Goal: Task Accomplishment & Management: Use online tool/utility

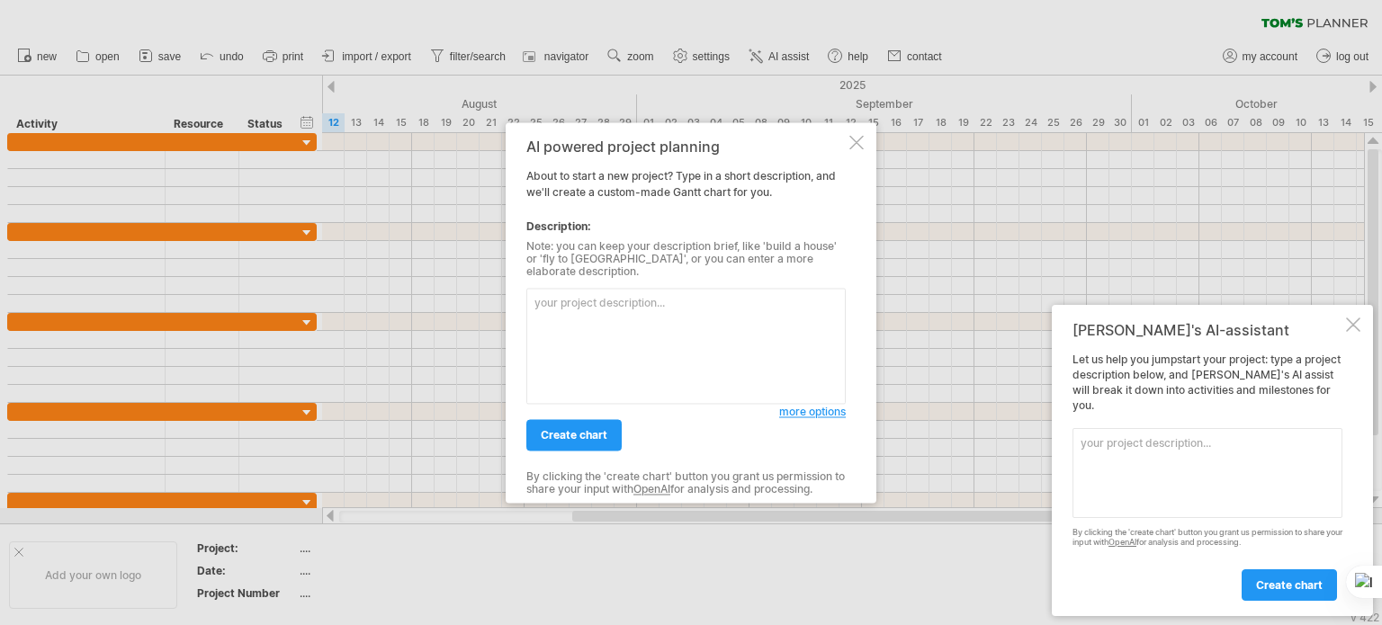
paste textarea ". Task Start End Days Project [DATE] [DATE] 348 Information Gathering [DATE] [D…"
drag, startPoint x: 569, startPoint y: 364, endPoint x: 546, endPoint y: 350, distance: 26.7
click at [546, 350] on textarea ". Task Start End Days Project [DATE] [DATE] 348 Information Gathering [DATE] [D…" at bounding box center [685, 346] width 319 height 116
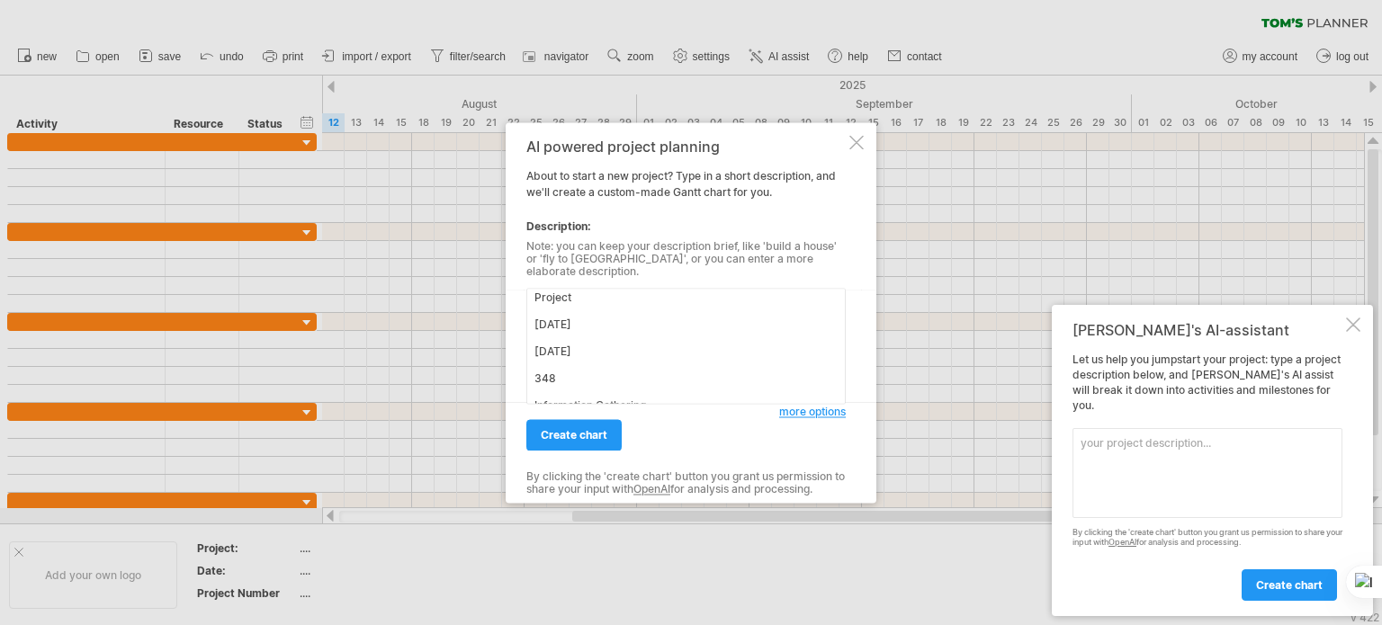
drag, startPoint x: 533, startPoint y: 334, endPoint x: 619, endPoint y: 386, distance: 100.9
click at [619, 386] on textarea ". Task Start End Days Project [DATE] [DATE] 348 Information Gathering [DATE] [D…" at bounding box center [685, 346] width 319 height 116
click at [612, 368] on textarea ". Task Start End Days Project [DATE] [DATE] 348 Information Gathering [DATE] [D…" at bounding box center [685, 346] width 319 height 116
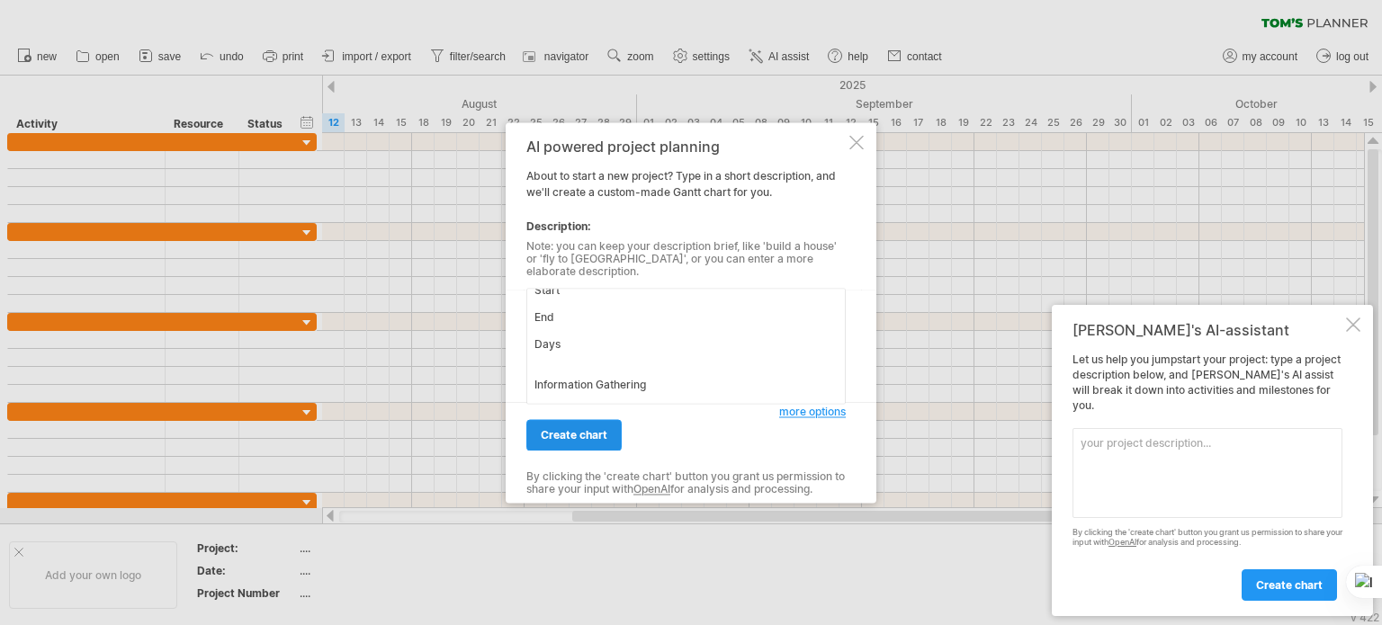
type textarea ". Task Start End Days Information Gathering [DATE] [DATE] 40 System analysis [D…"
click at [595, 428] on span "create chart" at bounding box center [574, 434] width 67 height 13
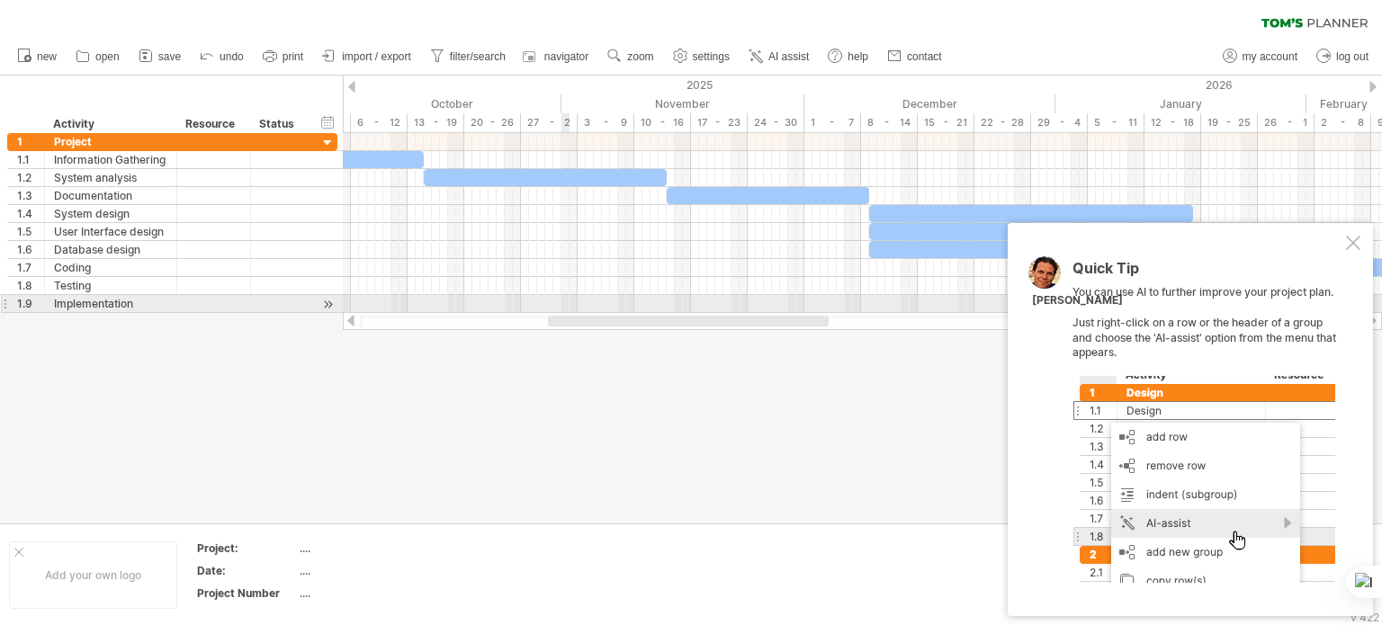
drag, startPoint x: 495, startPoint y: 319, endPoint x: 636, endPoint y: 297, distance: 143.1
click at [636, 297] on div "Trying to reach [DOMAIN_NAME] Connected again... 0% clear filter new 1" at bounding box center [691, 312] width 1382 height 625
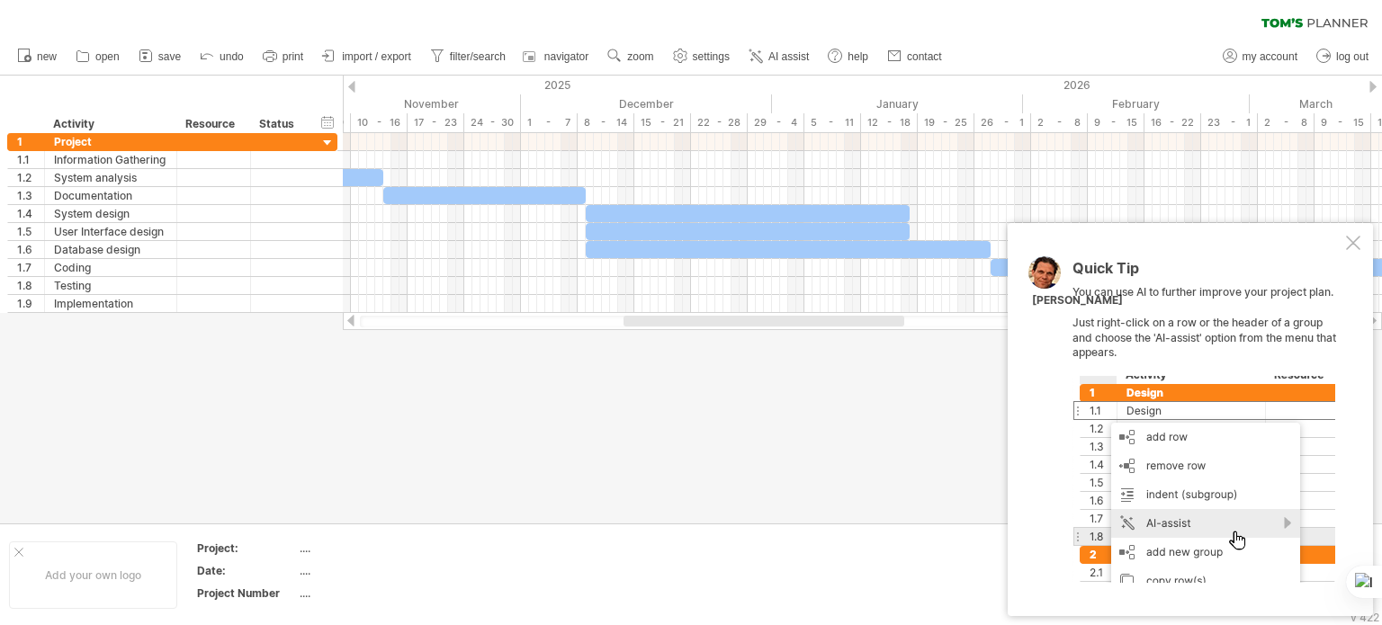
click at [550, 317] on div at bounding box center [862, 322] width 1005 height 12
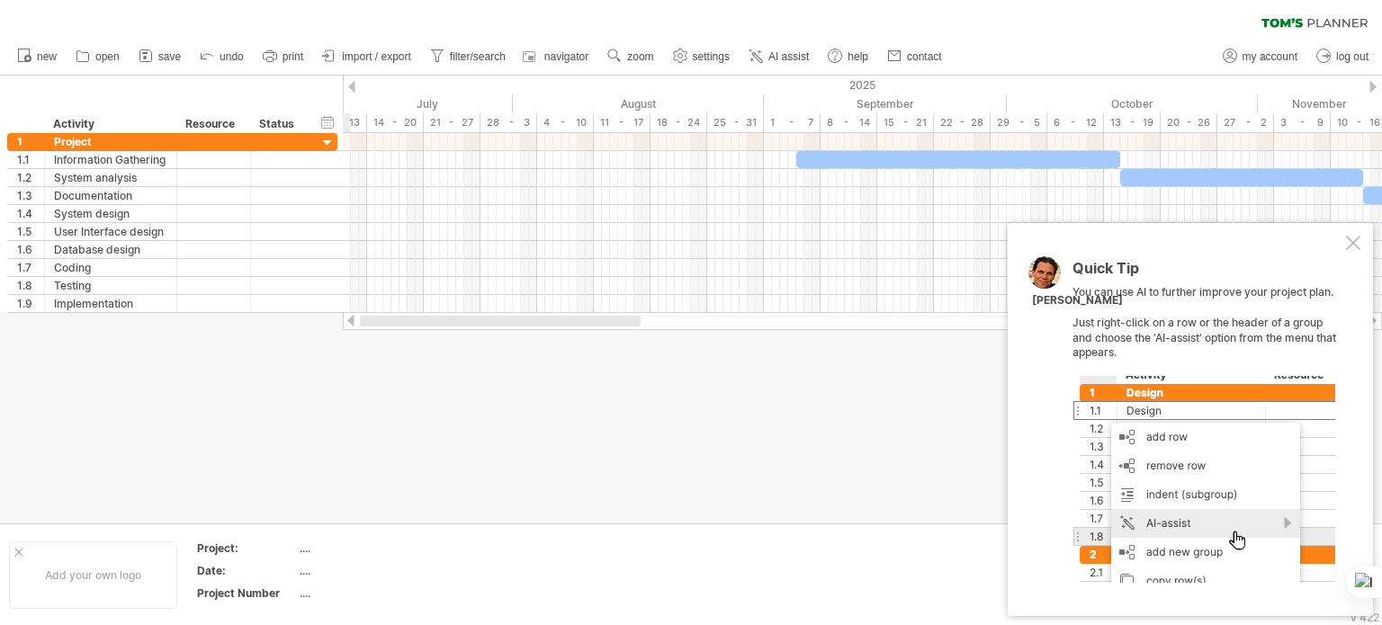
drag, startPoint x: 646, startPoint y: 323, endPoint x: 346, endPoint y: 349, distance: 301.7
click at [346, 349] on div "Trying to reach [DOMAIN_NAME] Connected again... 0% clear filter new 1" at bounding box center [691, 312] width 1382 height 625
click at [496, 322] on div at bounding box center [608, 321] width 281 height 11
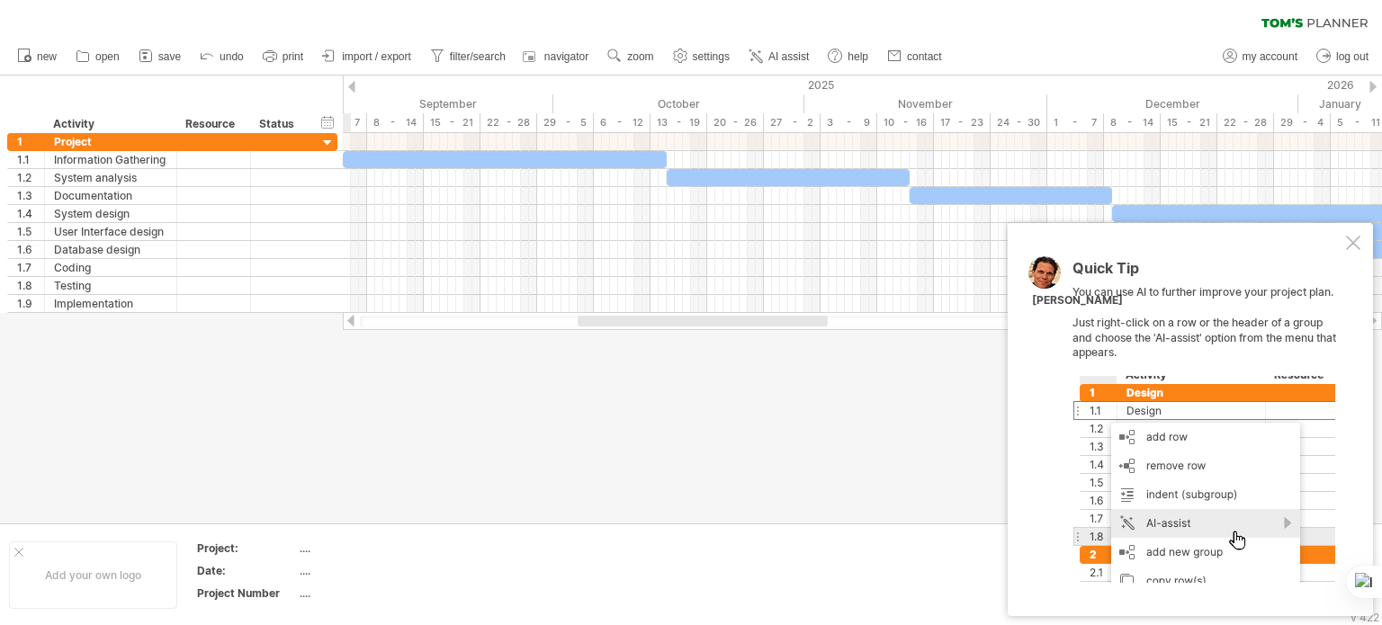
drag, startPoint x: 567, startPoint y: 323, endPoint x: 677, endPoint y: 321, distance: 109.8
click at [677, 321] on div at bounding box center [703, 321] width 250 height 11
click at [595, 113] on div "6 - 12" at bounding box center [622, 122] width 57 height 19
click at [639, 116] on div "timeline settings" at bounding box center [656, 115] width 133 height 29
select select "*"
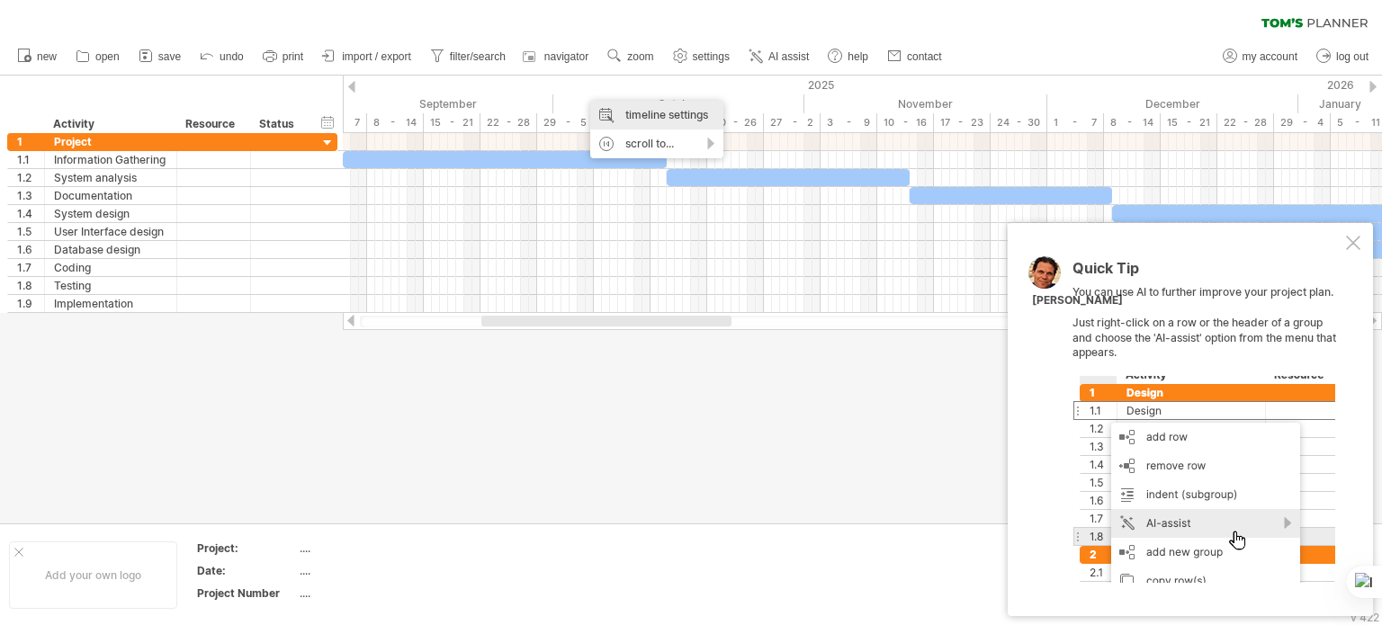
select select "**"
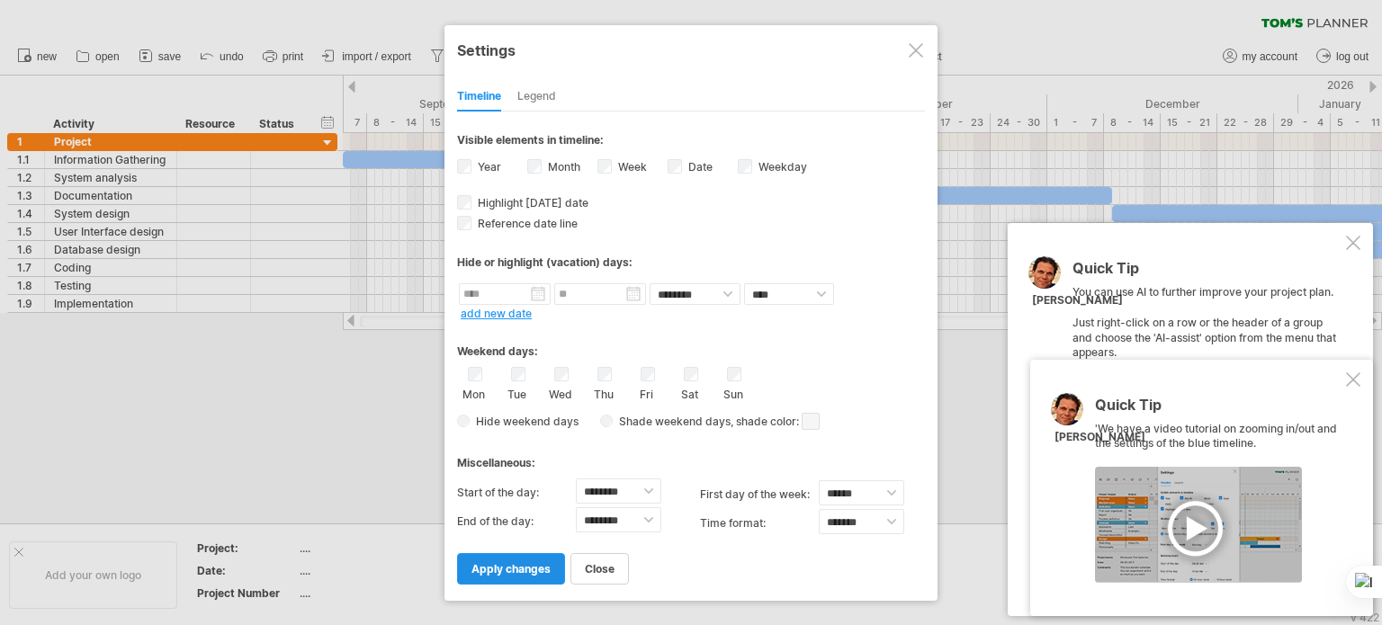
click at [535, 565] on span "apply changes" at bounding box center [511, 568] width 79 height 13
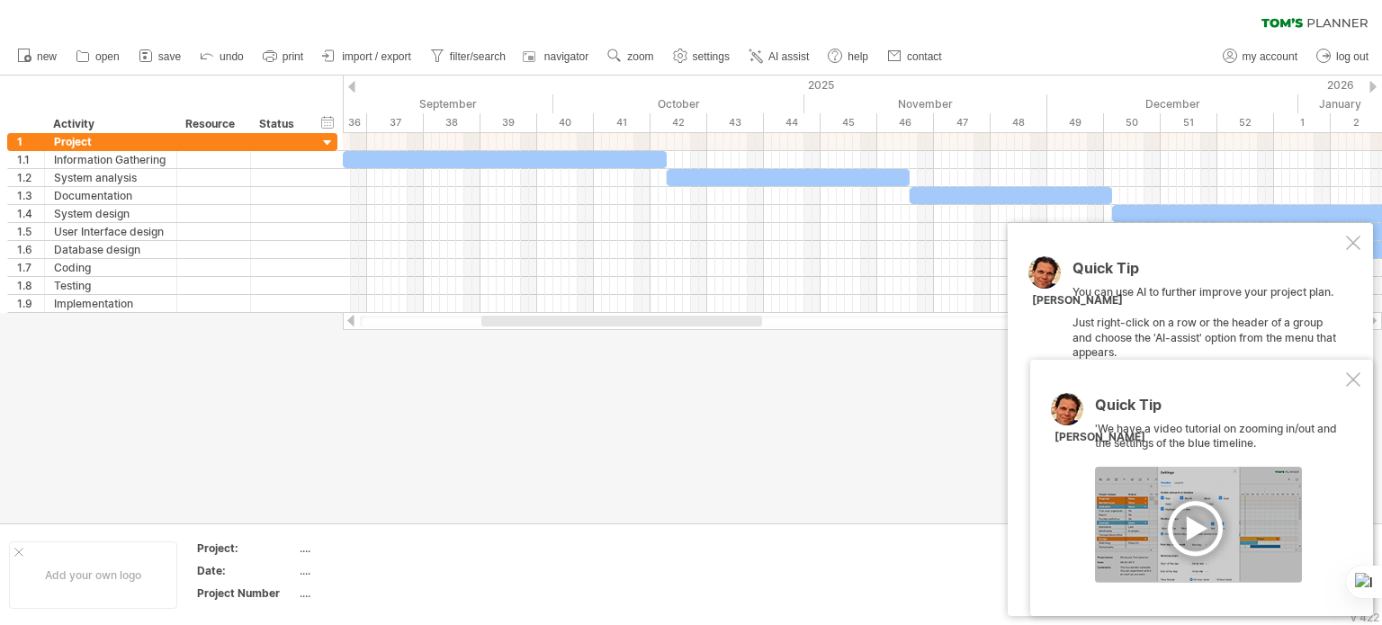
click at [1354, 380] on div at bounding box center [1353, 380] width 14 height 14
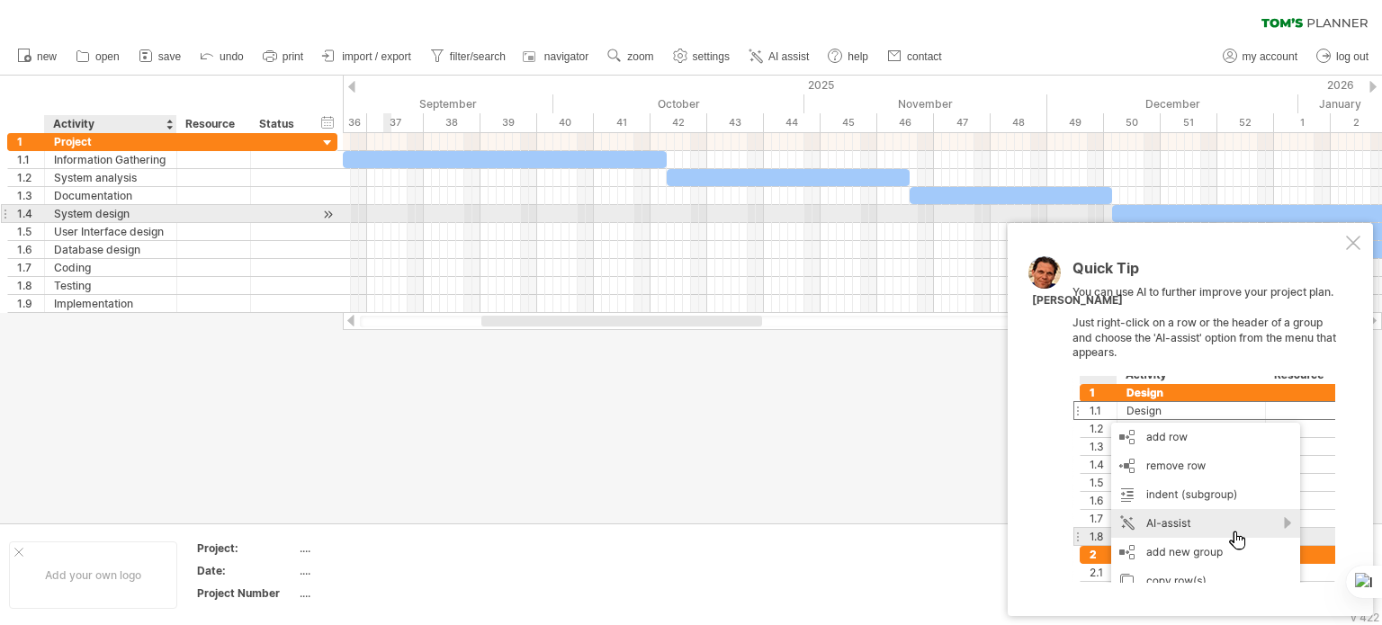
click at [116, 211] on div "System design" at bounding box center [110, 213] width 113 height 17
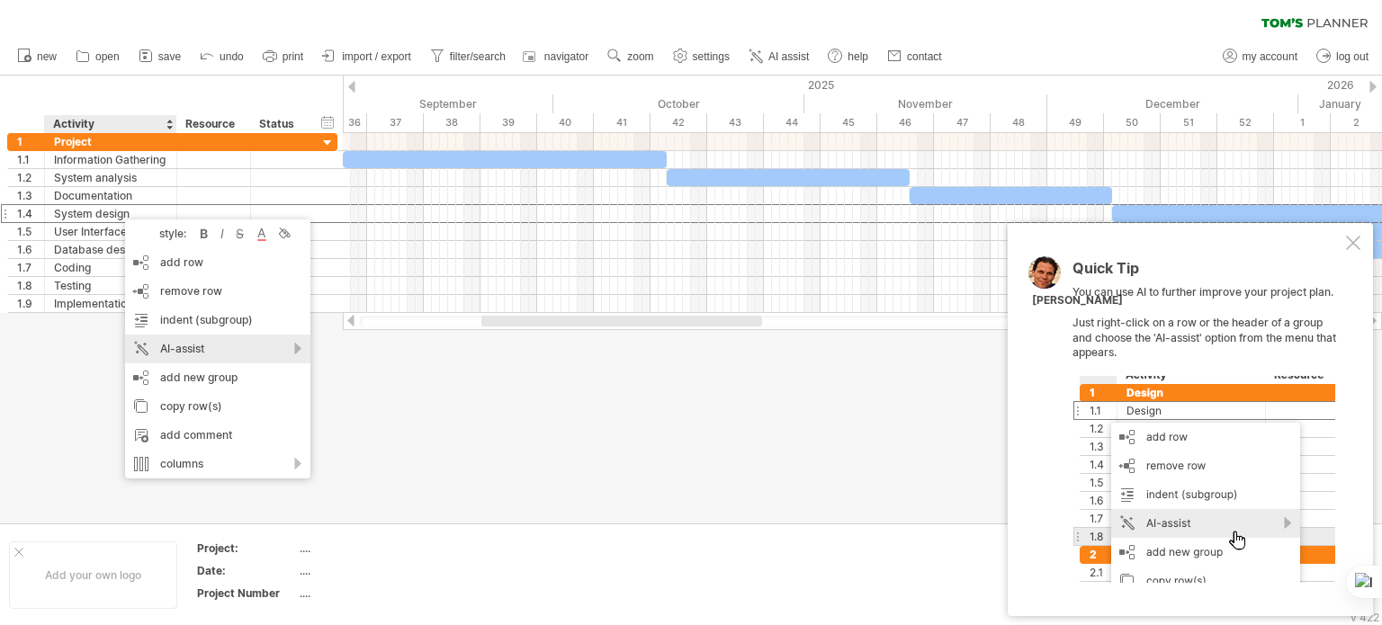
click at [267, 355] on div "AI-assist" at bounding box center [217, 349] width 185 height 29
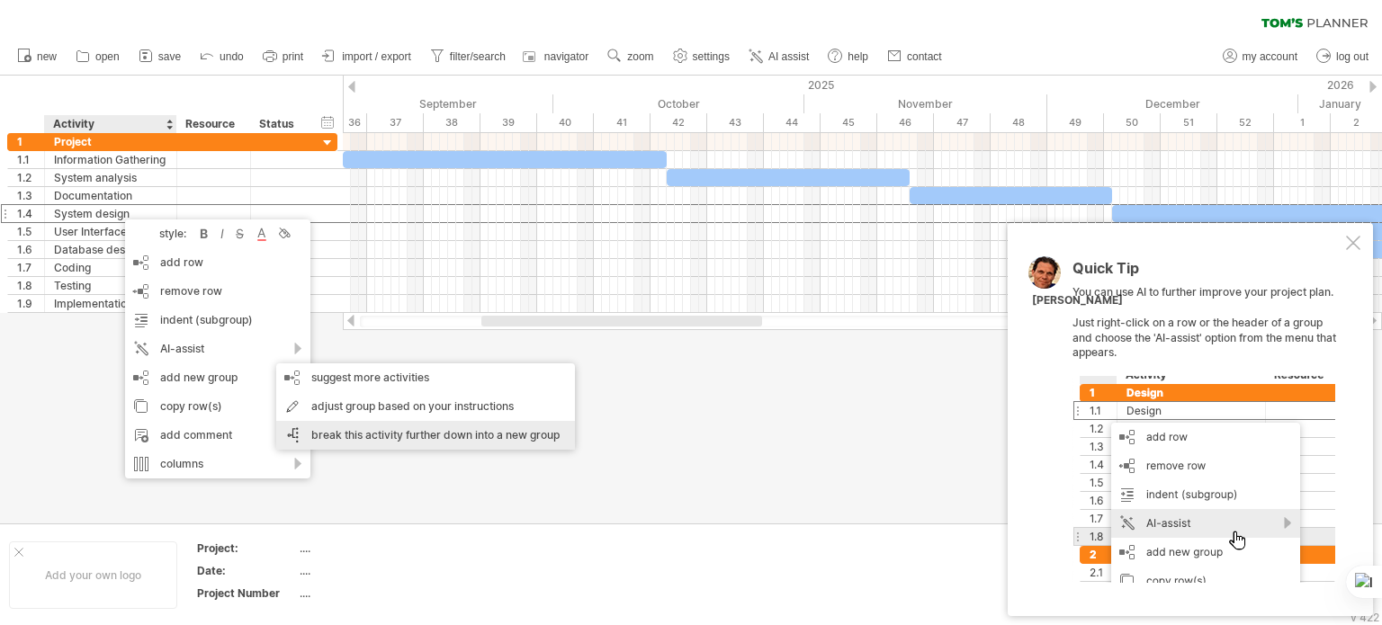
click at [356, 433] on div "break this activity further down into a new group" at bounding box center [425, 435] width 299 height 29
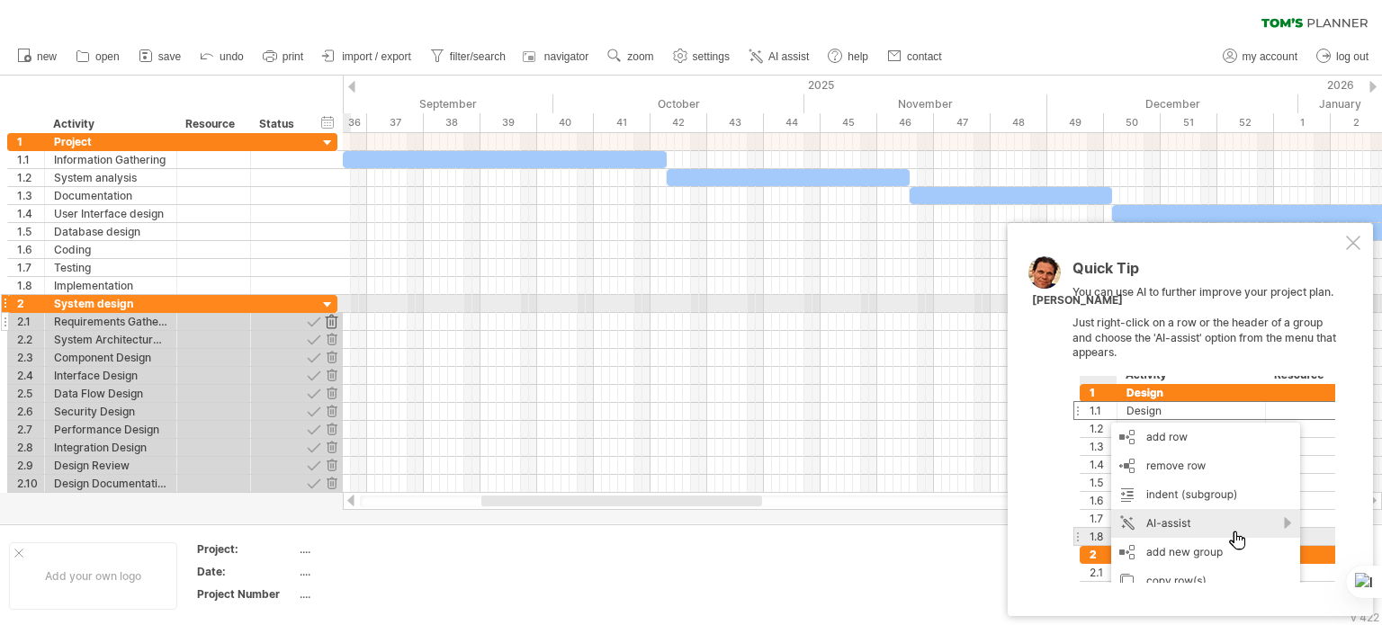
click at [331, 313] on div at bounding box center [331, 321] width 17 height 17
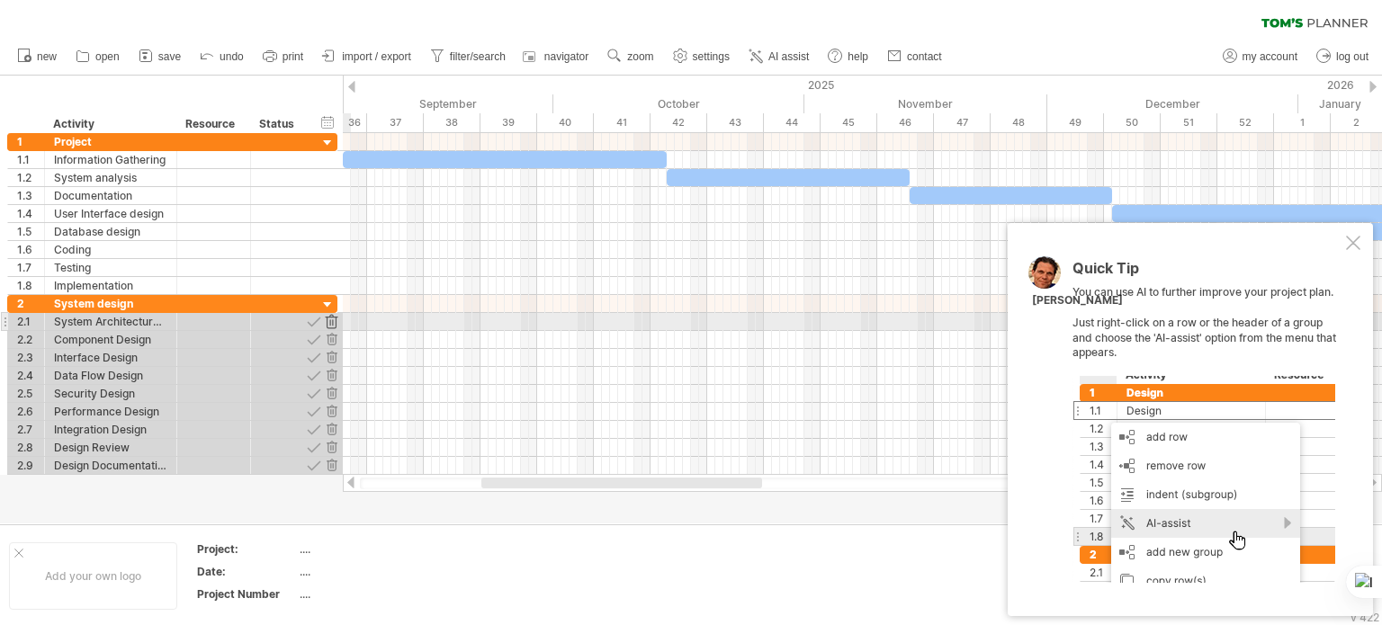
click at [331, 317] on div at bounding box center [331, 321] width 17 height 17
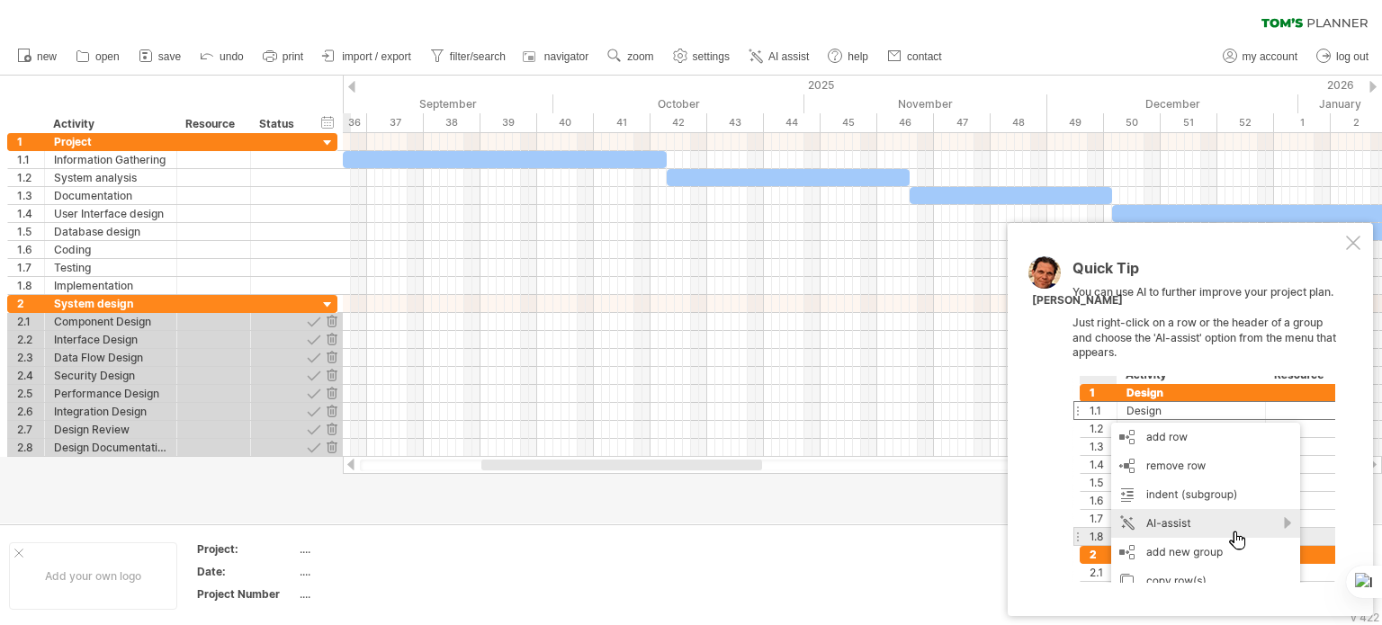
click at [331, 317] on div at bounding box center [331, 321] width 17 height 17
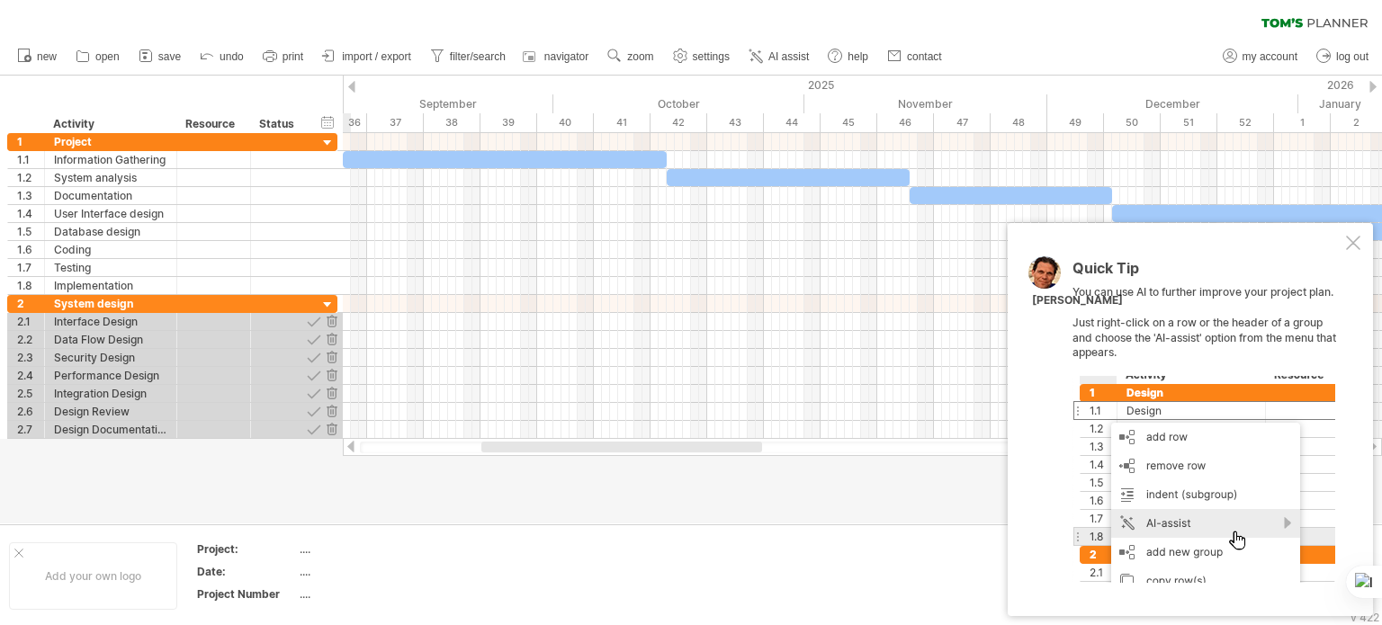
click at [331, 317] on div at bounding box center [331, 321] width 17 height 17
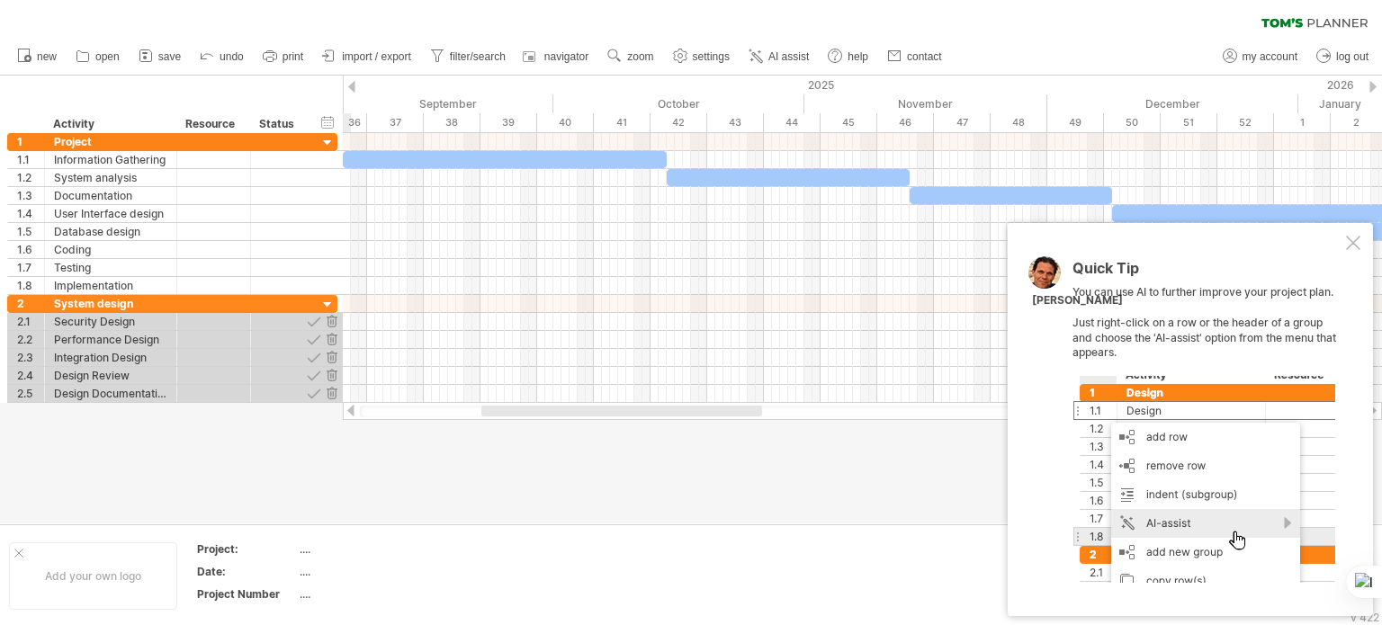
click at [331, 317] on div at bounding box center [331, 321] width 17 height 17
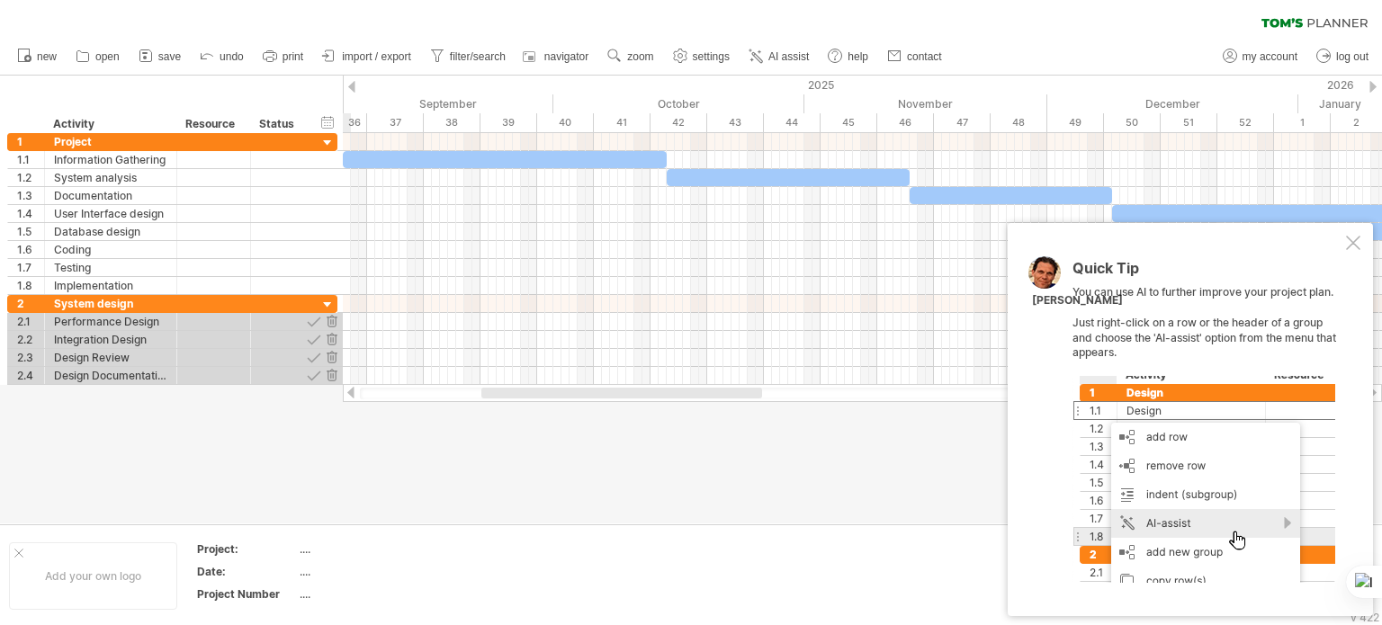
click at [331, 317] on div at bounding box center [331, 321] width 17 height 17
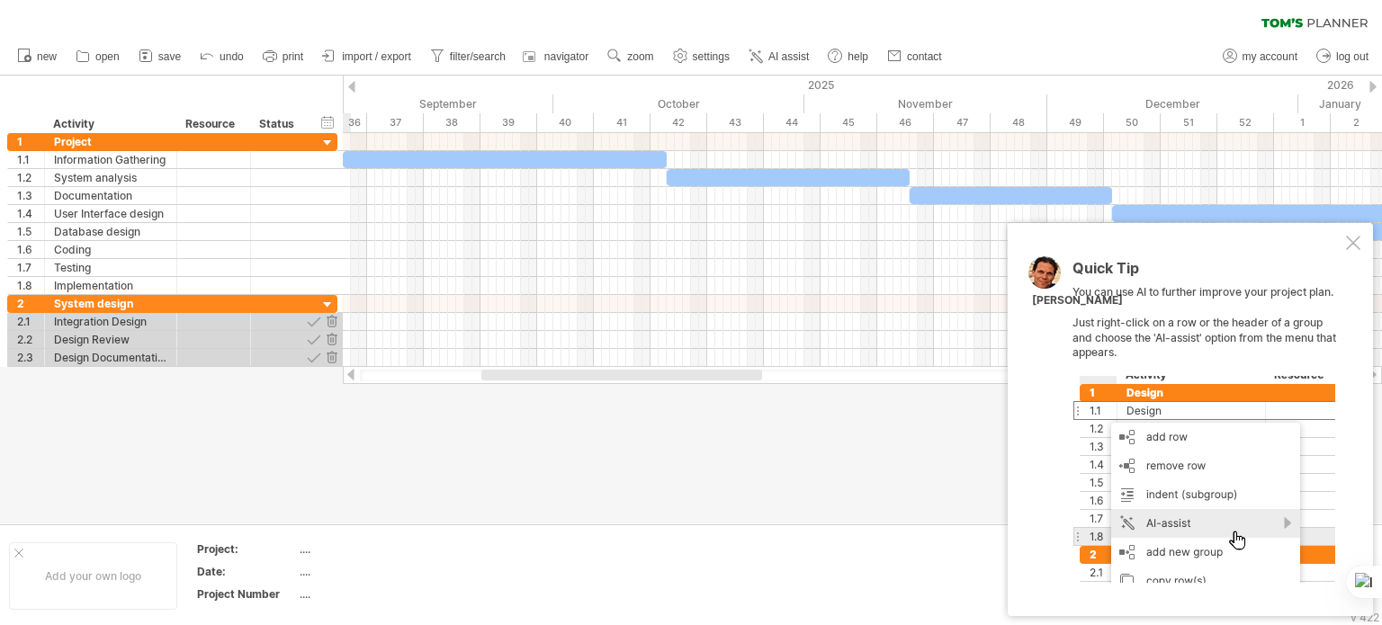
click at [331, 317] on div at bounding box center [331, 321] width 17 height 17
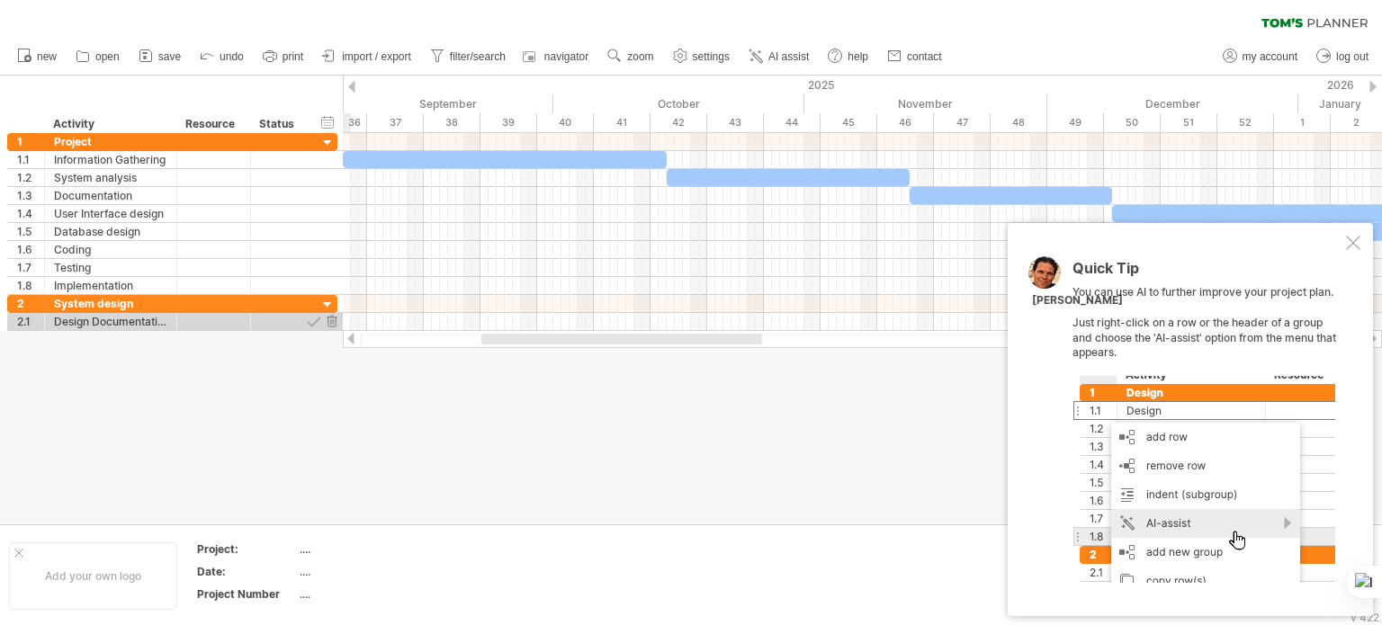
click at [331, 317] on div at bounding box center [331, 321] width 17 height 17
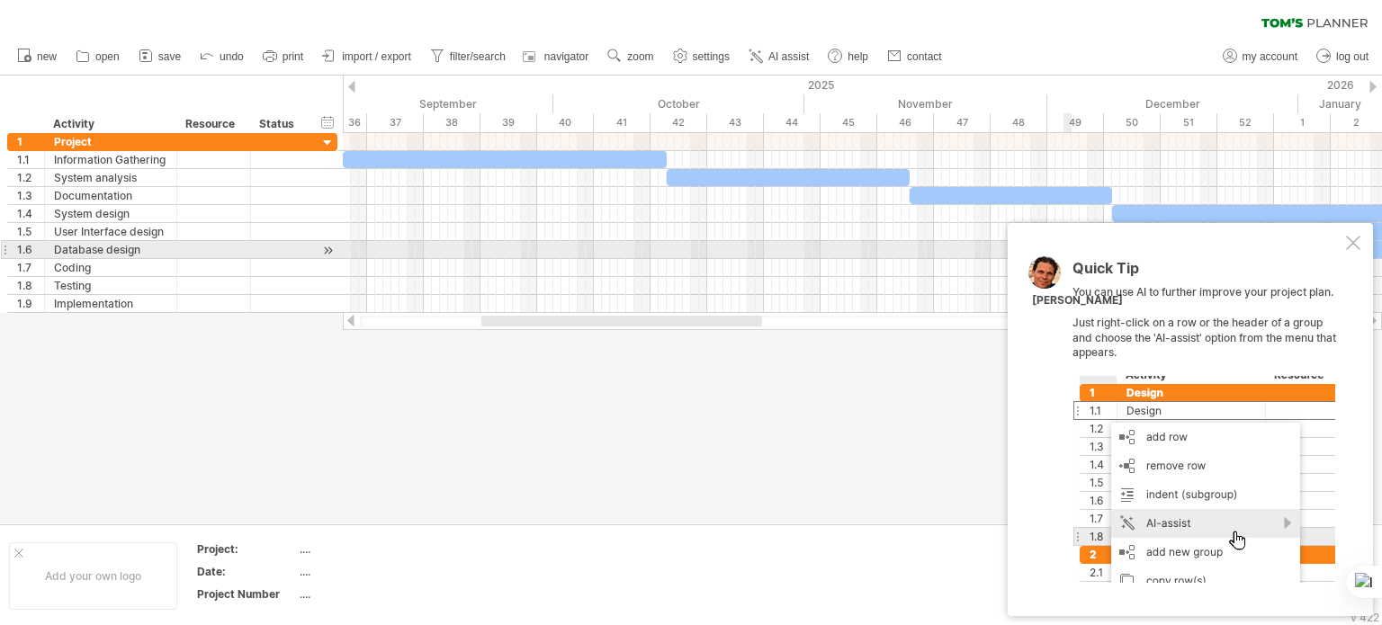
click at [1349, 247] on div at bounding box center [1353, 243] width 14 height 14
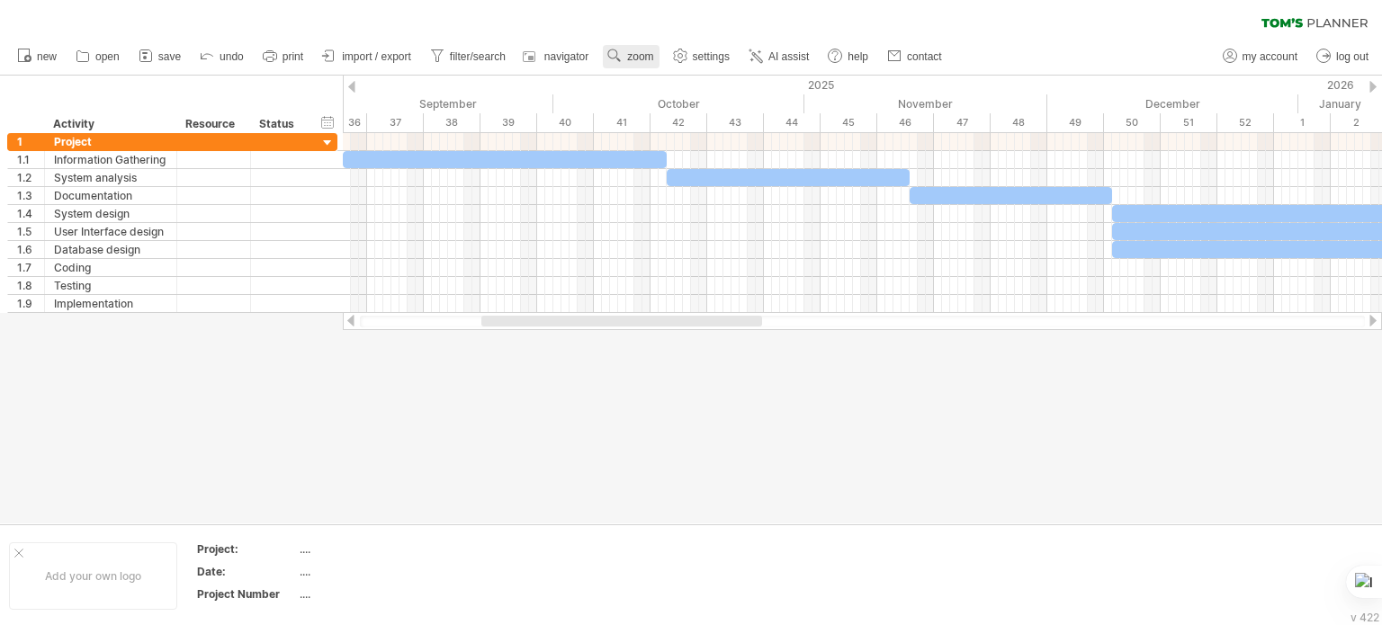
click at [634, 46] on link "zoom" at bounding box center [631, 56] width 56 height 23
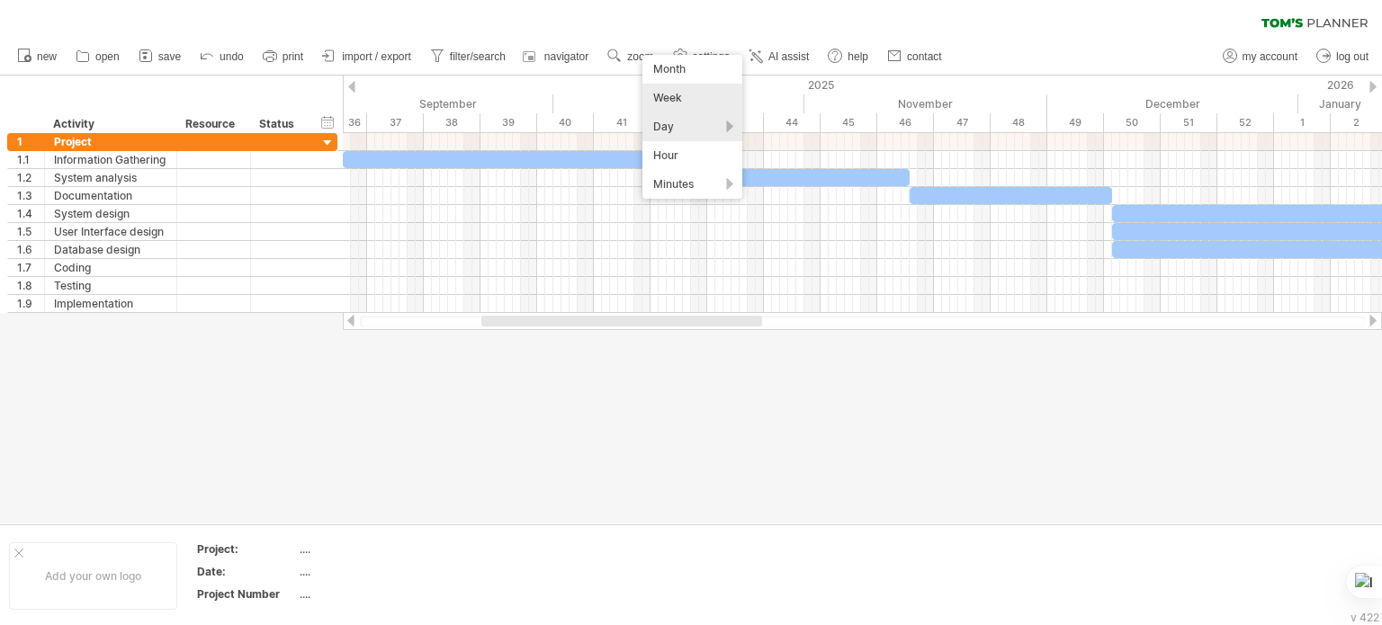
click at [724, 96] on div "Week" at bounding box center [693, 98] width 100 height 29
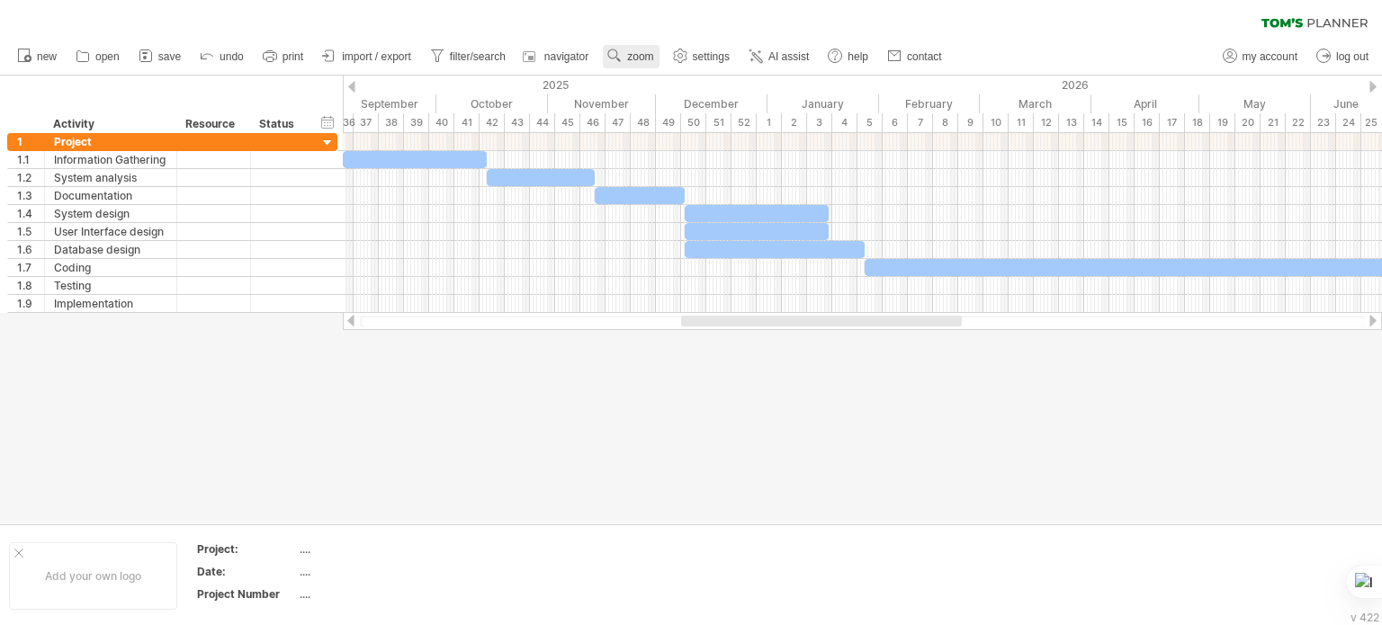
click at [648, 58] on span "zoom" at bounding box center [640, 56] width 26 height 13
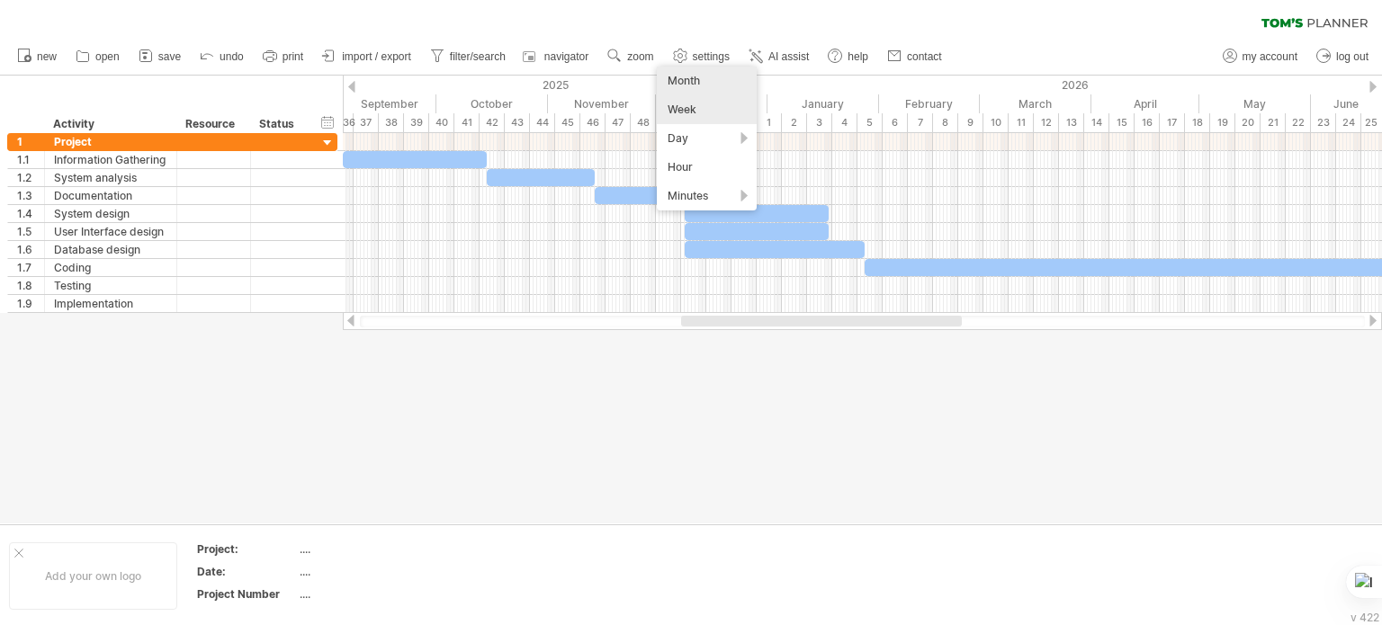
click at [712, 85] on div "Month" at bounding box center [707, 81] width 100 height 29
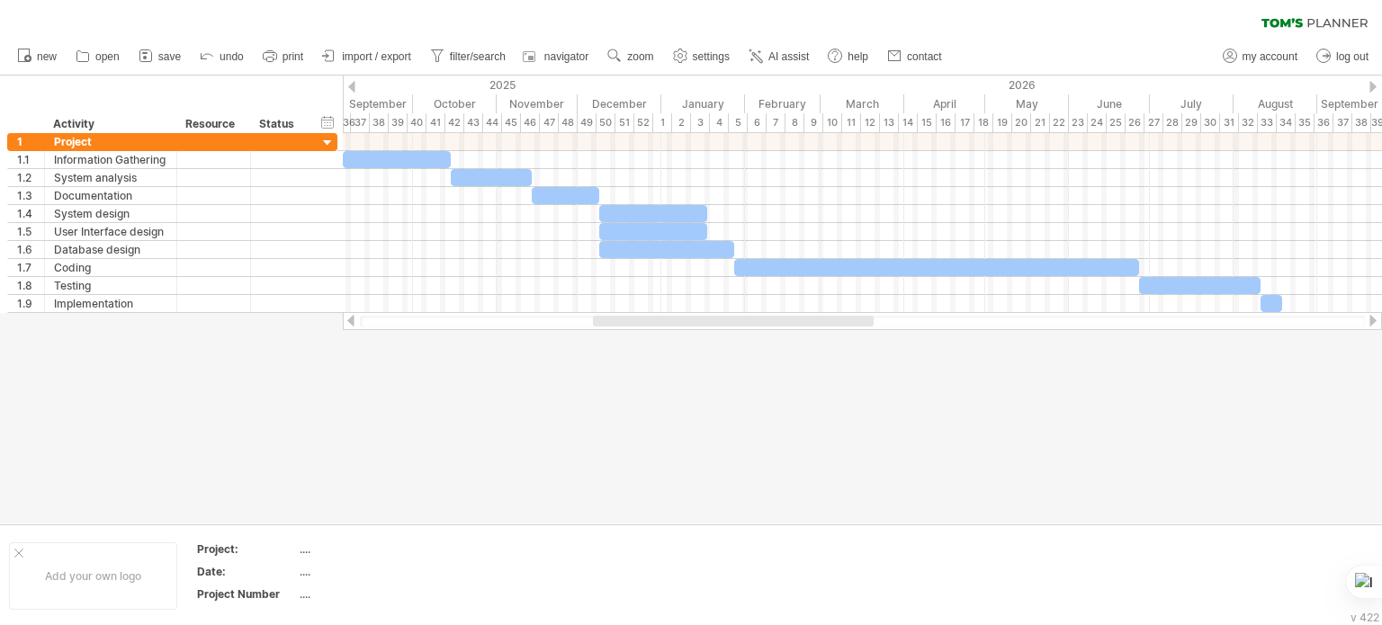
click at [859, 448] on div at bounding box center [691, 300] width 1382 height 448
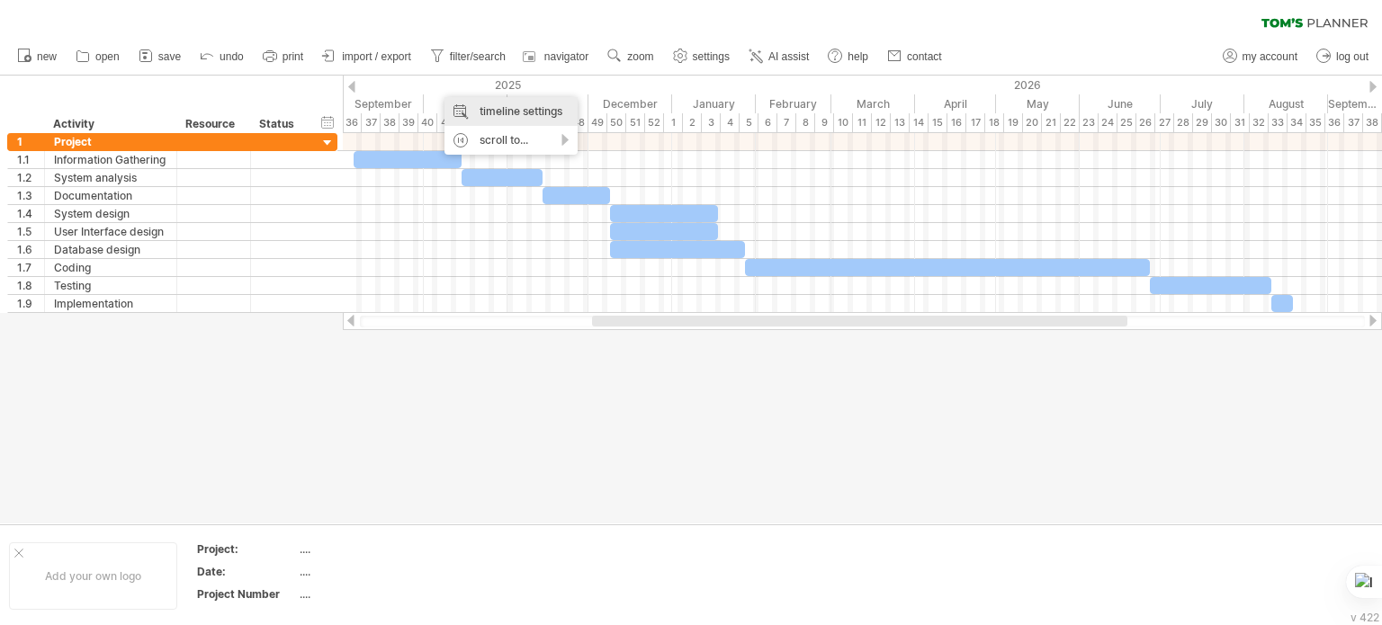
click at [457, 106] on div "timeline settings" at bounding box center [511, 111] width 133 height 29
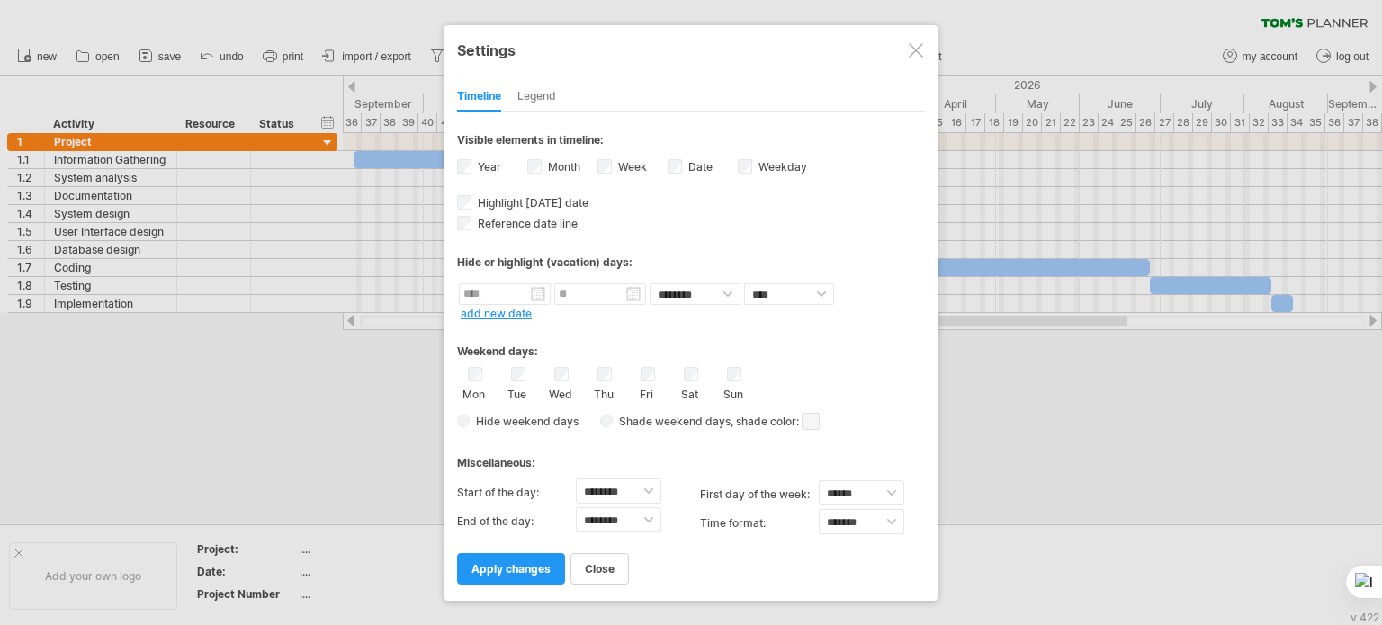
click at [681, 162] on div "Date visibility of date Currently there is not enough space horizontally to dis…" at bounding box center [703, 169] width 70 height 24
click at [542, 563] on span "apply changes" at bounding box center [511, 568] width 79 height 13
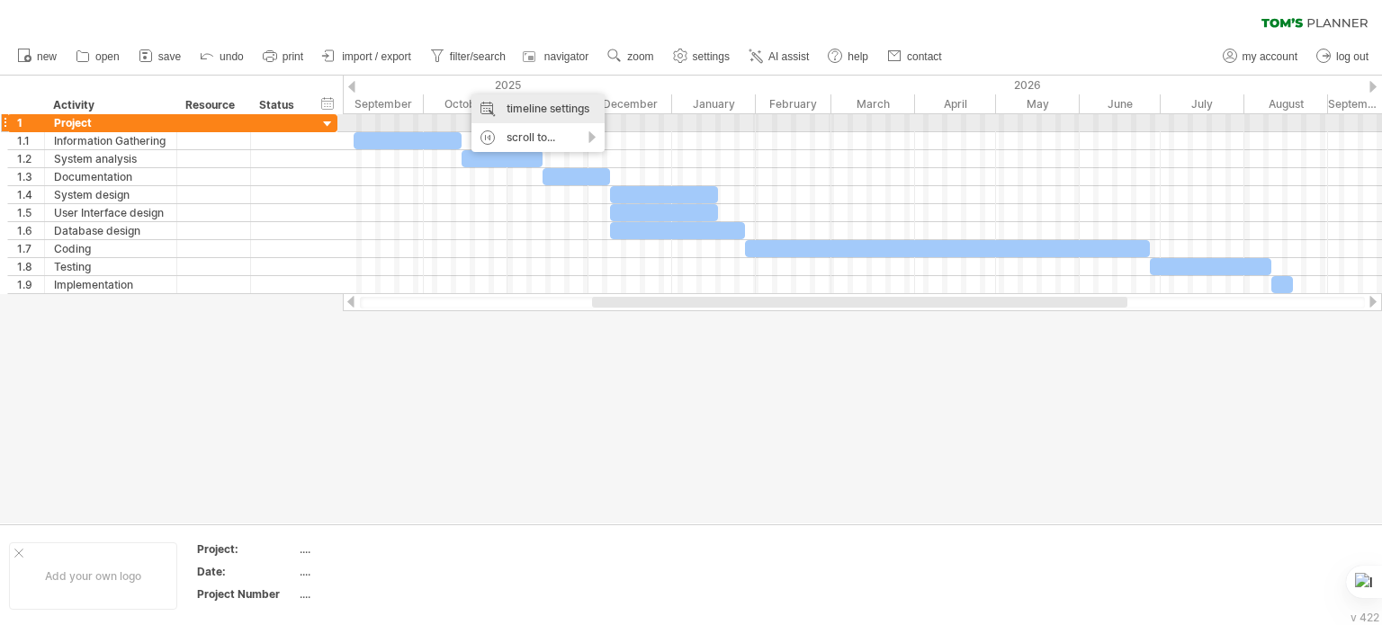
click at [535, 114] on div "timeline settings" at bounding box center [538, 108] width 133 height 29
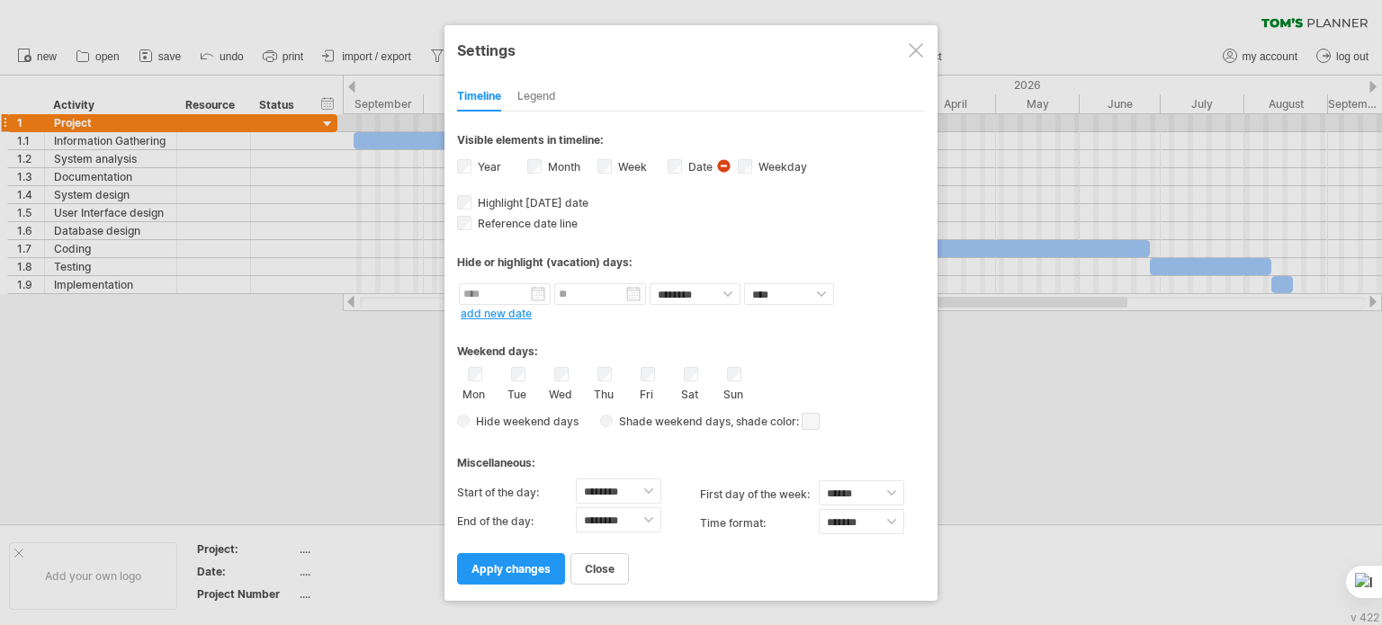
click at [723, 165] on span "visibility of date Currently there is not enough space horizontally to display …" at bounding box center [725, 168] width 19 height 20
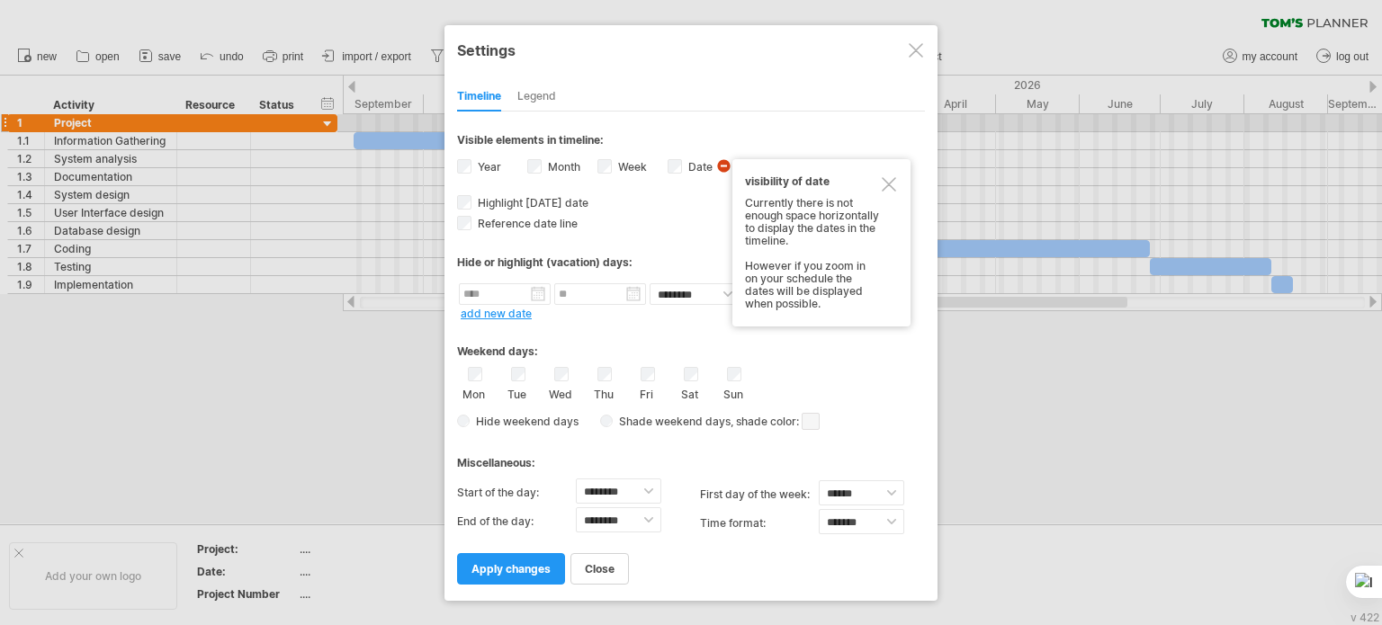
click at [882, 183] on div at bounding box center [889, 184] width 14 height 14
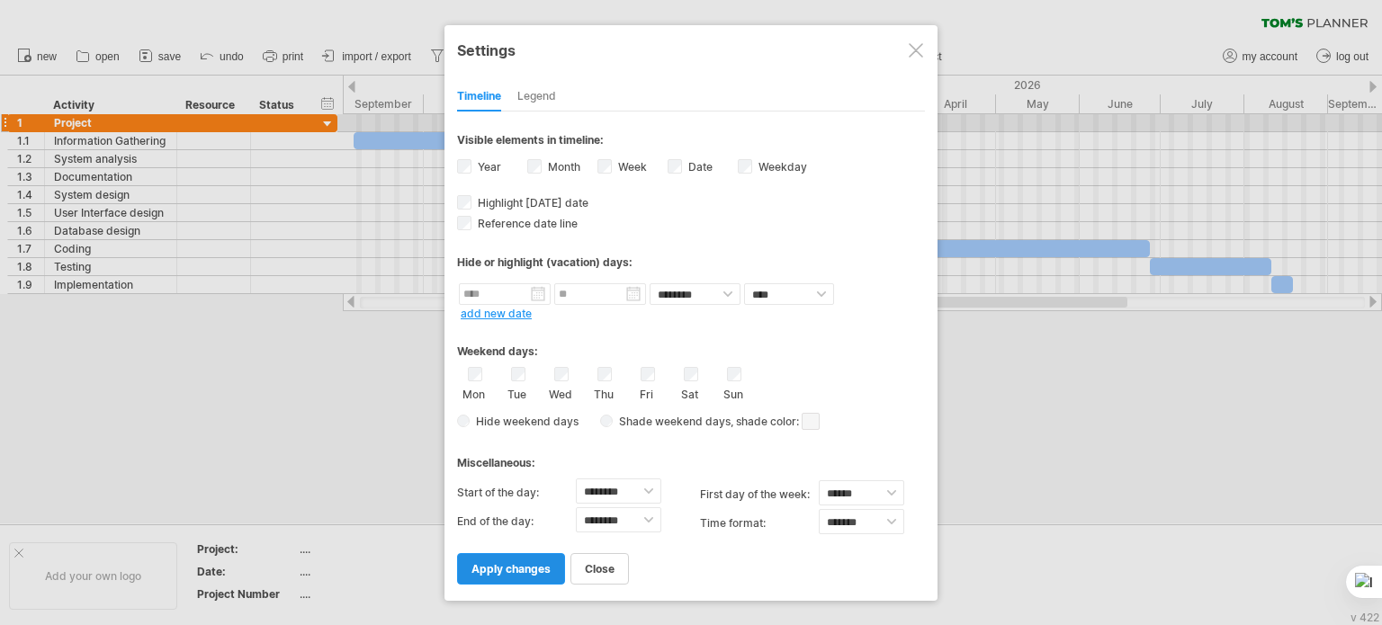
click at [500, 567] on span "apply changes" at bounding box center [511, 568] width 79 height 13
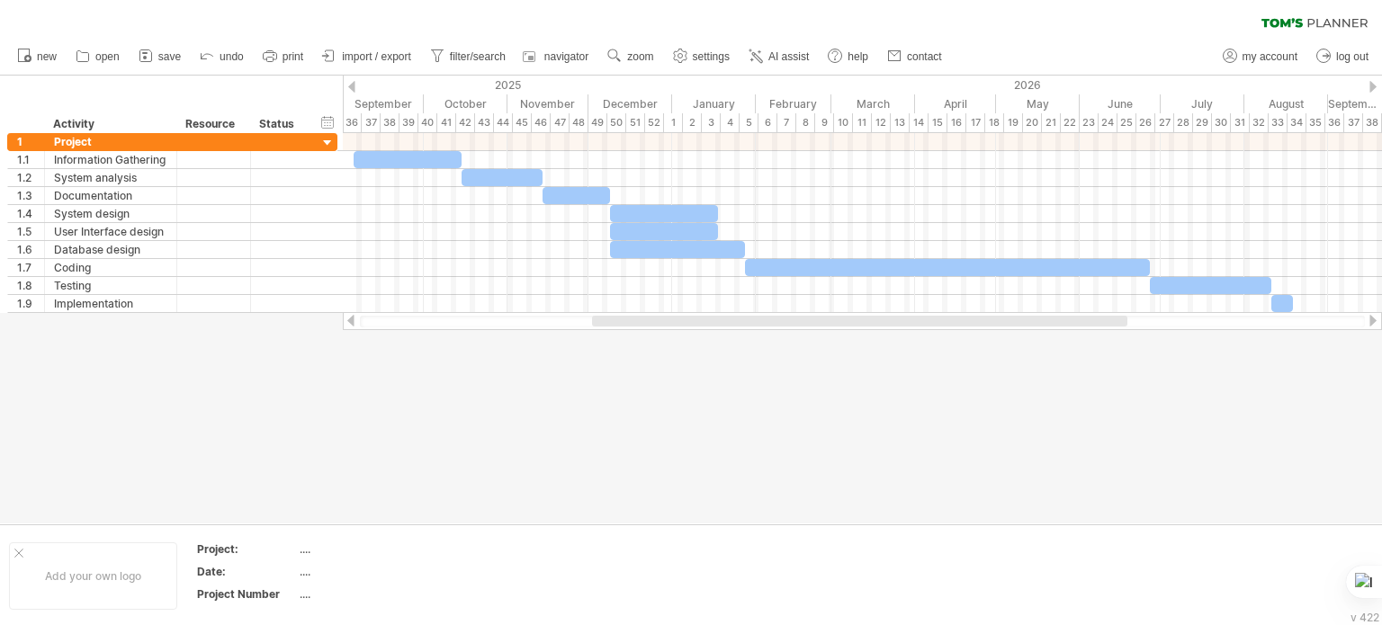
click at [729, 454] on div at bounding box center [691, 300] width 1382 height 448
click at [752, 59] on line at bounding box center [752, 59] width 3 height 0
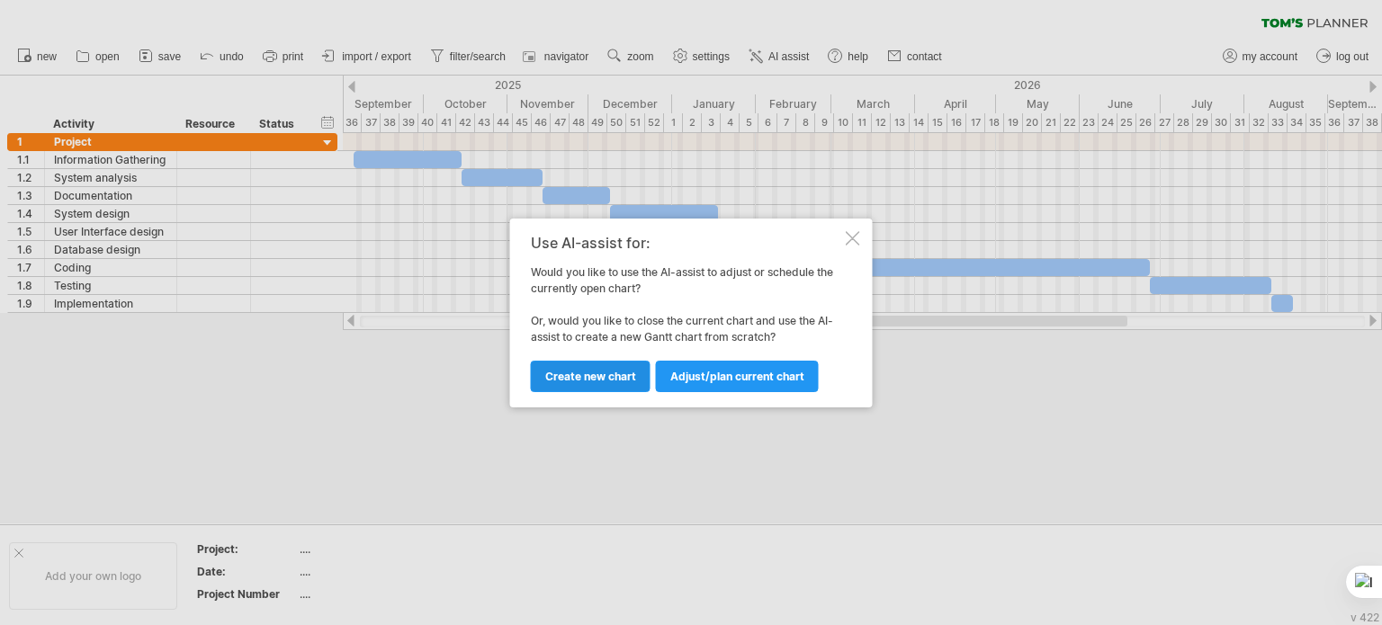
click at [585, 373] on span "Create new chart" at bounding box center [590, 376] width 91 height 13
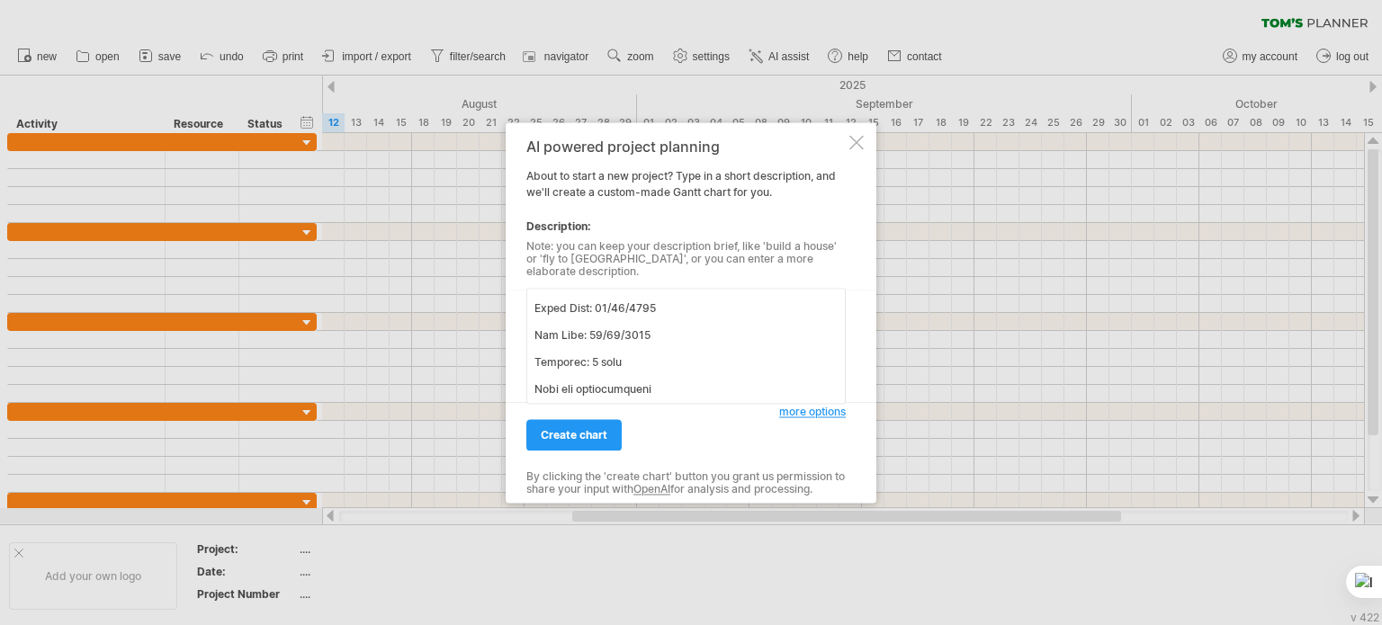
scroll to position [1397, 0]
click at [659, 384] on textarea at bounding box center [685, 346] width 319 height 116
click at [662, 366] on textarea at bounding box center [685, 346] width 319 height 116
click at [663, 377] on textarea at bounding box center [685, 346] width 319 height 116
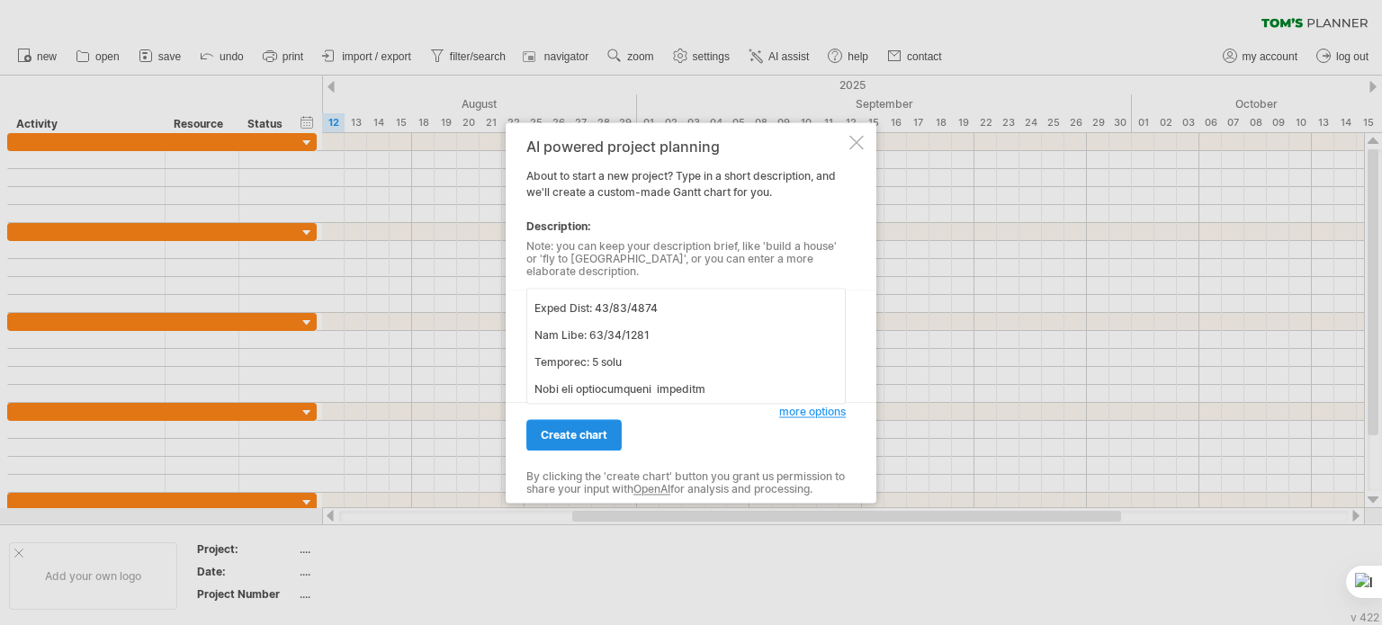
type textarea "Loremipsu Dolor Sitamet Consectetu & Adipisci Elitsed: Doeiu Temp: 18/52/1127 I…"
click at [591, 428] on span "create chart" at bounding box center [574, 434] width 67 height 13
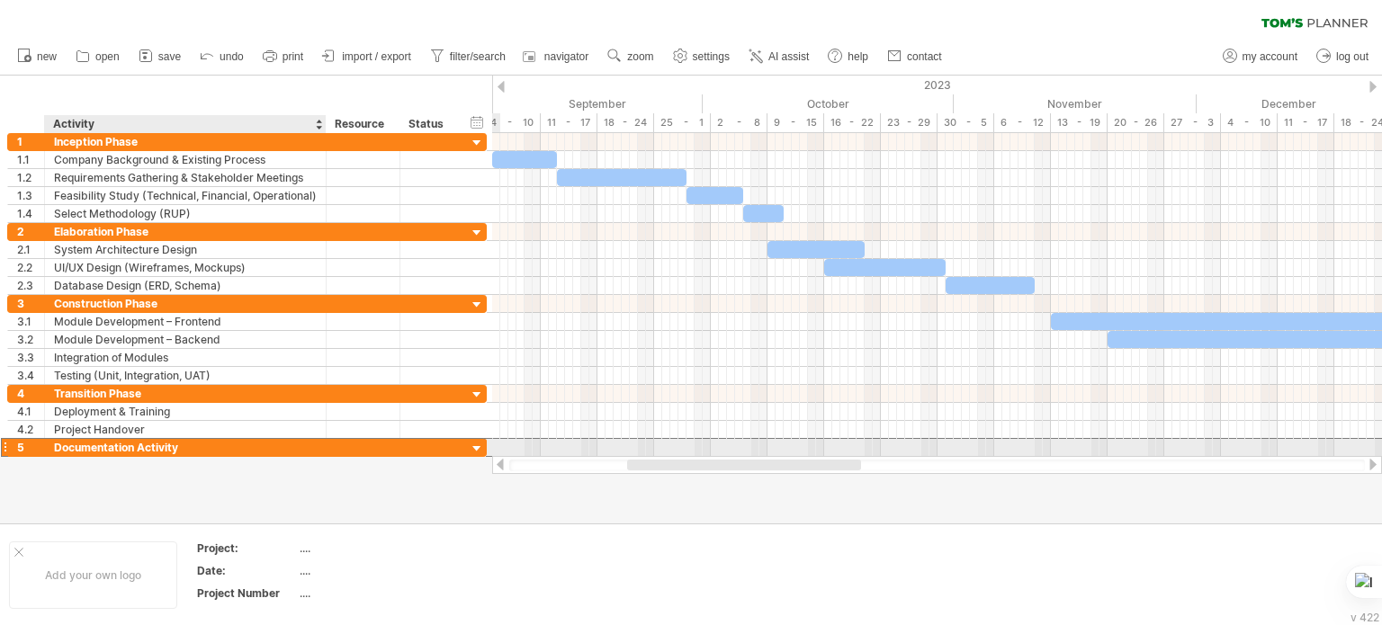
click at [158, 445] on div "Documentation Activity" at bounding box center [185, 447] width 263 height 17
click at [158, 445] on input "**********" at bounding box center [185, 447] width 263 height 17
type input "**********"
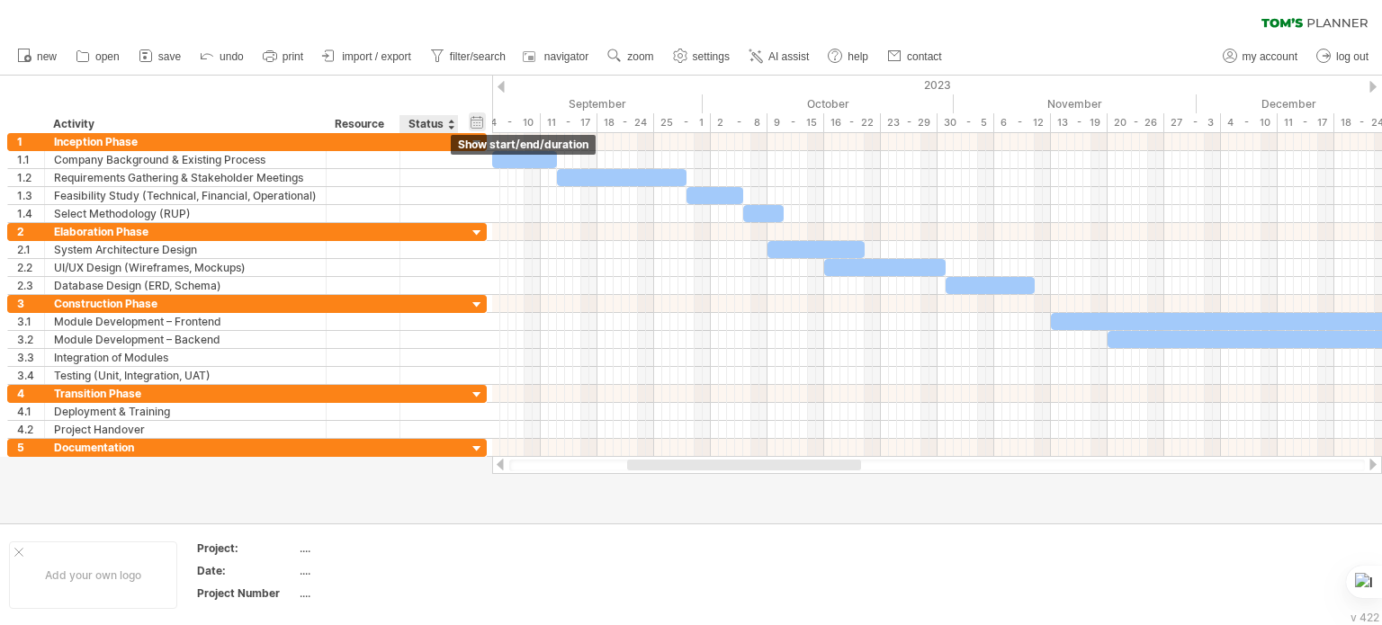
click at [481, 121] on div "hide start/end/duration show start/end/duration" at bounding box center [477, 121] width 17 height 19
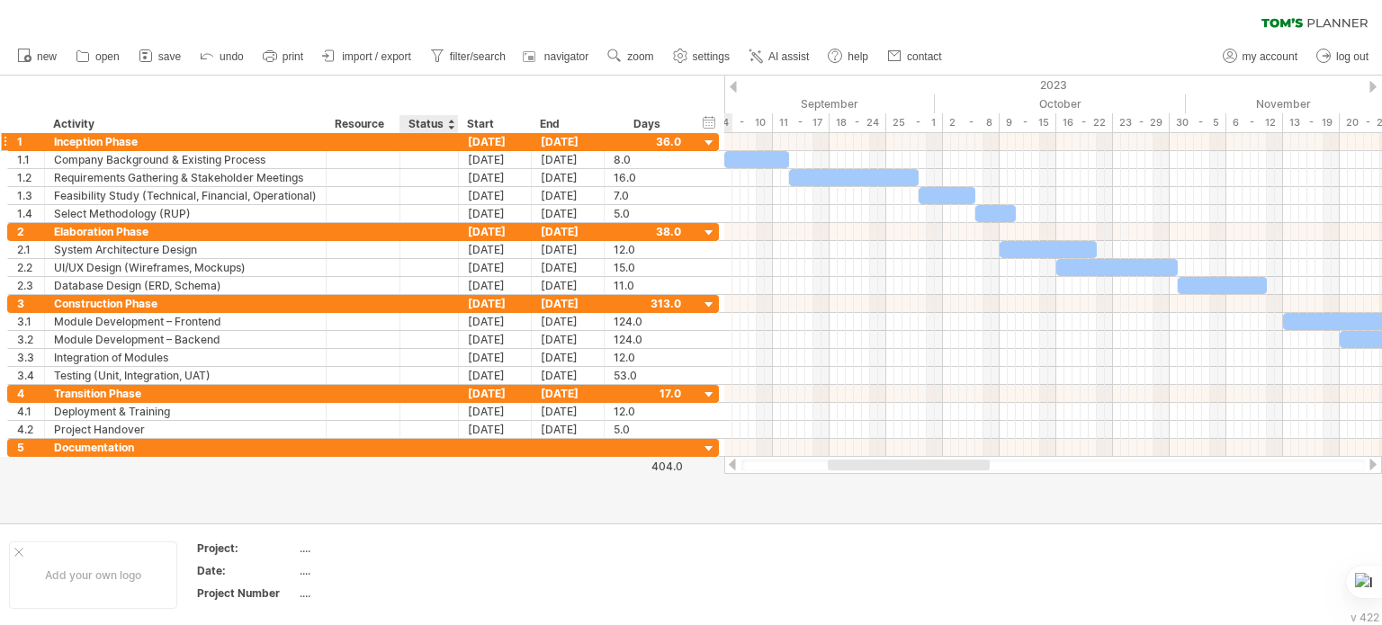
drag, startPoint x: 456, startPoint y: 130, endPoint x: 381, endPoint y: 137, distance: 75.9
click at [381, 137] on div "Trying to reach [DOMAIN_NAME] Connected again... 0% clear filter new 1" at bounding box center [691, 312] width 1382 height 625
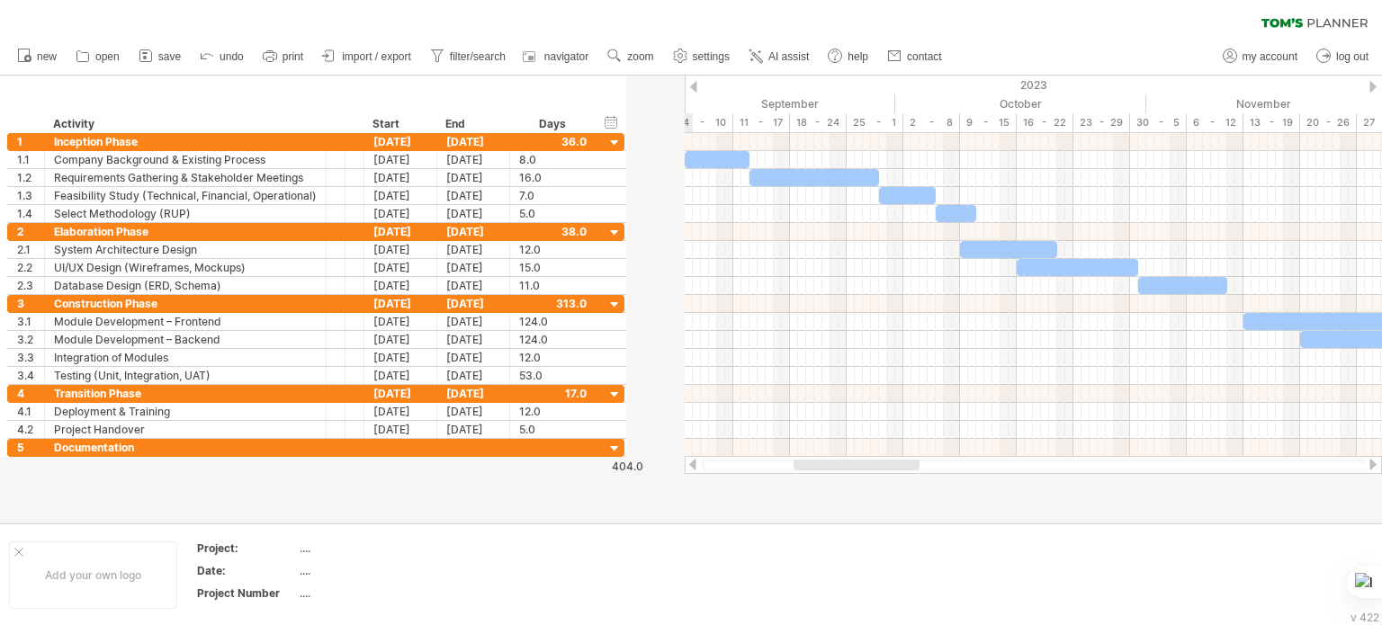
drag, startPoint x: 395, startPoint y: 129, endPoint x: 254, endPoint y: 121, distance: 141.5
click at [254, 121] on div "******** Activity ******** Resource ****** Status Start End Days" at bounding box center [301, 124] width 589 height 18
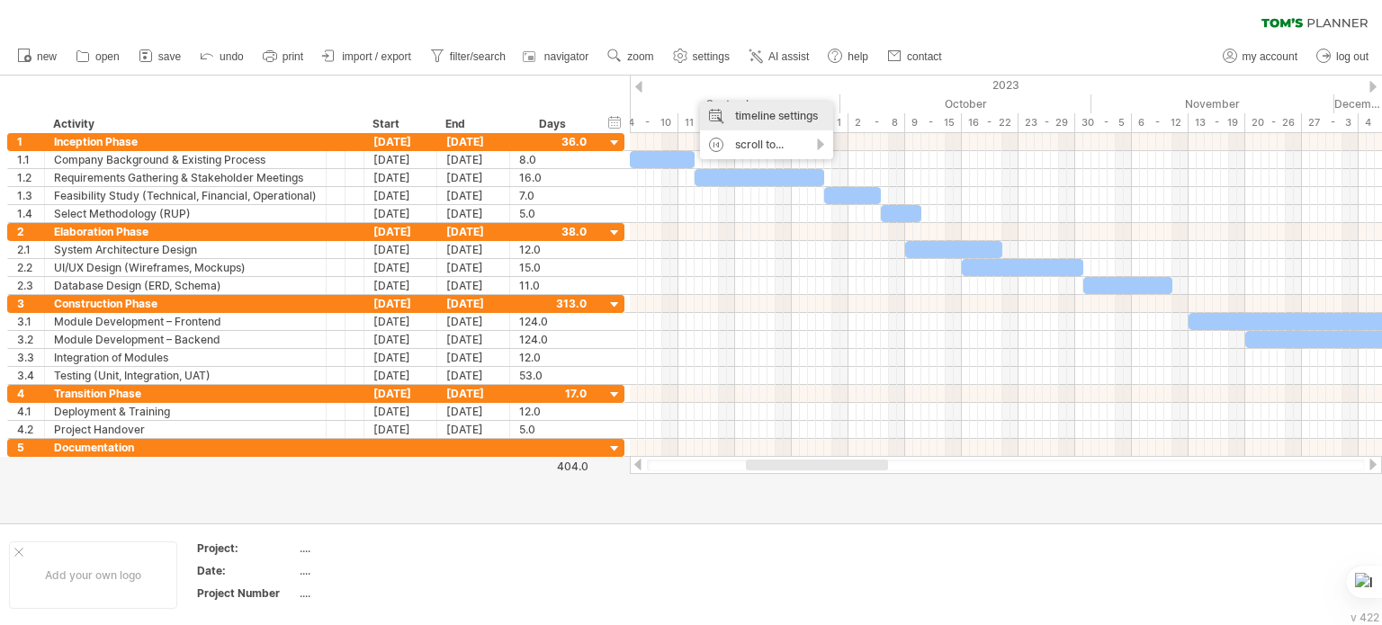
click at [749, 112] on div "timeline settings" at bounding box center [766, 116] width 133 height 29
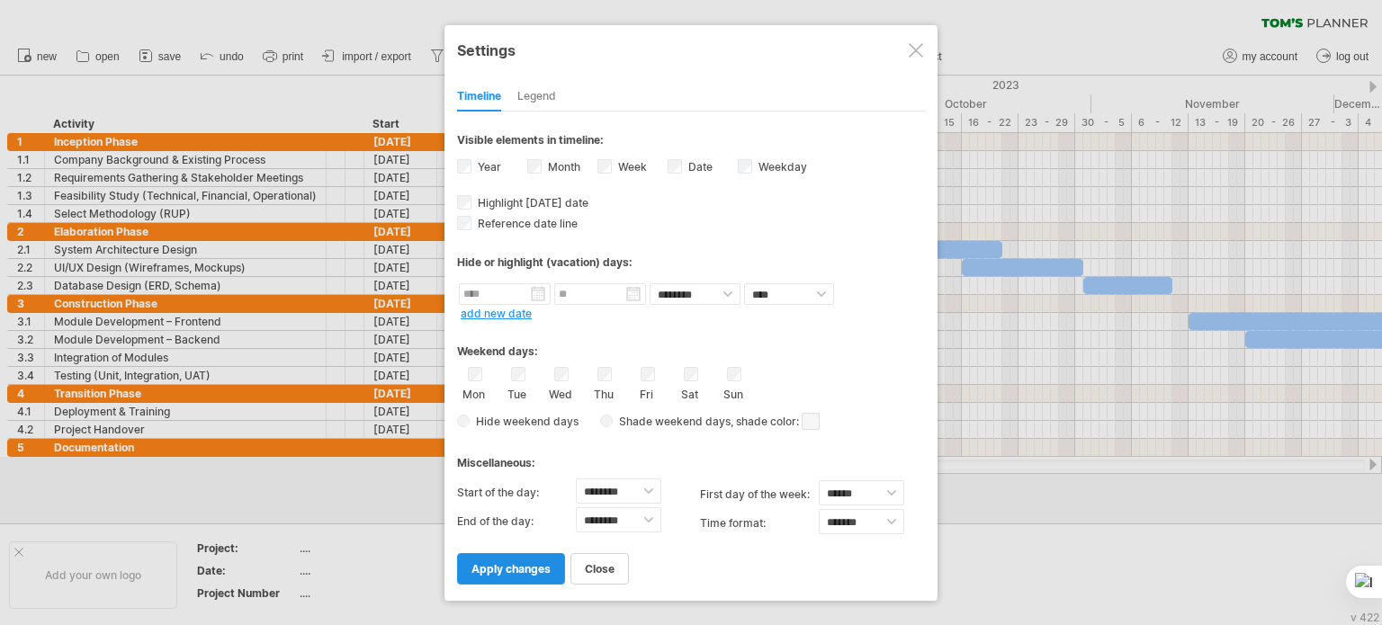
click at [548, 566] on span "apply changes" at bounding box center [511, 568] width 79 height 13
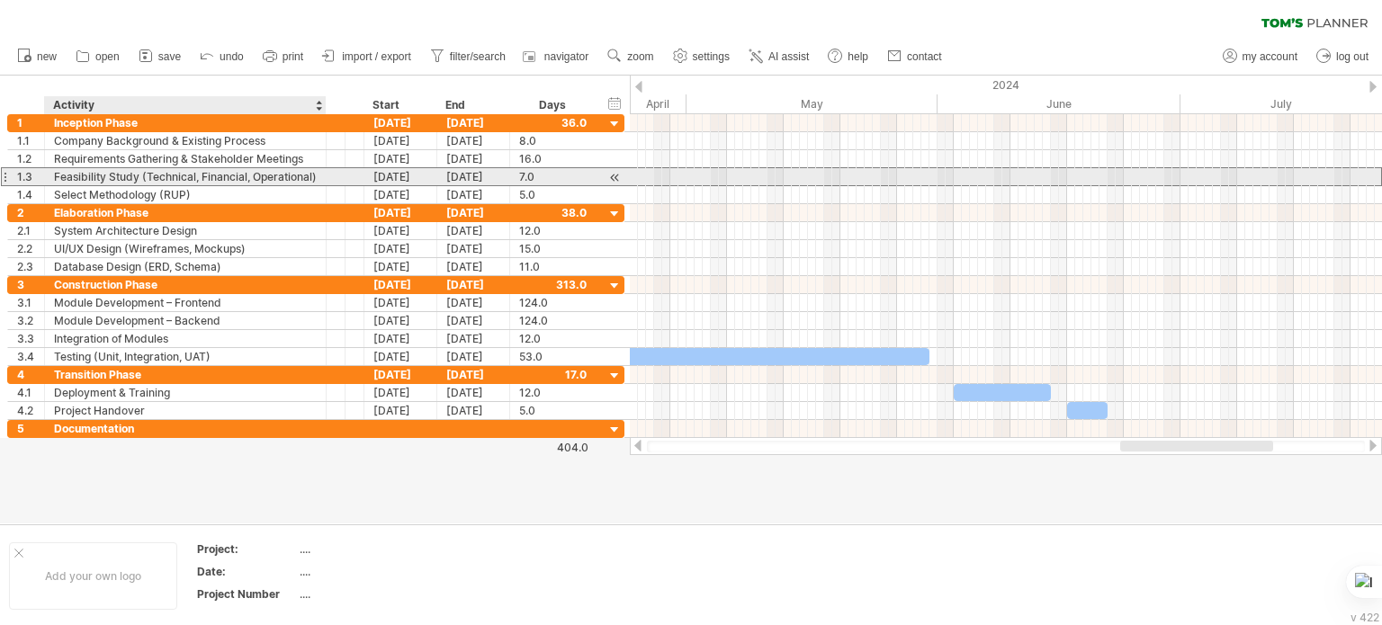
click at [302, 178] on div "Feasibility Study (Technical, Financial, Operational)" at bounding box center [185, 176] width 263 height 17
click at [302, 178] on input "**********" at bounding box center [185, 176] width 263 height 17
click at [317, 178] on div "**********" at bounding box center [186, 176] width 282 height 17
click at [283, 179] on div "Feasibility Study (Technical, Financial, Operational)" at bounding box center [185, 176] width 263 height 17
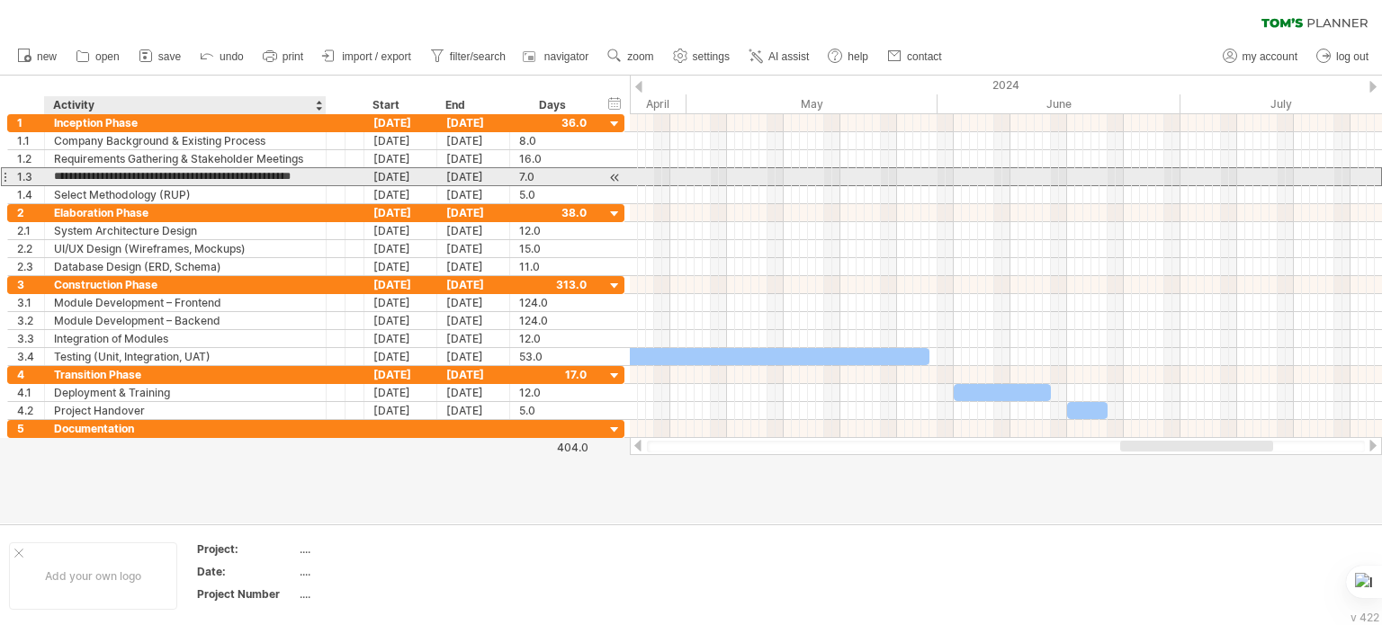
click at [283, 179] on input "**********" at bounding box center [185, 176] width 263 height 17
type input "**********"
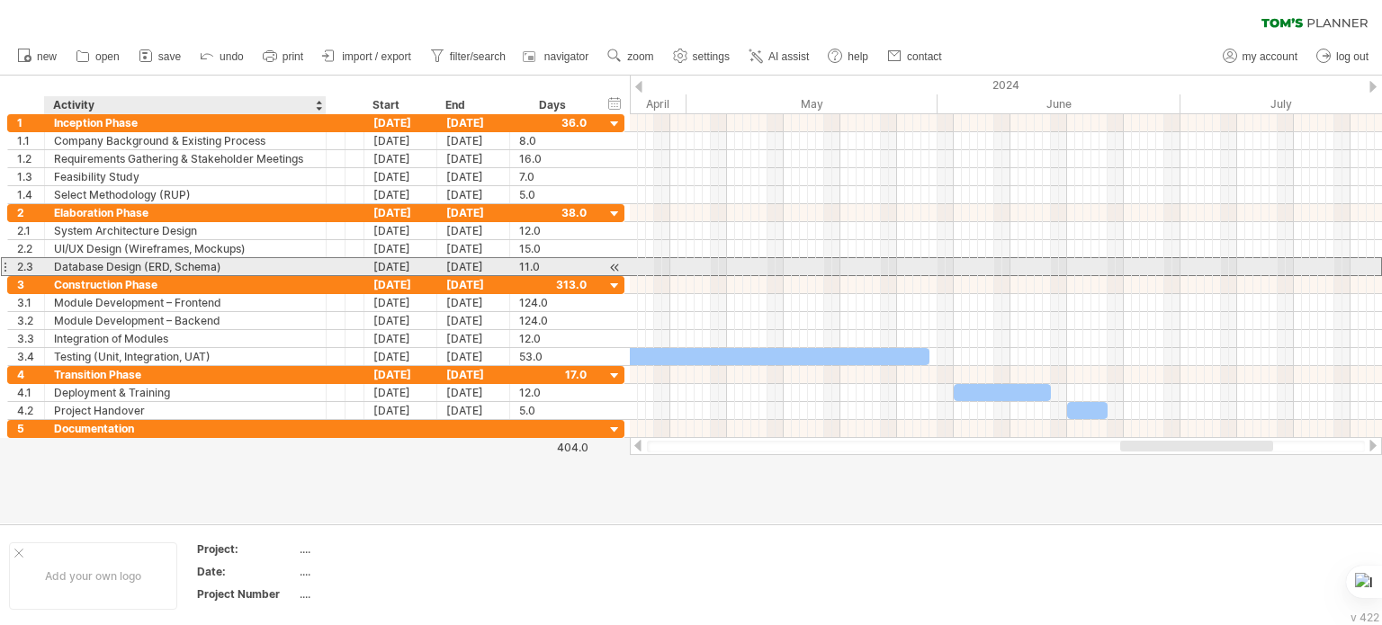
click at [315, 267] on div "Database Design (ERD, Schema)" at bounding box center [185, 266] width 263 height 17
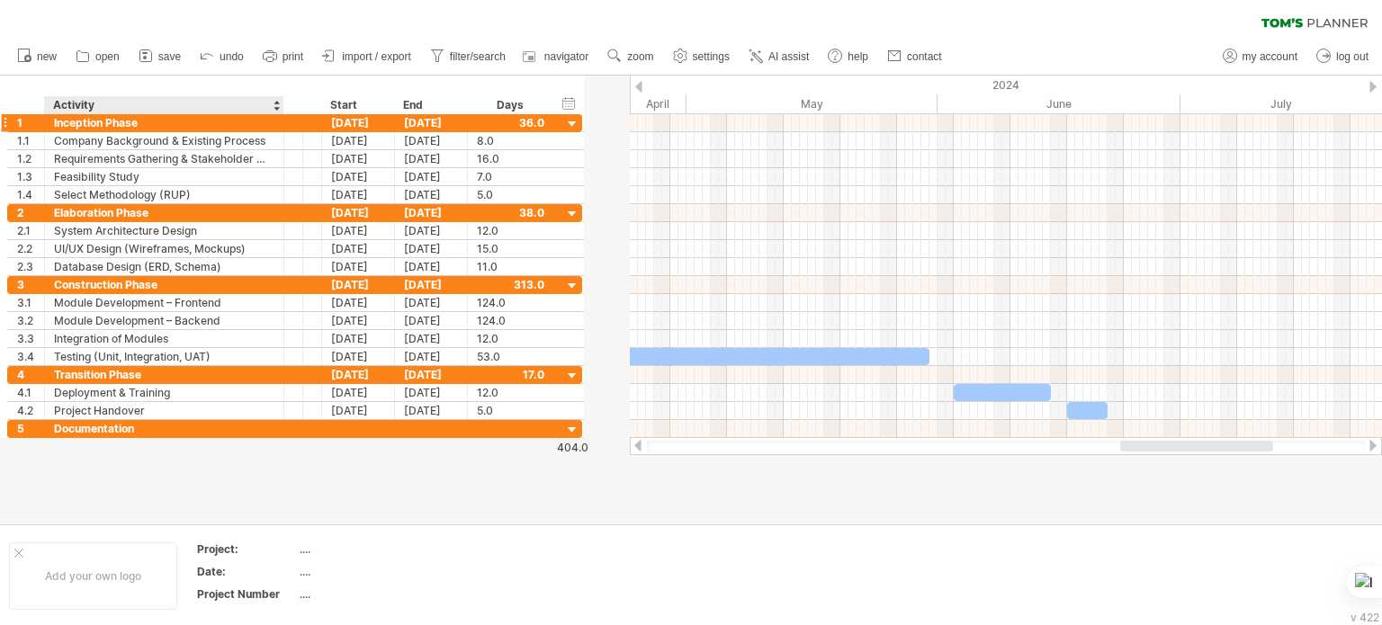
drag, startPoint x: 322, startPoint y: 107, endPoint x: 280, endPoint y: 118, distance: 43.7
click at [280, 118] on div "Trying to reach [DOMAIN_NAME] Connected again... 0% clear filter new 1" at bounding box center [691, 312] width 1382 height 625
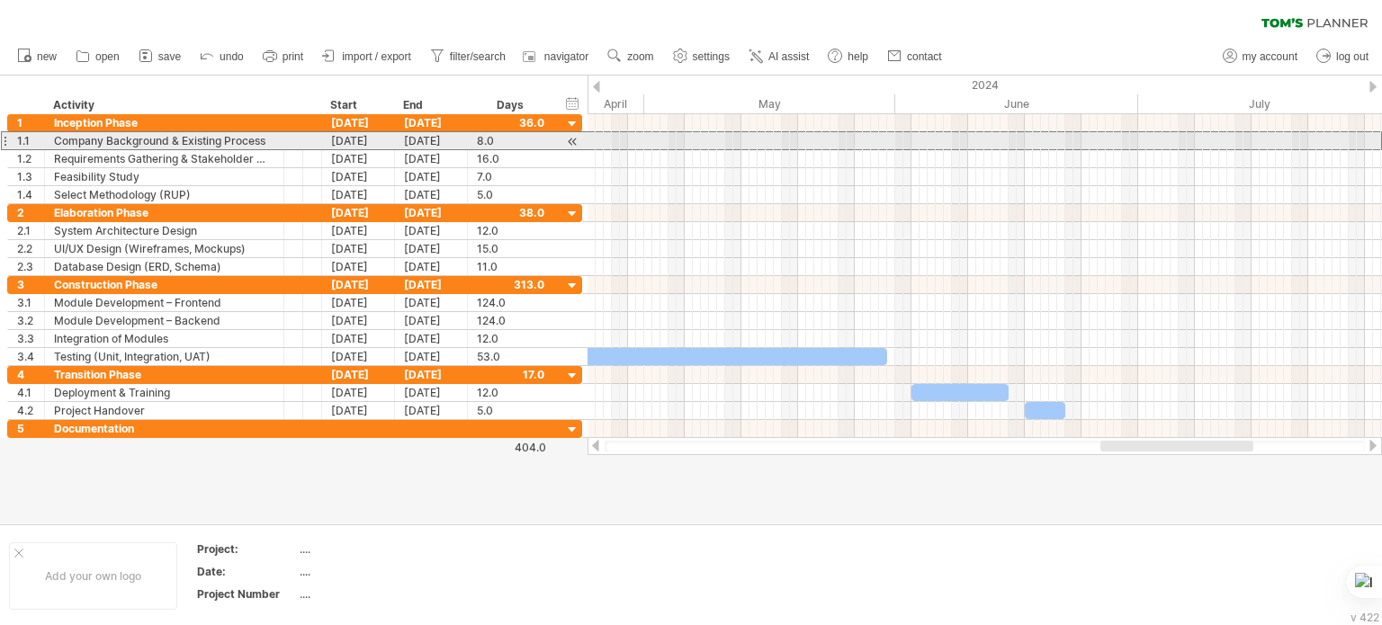
click at [171, 142] on div "Company Background & Existing Process" at bounding box center [164, 140] width 220 height 17
click at [171, 142] on input "**********" at bounding box center [164, 140] width 220 height 17
click at [173, 142] on input "**********" at bounding box center [164, 140] width 220 height 17
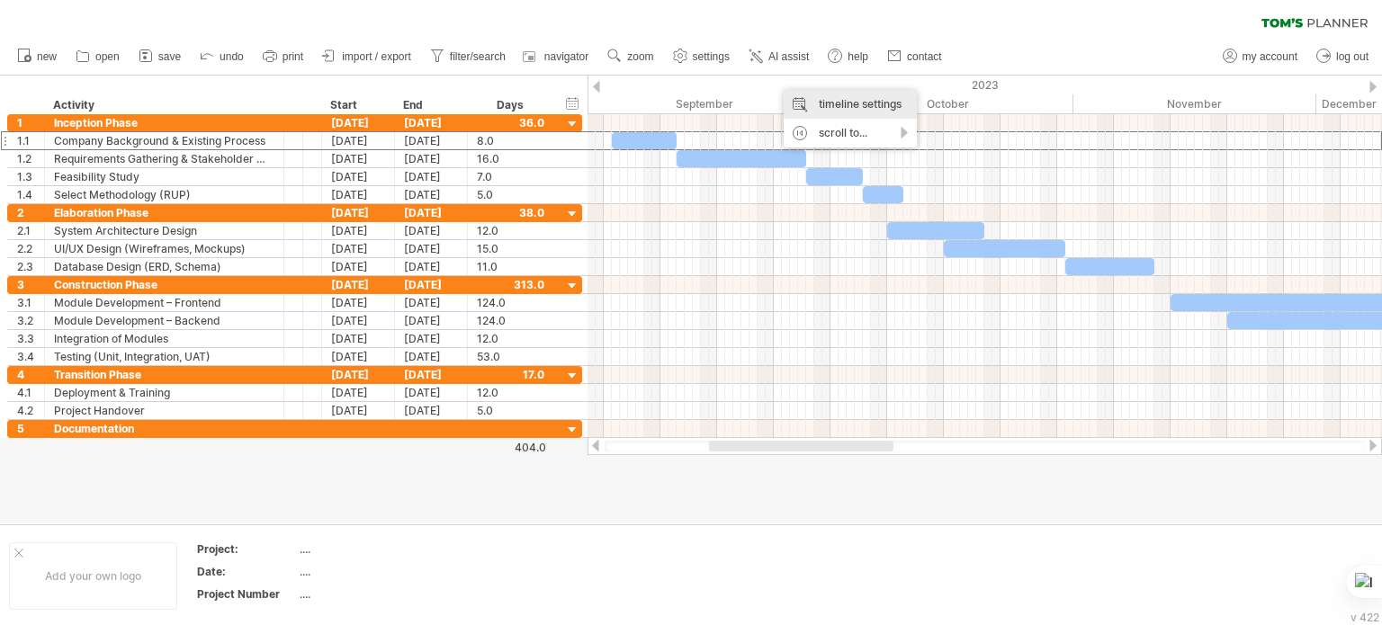
click at [807, 95] on div "timeline settings" at bounding box center [850, 104] width 133 height 29
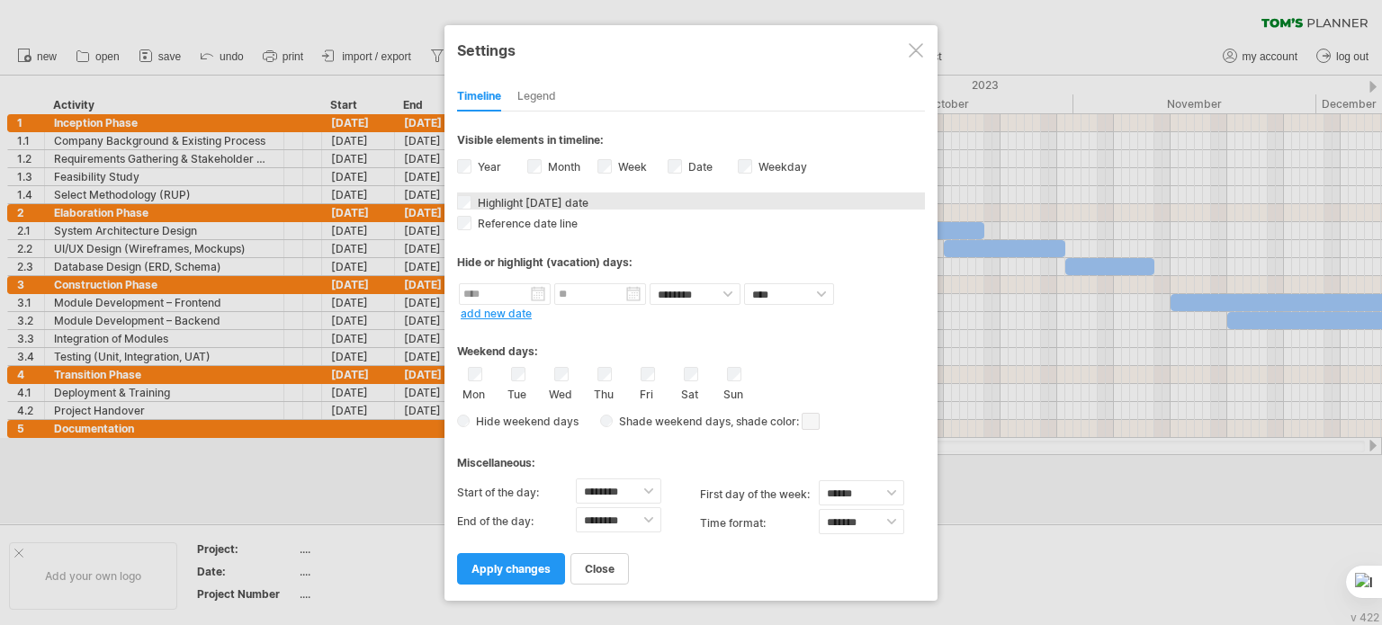
click at [553, 197] on span "Highlight [DATE] date" at bounding box center [531, 202] width 114 height 13
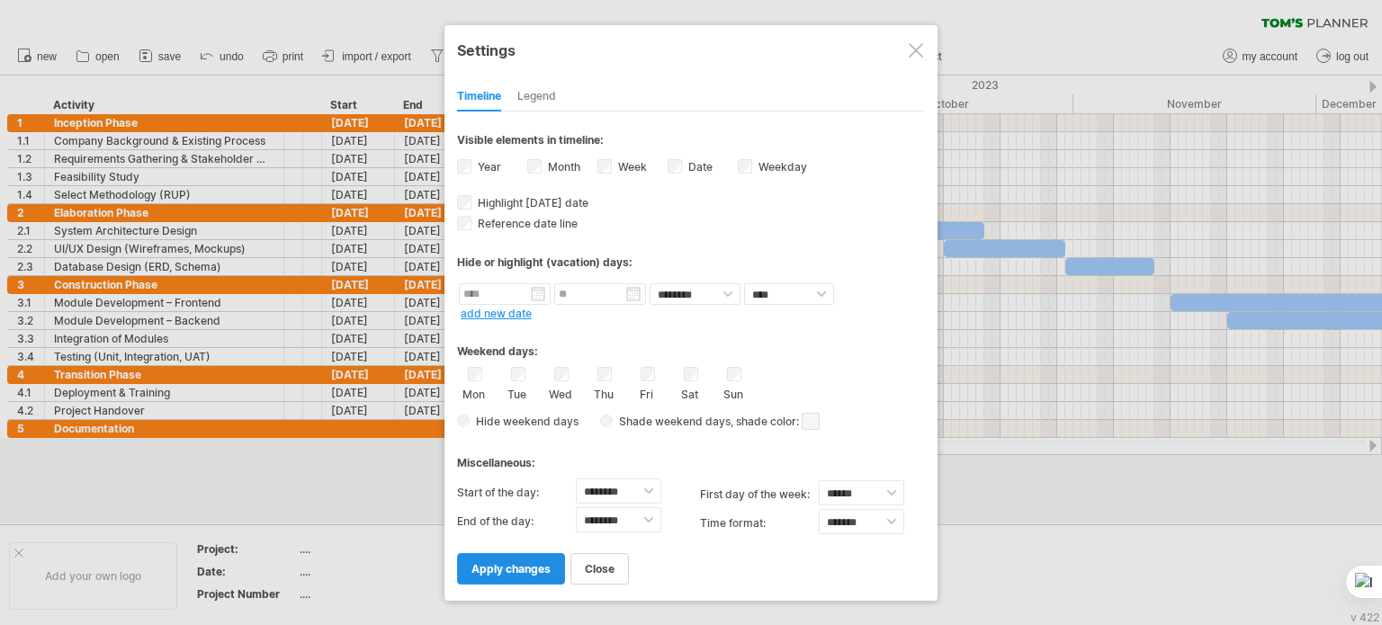
click at [547, 566] on span "apply changes" at bounding box center [511, 568] width 79 height 13
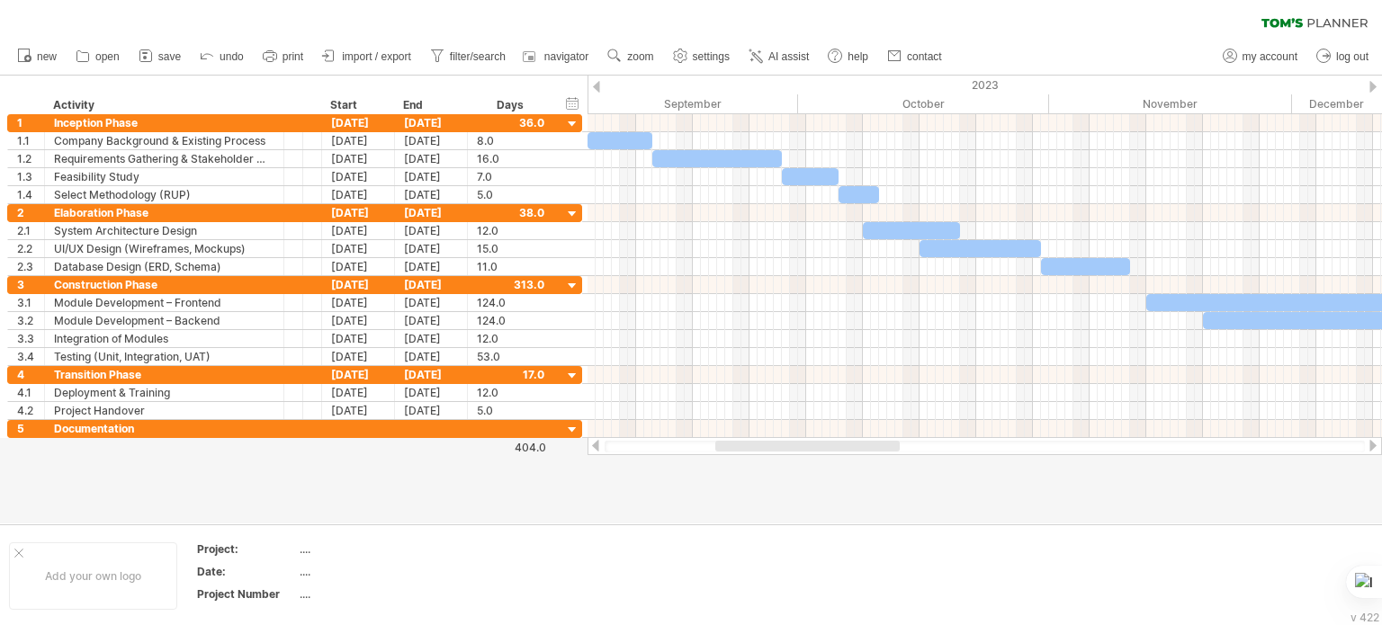
click at [835, 453] on div at bounding box center [985, 446] width 795 height 18
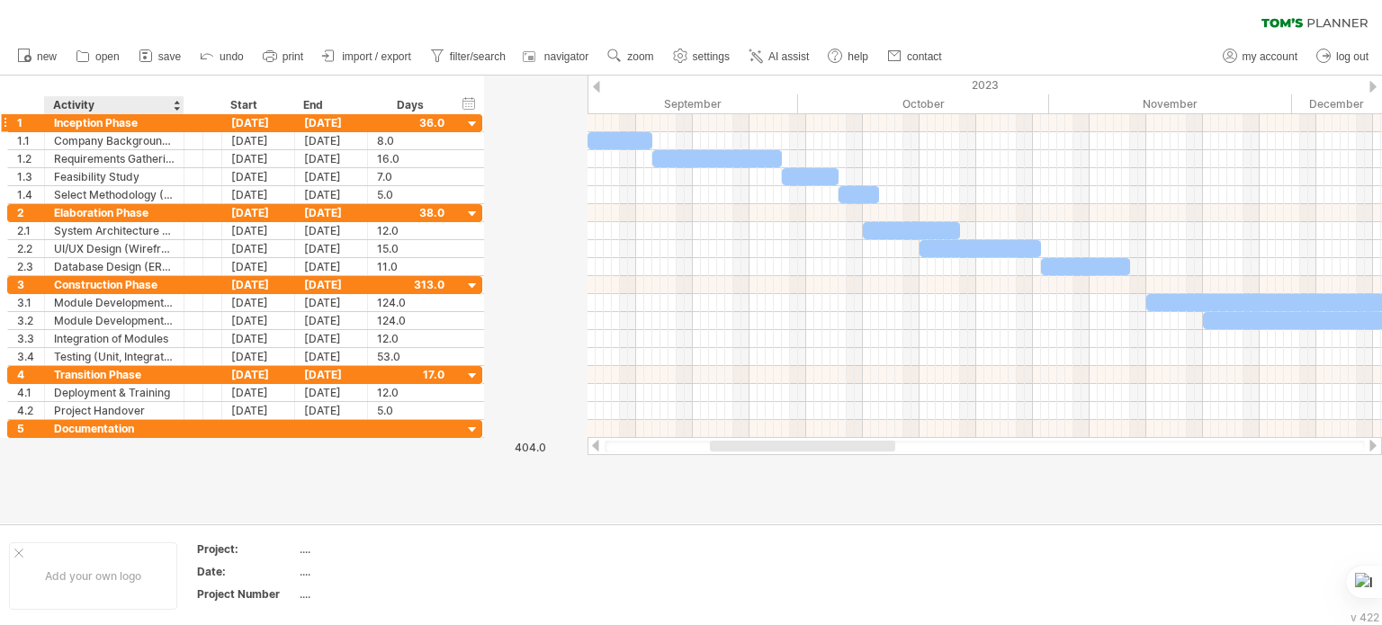
drag, startPoint x: 281, startPoint y: 108, endPoint x: 180, endPoint y: 121, distance: 101.7
click at [180, 121] on div "Trying to reach [DOMAIN_NAME] Connected again... 0% clear filter new 1" at bounding box center [691, 312] width 1382 height 625
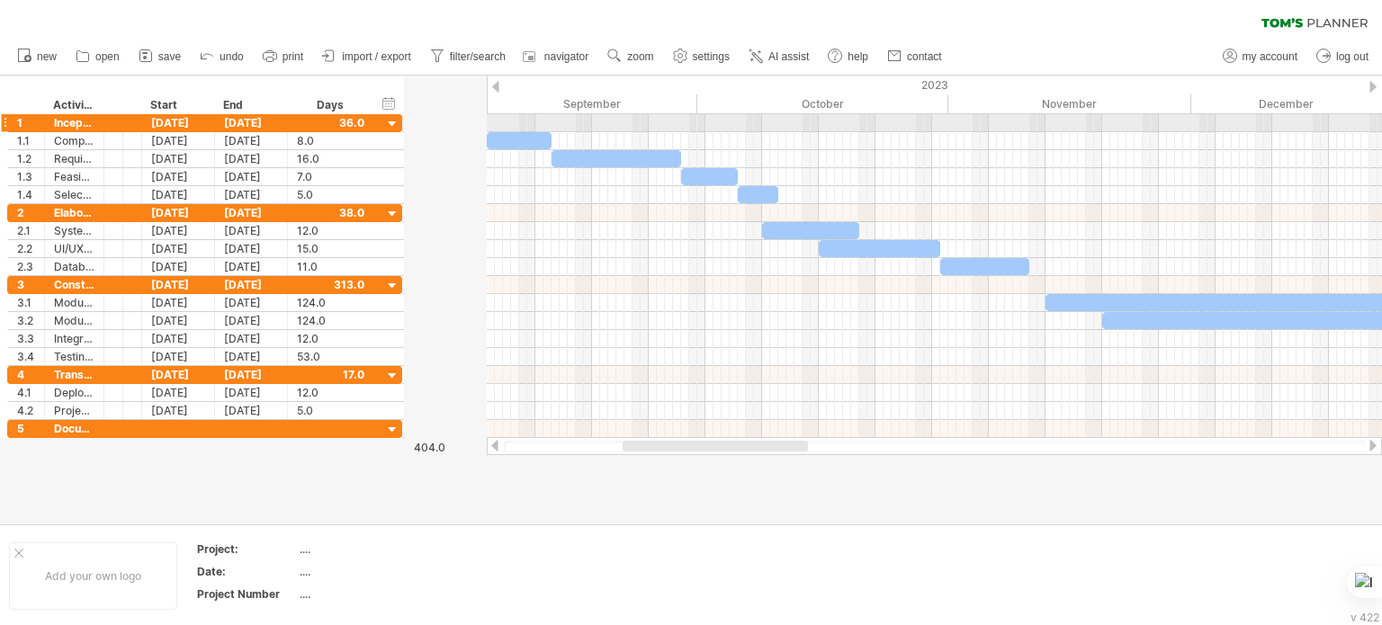
drag, startPoint x: 180, startPoint y: 121, endPoint x: 98, endPoint y: 128, distance: 82.1
click at [98, 128] on div at bounding box center [101, 123] width 9 height 18
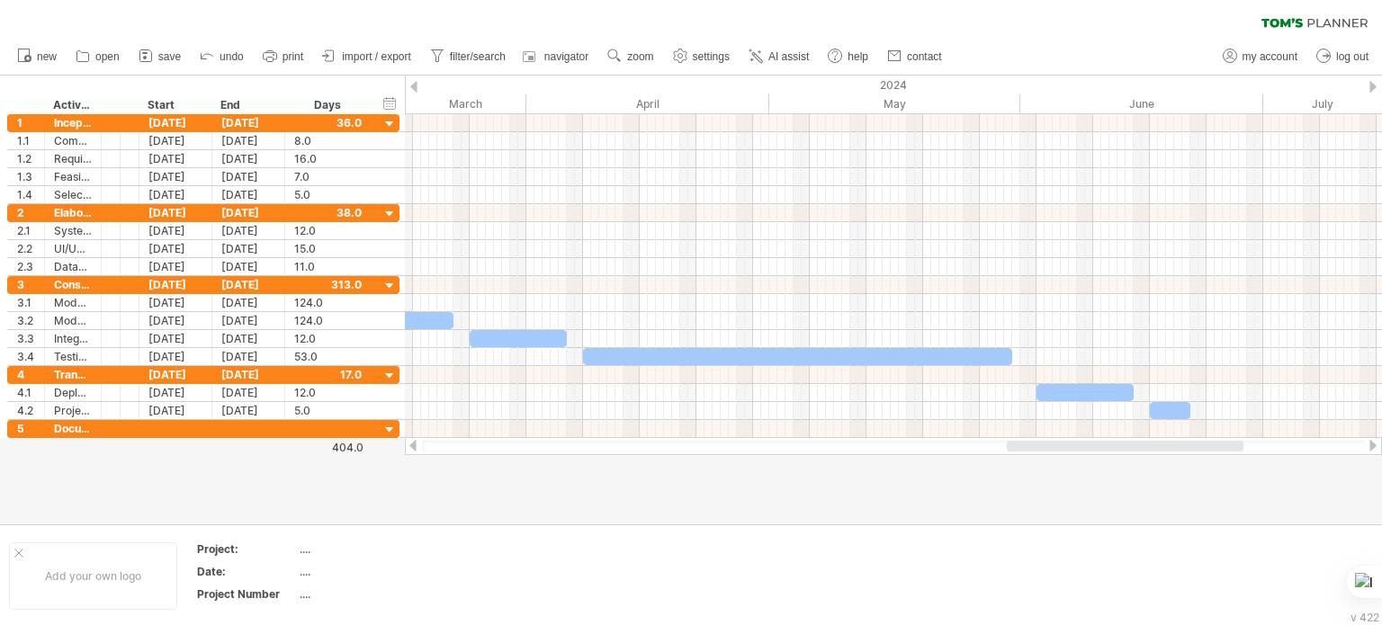
drag, startPoint x: 670, startPoint y: 445, endPoint x: 1086, endPoint y: 431, distance: 416.0
click at [1086, 431] on div "Trying to reach [DOMAIN_NAME] Connected again... 0% clear filter new 1" at bounding box center [691, 312] width 1382 height 625
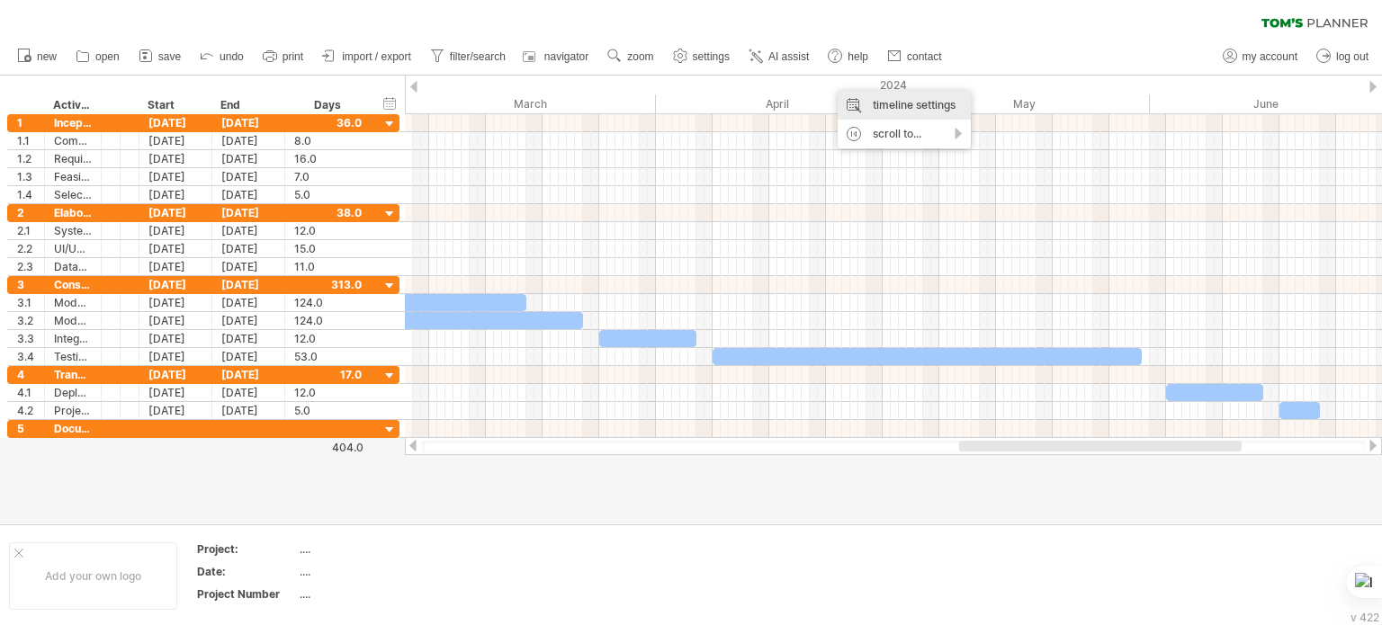
click at [857, 98] on div "timeline settings" at bounding box center [904, 105] width 133 height 29
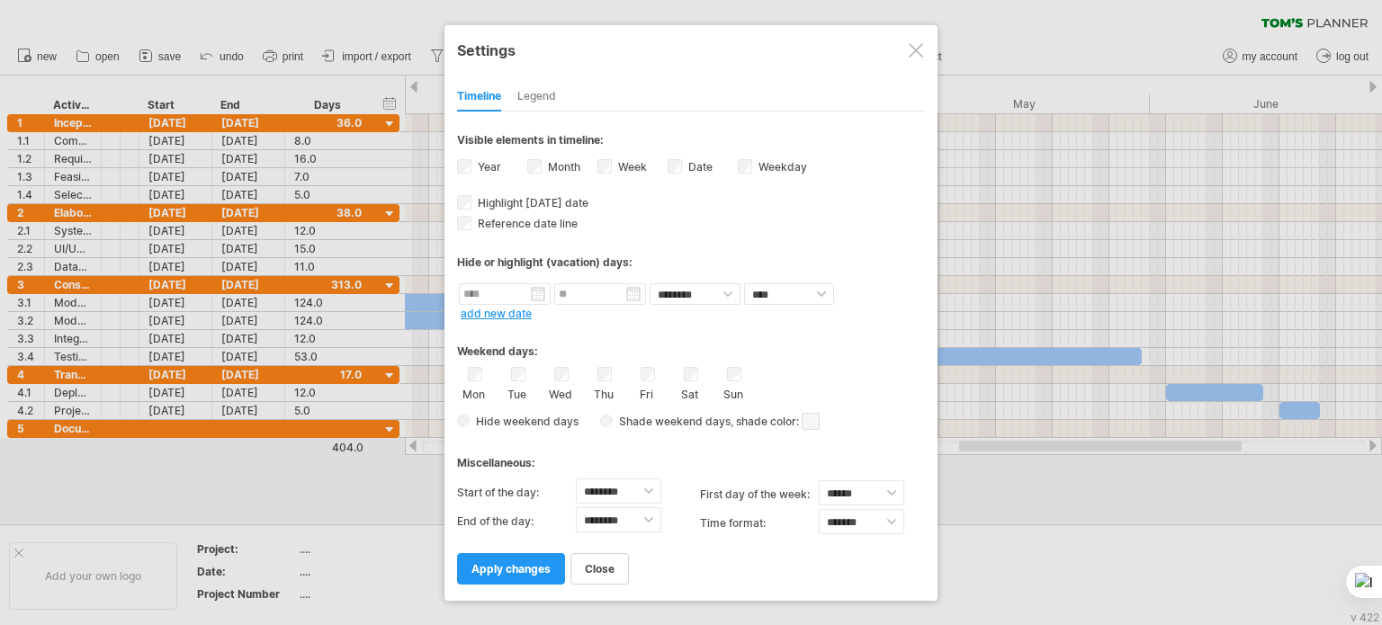
click at [615, 163] on label "Week visibility of weeknumbers Currently there is not enough space horizontally…" at bounding box center [631, 166] width 32 height 13
click at [532, 577] on link "apply changes" at bounding box center [511, 568] width 108 height 31
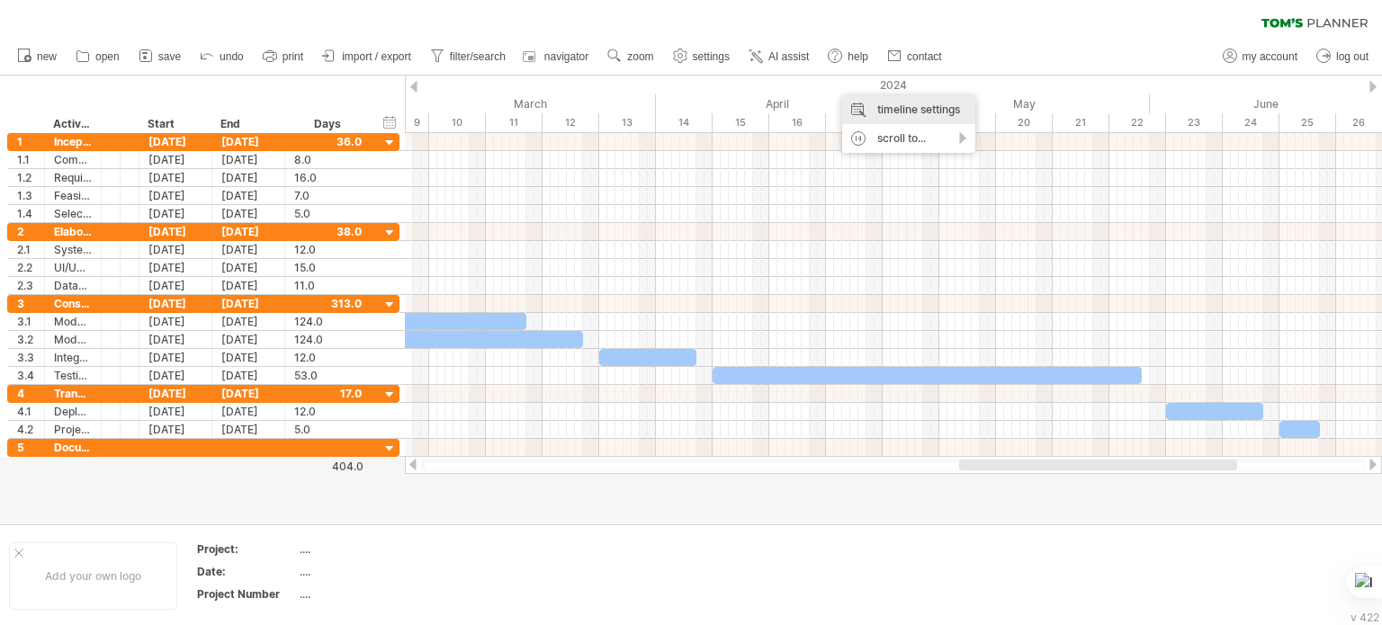
click at [859, 99] on div "timeline settings" at bounding box center [908, 109] width 133 height 29
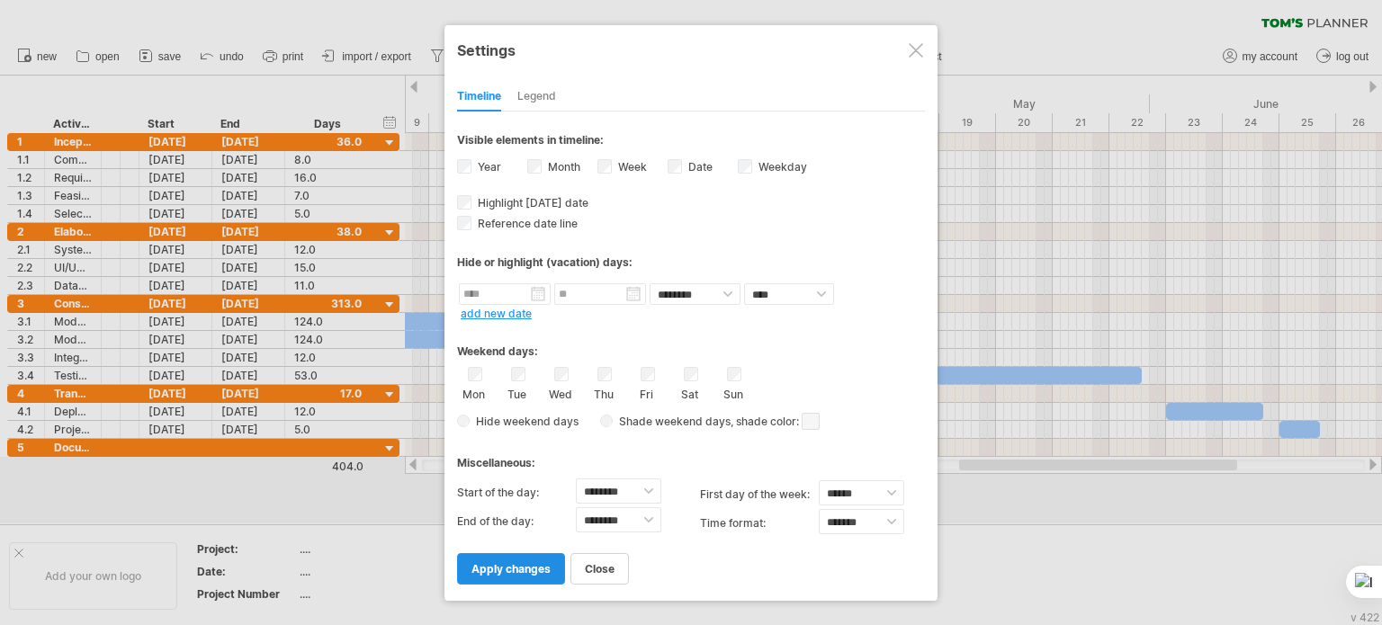
click at [522, 563] on span "apply changes" at bounding box center [511, 568] width 79 height 13
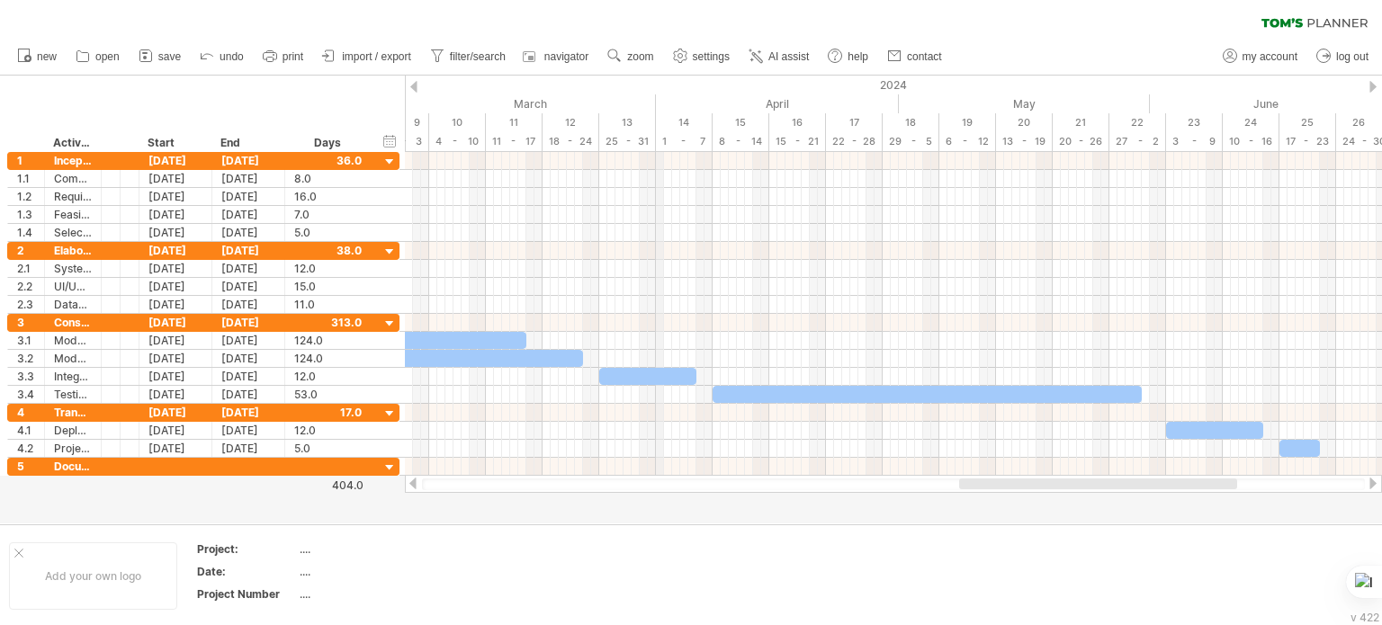
click at [663, 94] on div "April" at bounding box center [777, 103] width 243 height 19
click at [686, 76] on div "2024" at bounding box center [1401, 85] width 2965 height 19
click at [651, 103] on div "timeline settings" at bounding box center [705, 107] width 133 height 29
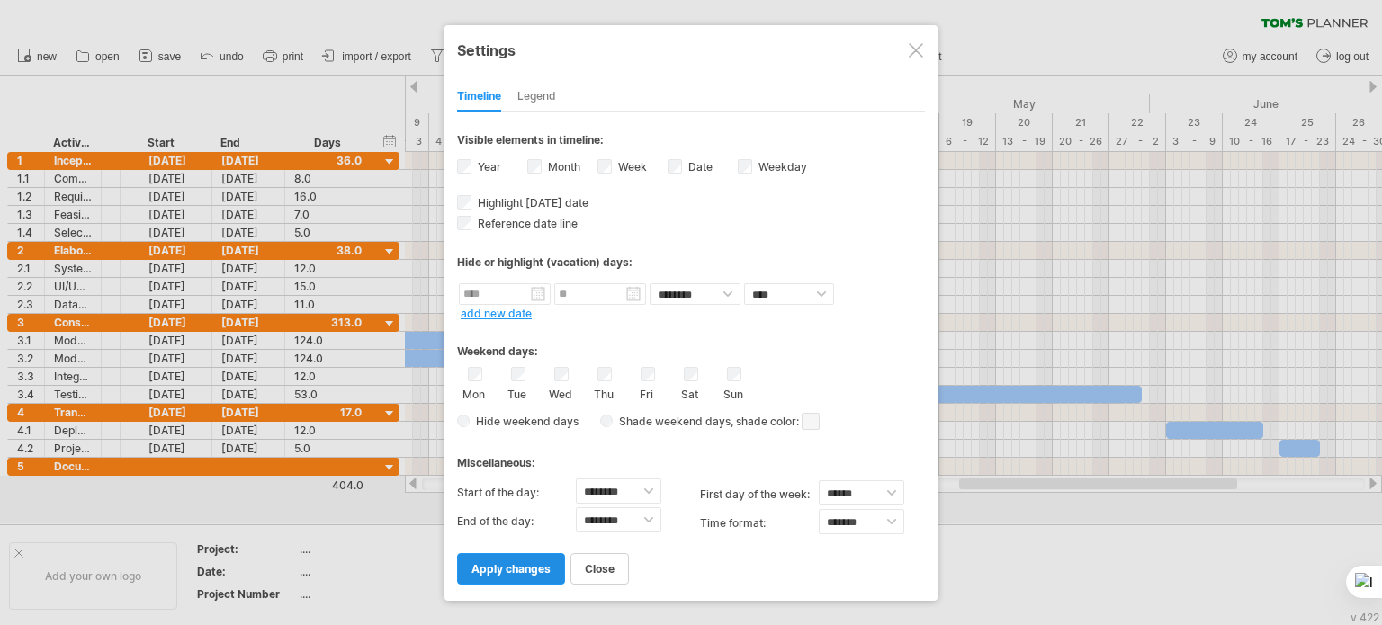
click at [543, 564] on span "apply changes" at bounding box center [511, 568] width 79 height 13
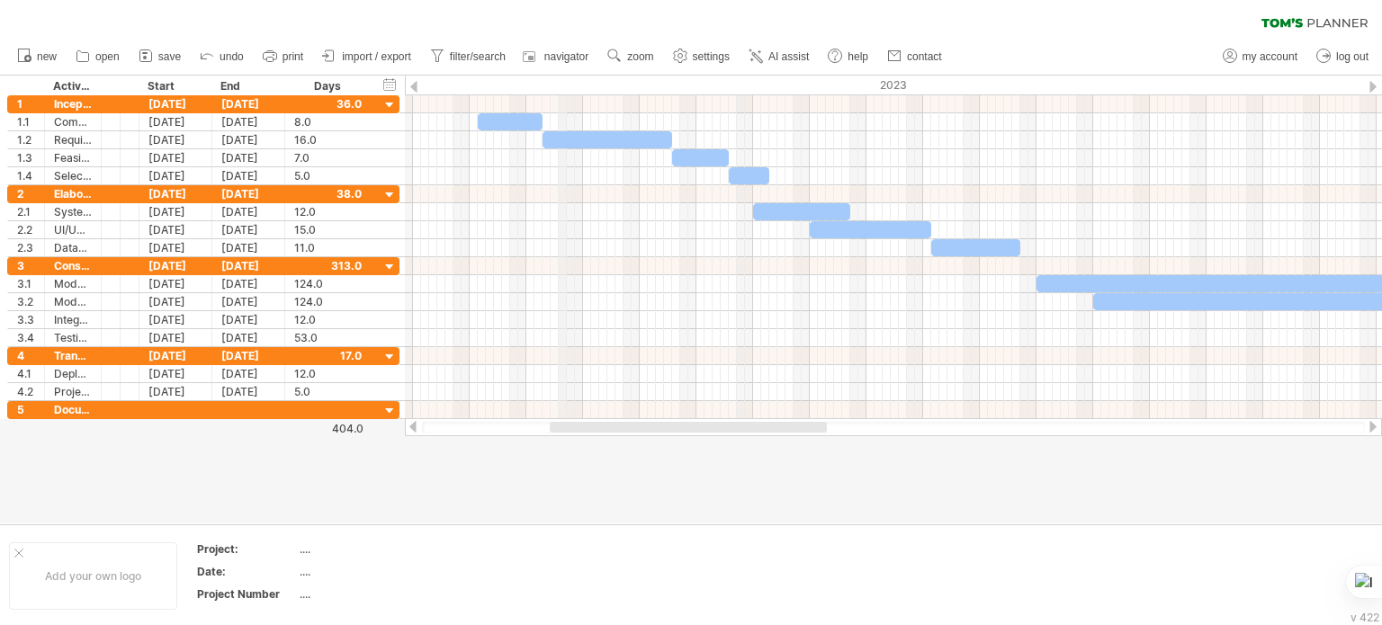
click at [562, 83] on div "2023" at bounding box center [323, 85] width 2219 height 19
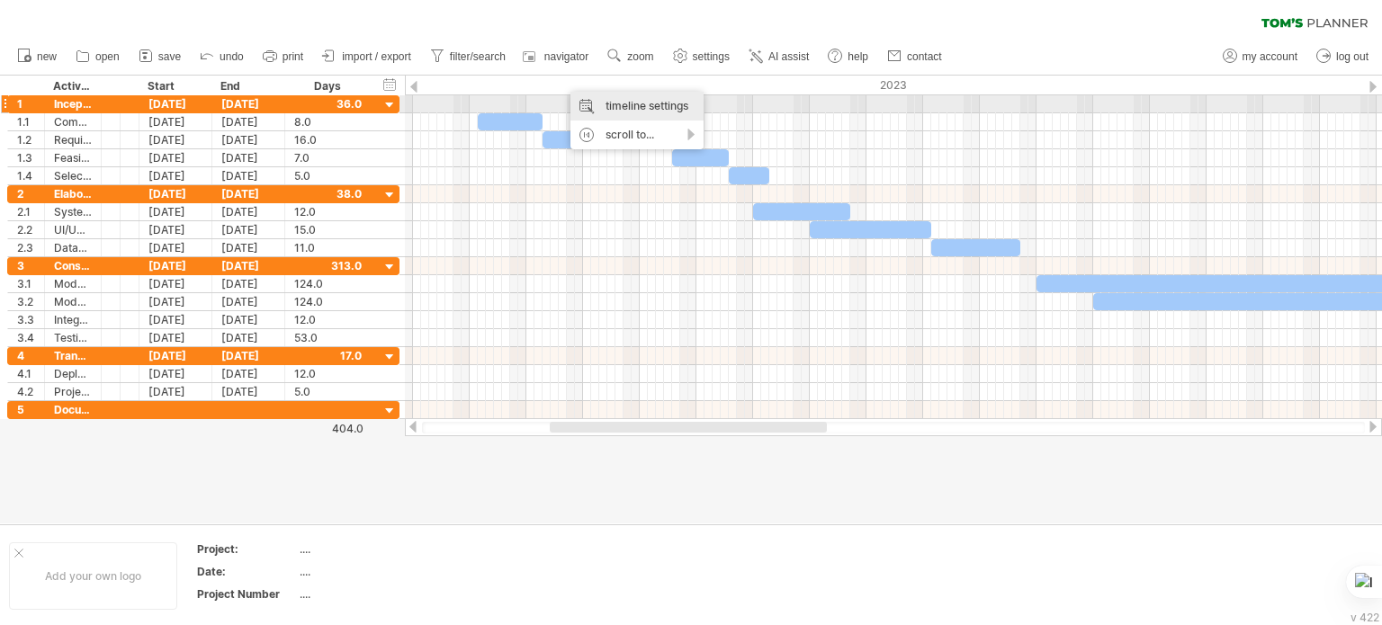
click at [598, 97] on div "timeline settings" at bounding box center [637, 106] width 133 height 29
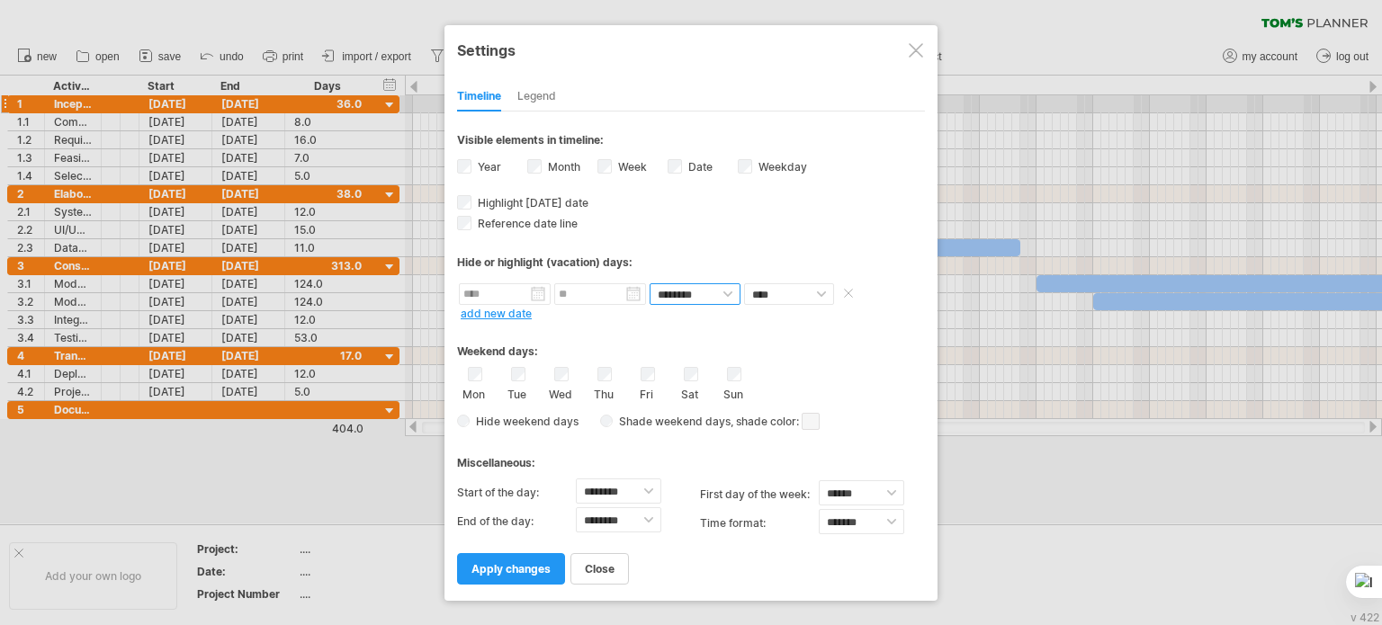
click at [687, 285] on select "******** ********" at bounding box center [695, 294] width 91 height 22
click at [541, 159] on div "Month" at bounding box center [562, 169] width 70 height 24
click at [544, 91] on div "Legend" at bounding box center [536, 97] width 39 height 29
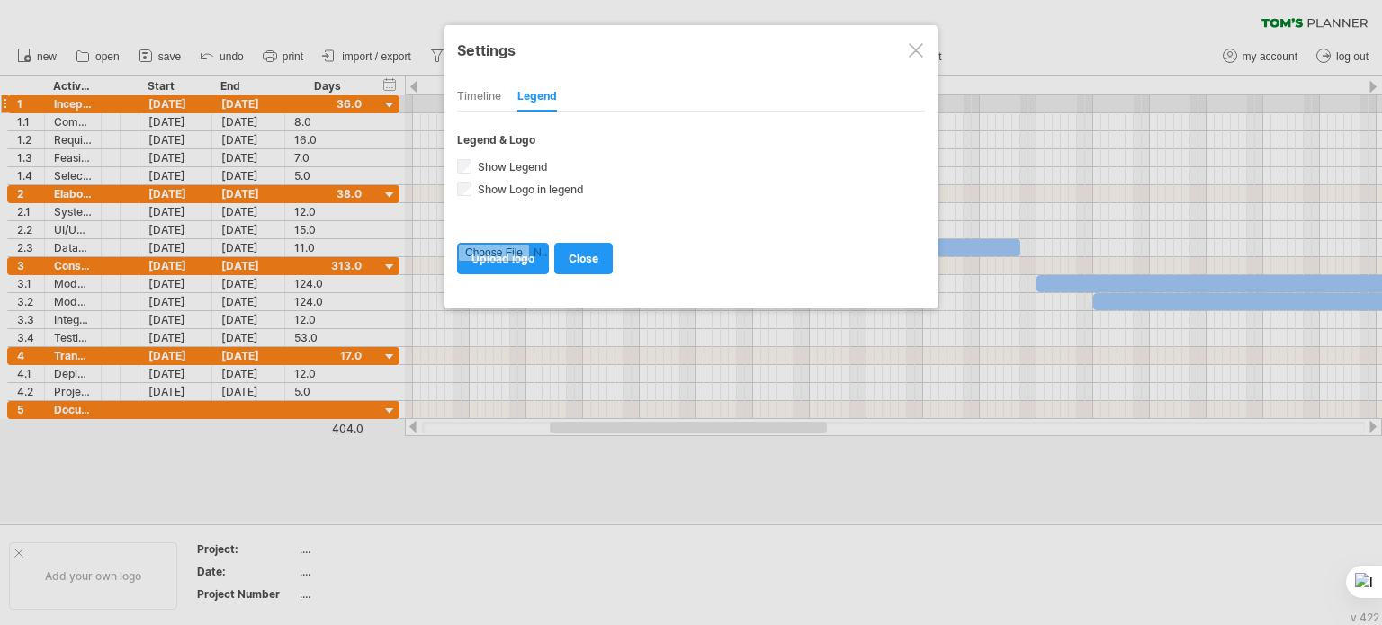
click at [490, 89] on div "Timeline" at bounding box center [479, 97] width 44 height 29
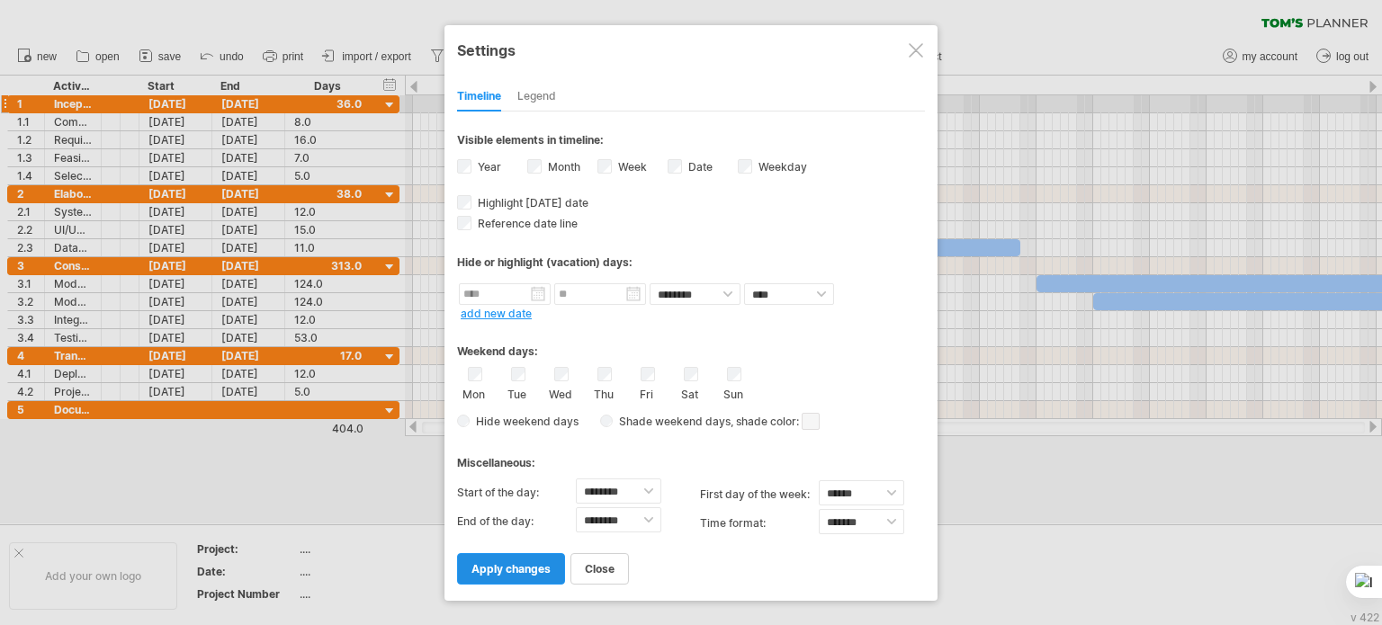
click at [535, 573] on span "apply changes" at bounding box center [511, 568] width 79 height 13
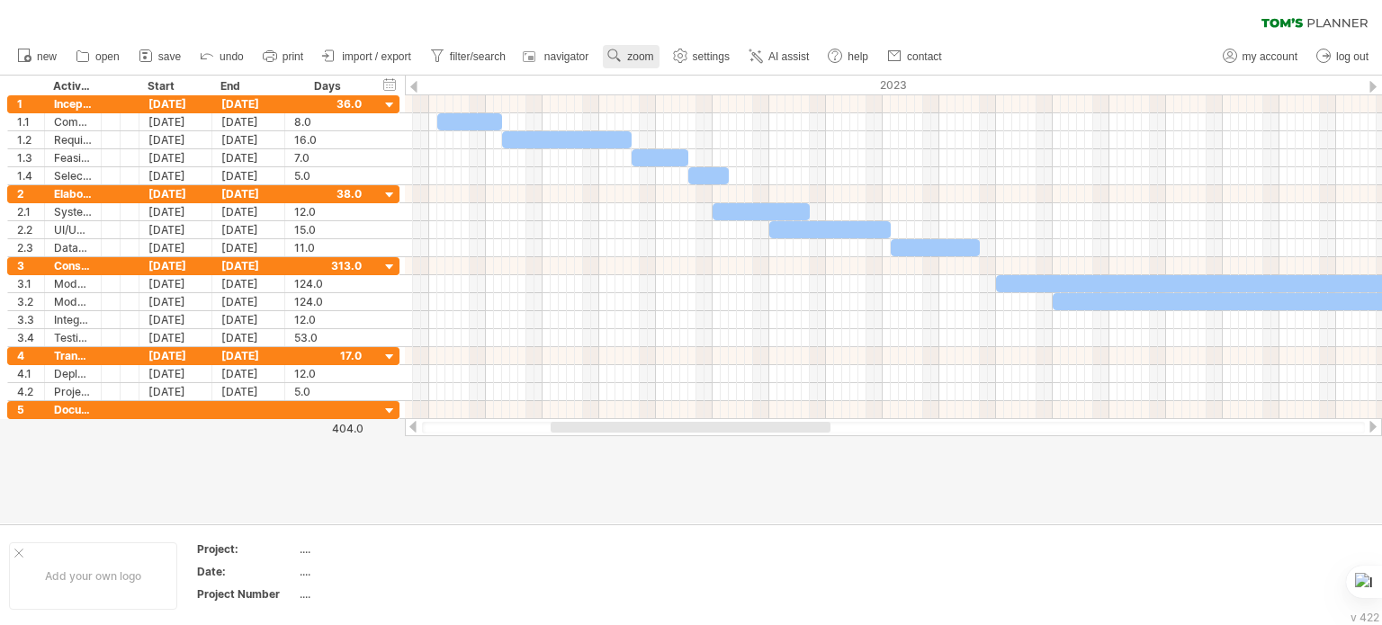
click at [637, 46] on link "zoom" at bounding box center [631, 56] width 56 height 23
click at [686, 64] on div "Month" at bounding box center [696, 69] width 100 height 29
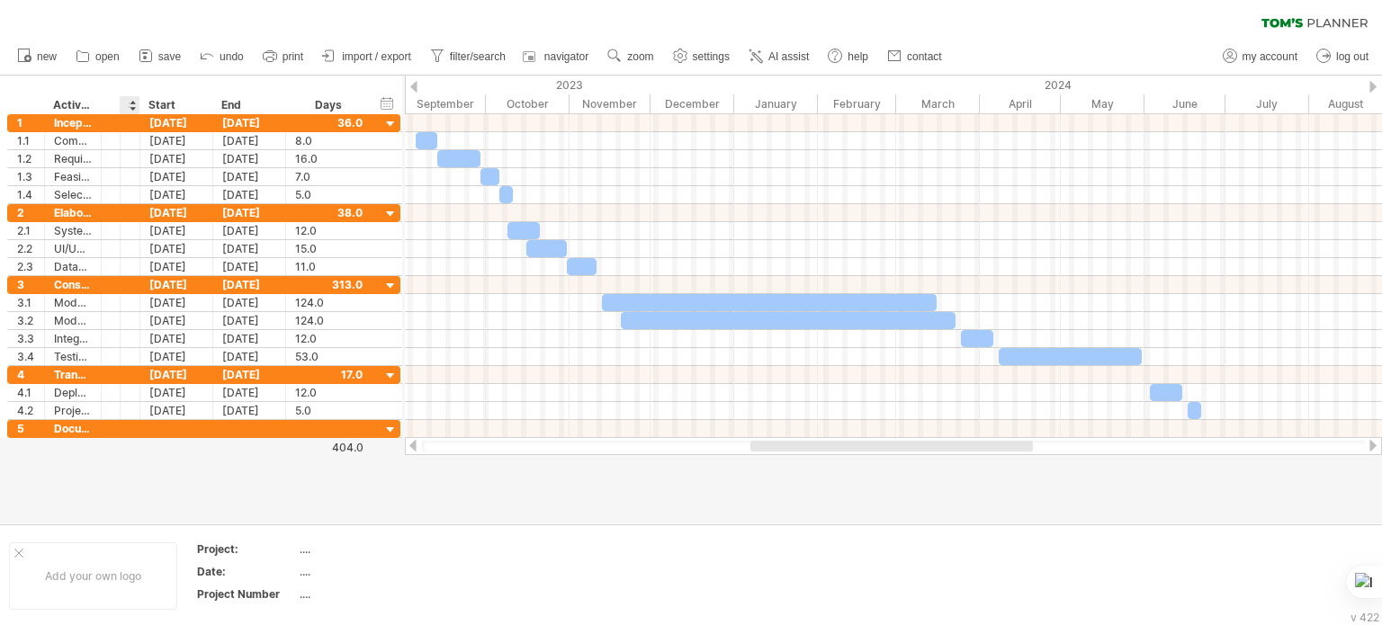
drag, startPoint x: 136, startPoint y: 108, endPoint x: 122, endPoint y: 107, distance: 13.5
click at [122, 107] on div "****** Status" at bounding box center [130, 105] width 20 height 18
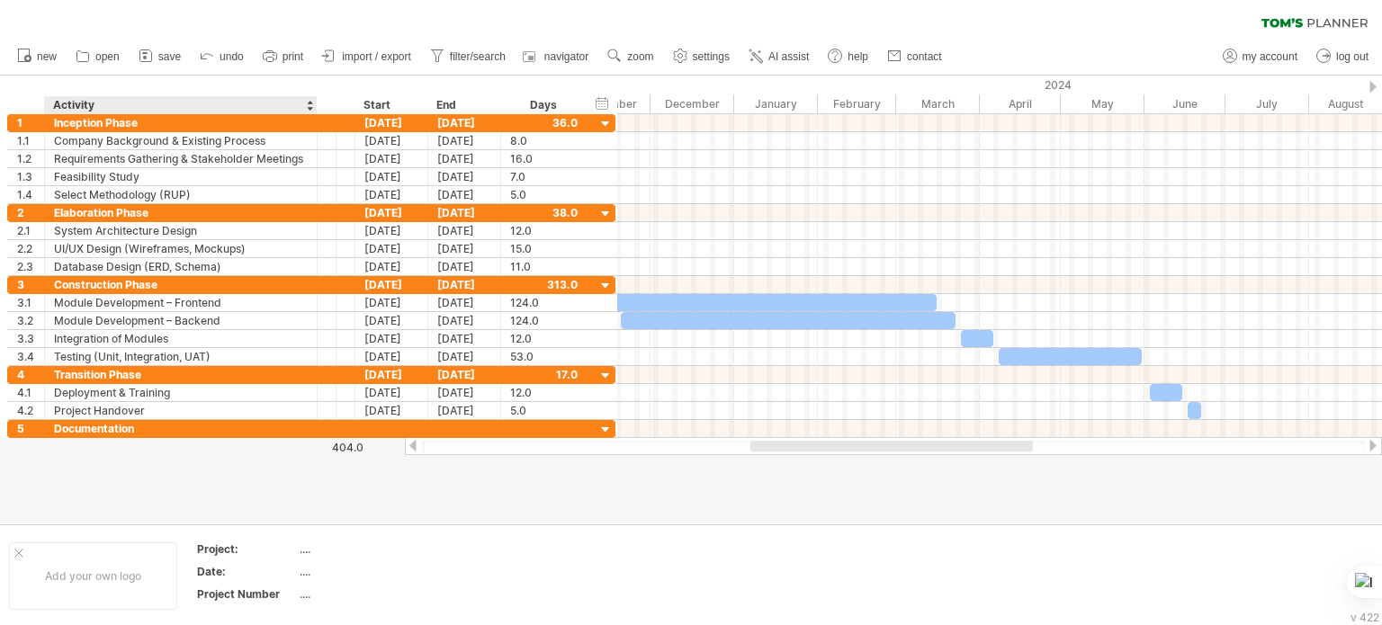
drag, startPoint x: 97, startPoint y: 108, endPoint x: 313, endPoint y: 85, distance: 217.3
click at [313, 85] on div "hide start/end/duration show start/end/duration ******** Activity ******** Reso…" at bounding box center [308, 95] width 617 height 39
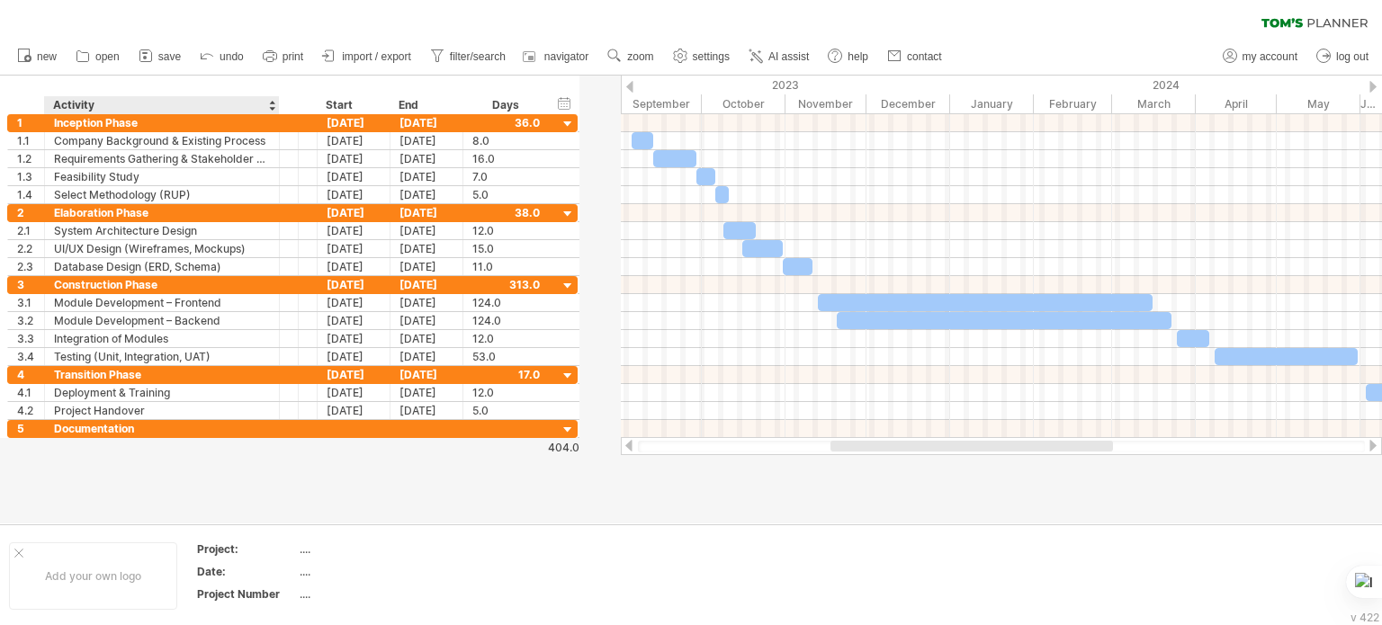
drag, startPoint x: 315, startPoint y: 107, endPoint x: 277, endPoint y: 112, distance: 38.1
click at [277, 112] on div "******** Activity" at bounding box center [161, 105] width 235 height 18
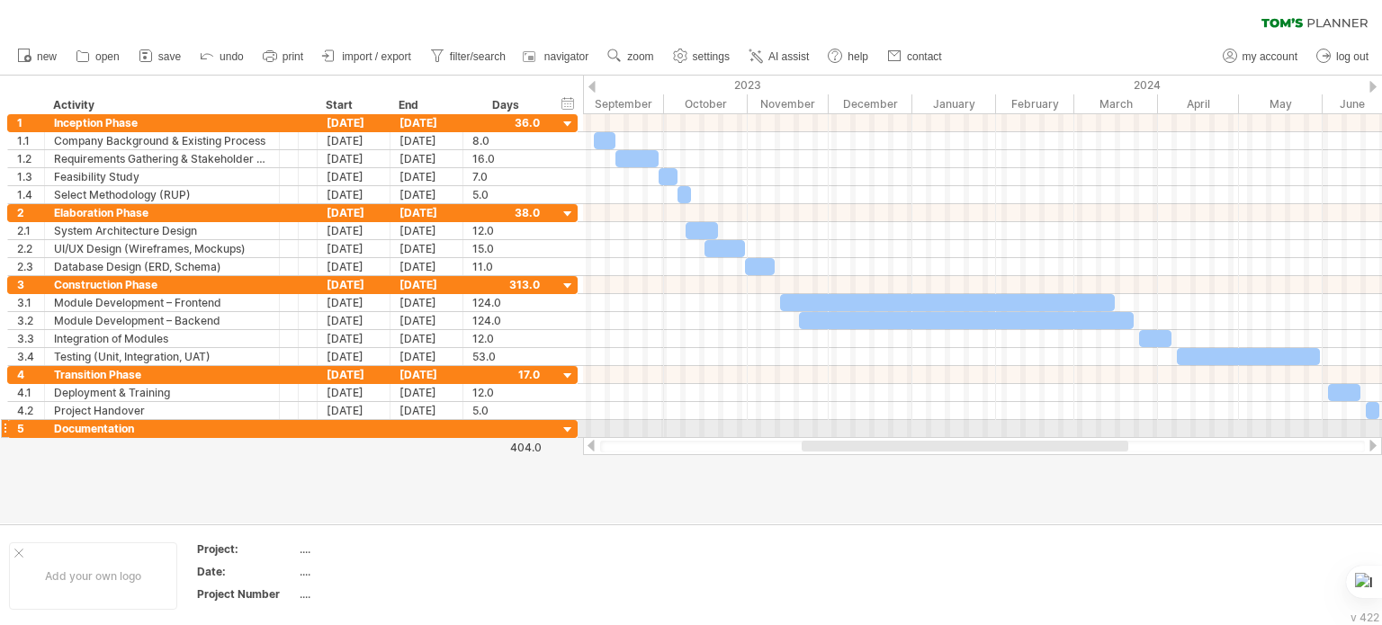
click at [814, 438] on div at bounding box center [982, 446] width 799 height 18
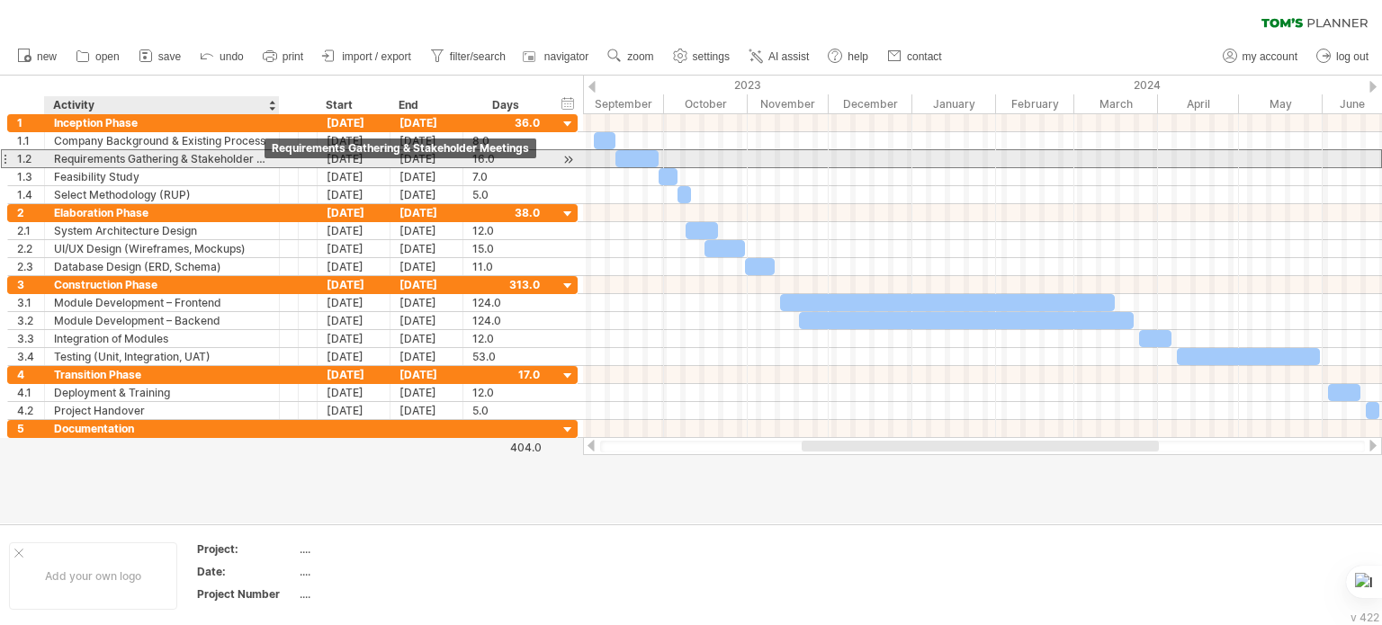
click at [263, 159] on div "Requirements Gathering & Stakeholder Meetings" at bounding box center [162, 158] width 216 height 17
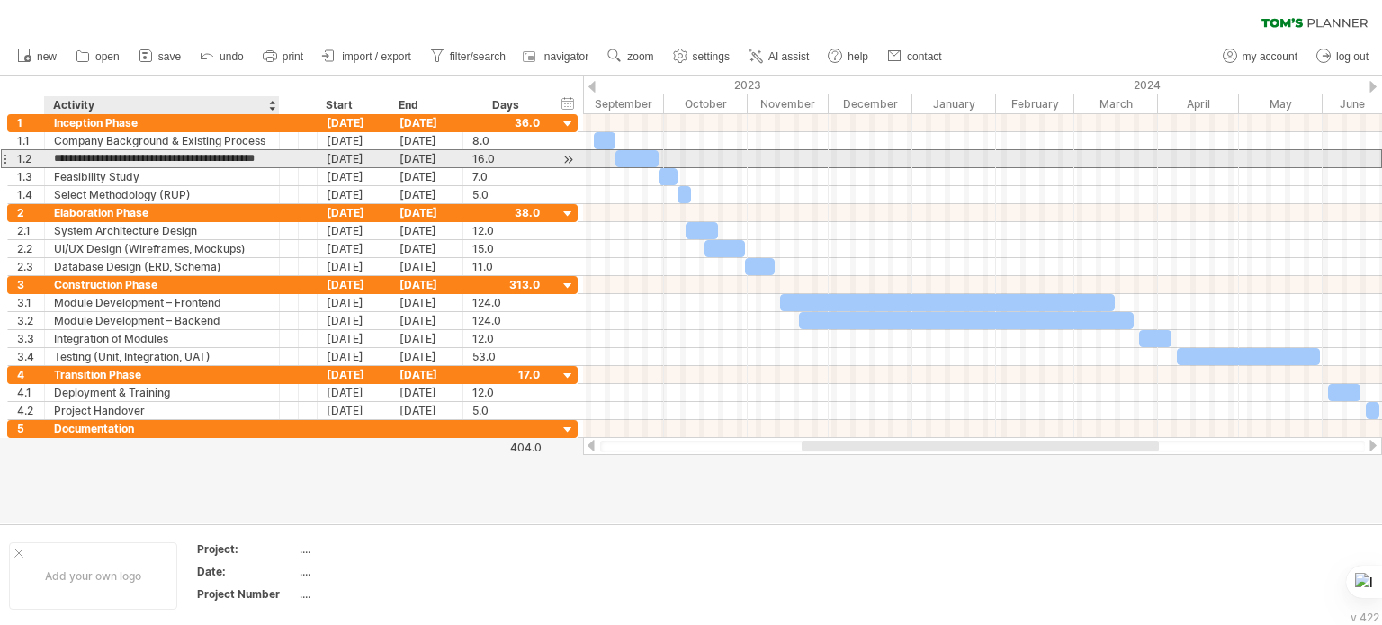
click at [184, 157] on input "**********" at bounding box center [162, 158] width 216 height 17
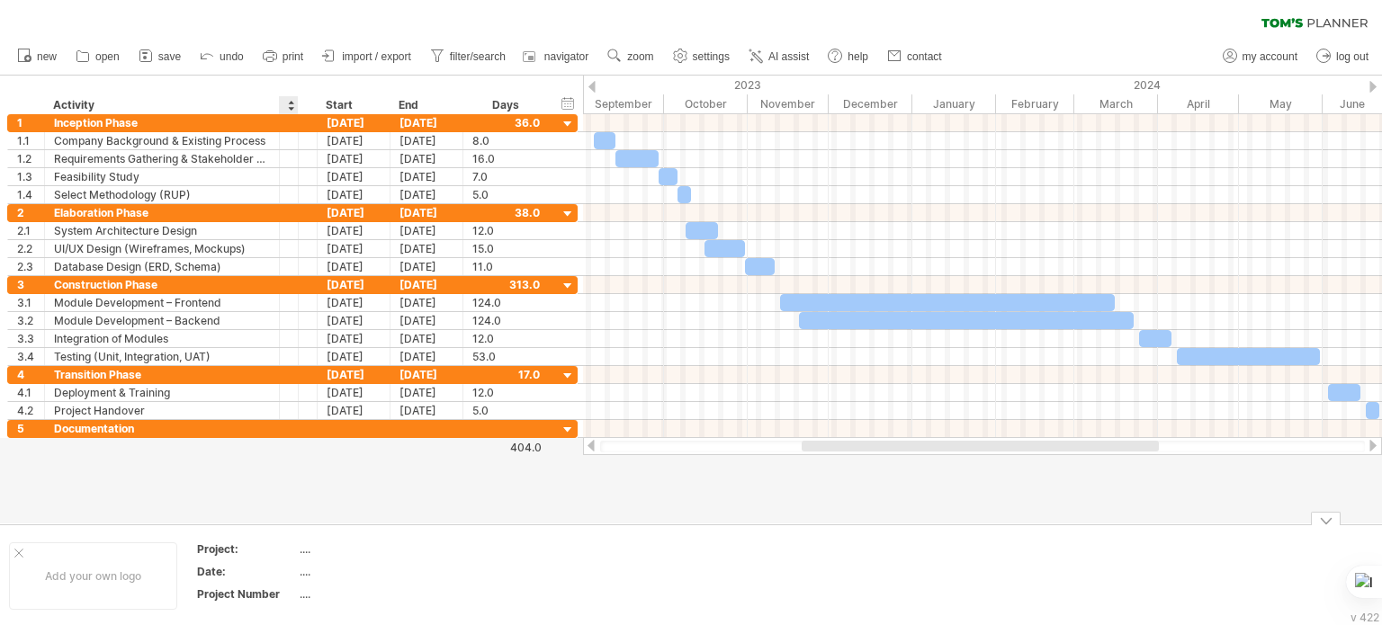
click at [306, 556] on div "...." at bounding box center [375, 549] width 151 height 15
type input "*****"
click at [469, 560] on td at bounding box center [534, 576] width 142 height 69
click at [294, 567] on div "Date:" at bounding box center [246, 571] width 99 height 15
click at [306, 577] on div "...." at bounding box center [375, 571] width 151 height 15
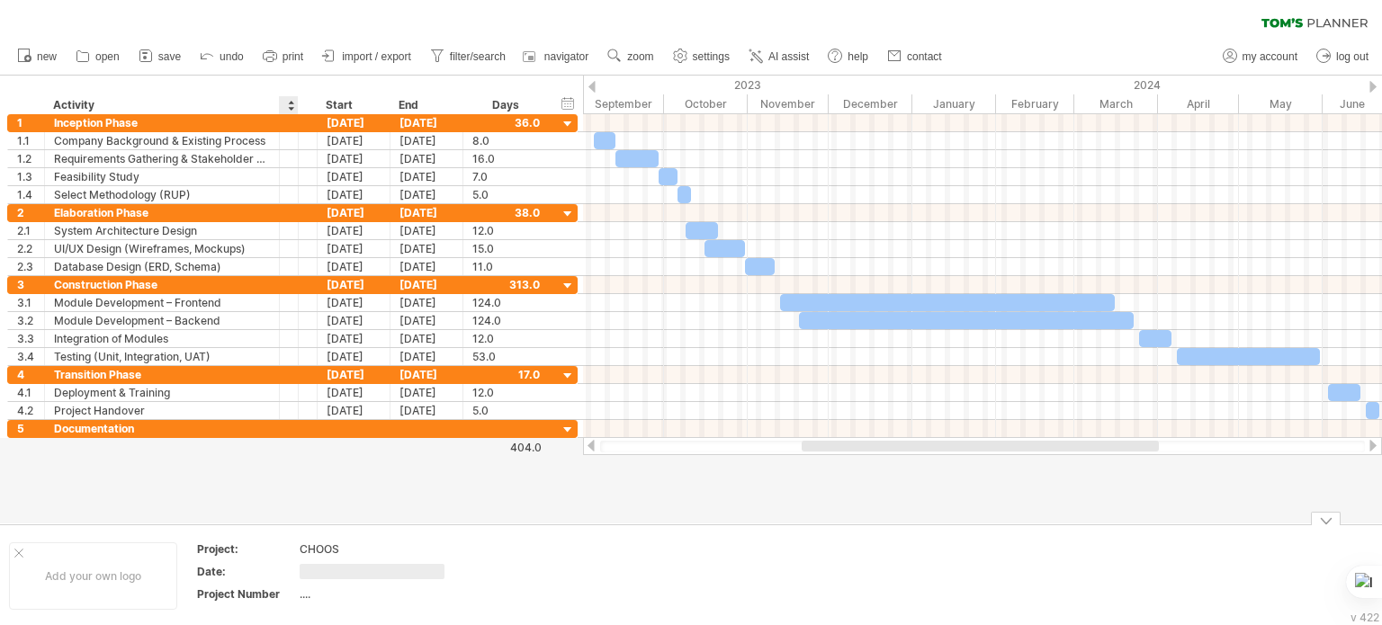
click at [306, 577] on input "text" at bounding box center [372, 571] width 145 height 15
click at [396, 62] on span "import / export" at bounding box center [376, 56] width 69 height 13
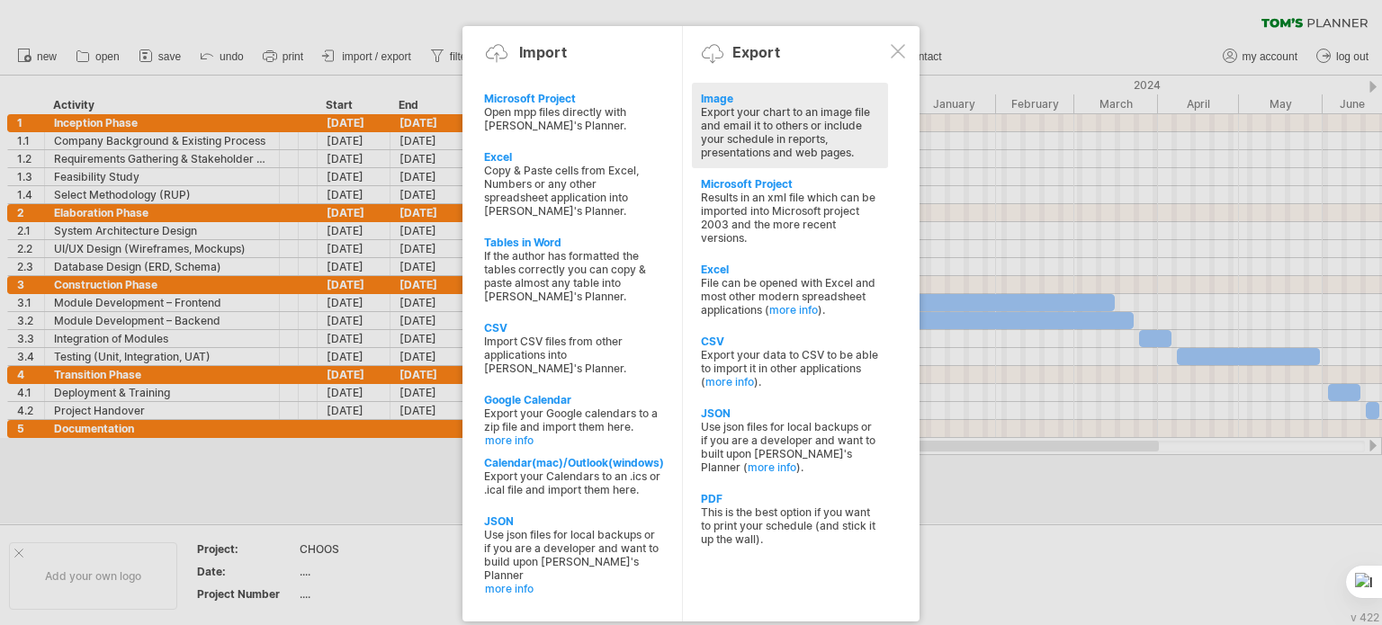
click at [756, 153] on div "Export your chart to an image file and email it to others or include your sched…" at bounding box center [790, 132] width 178 height 54
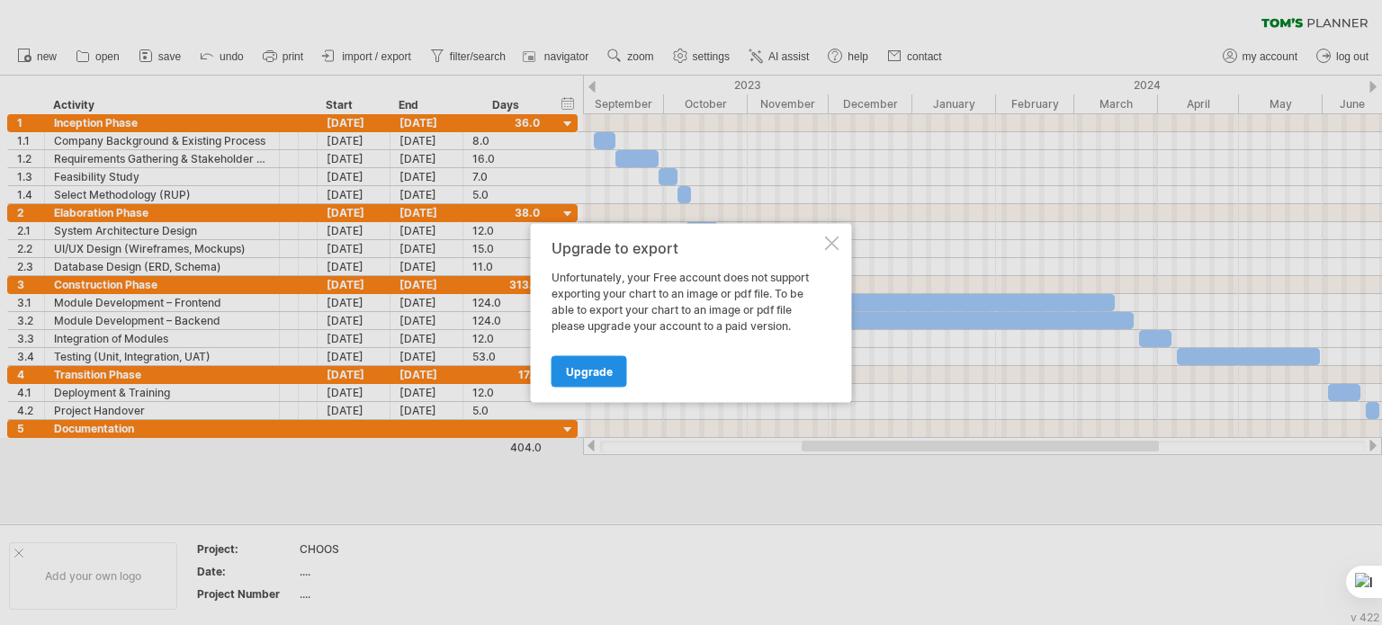
click at [601, 377] on span "Upgrade" at bounding box center [589, 370] width 47 height 13
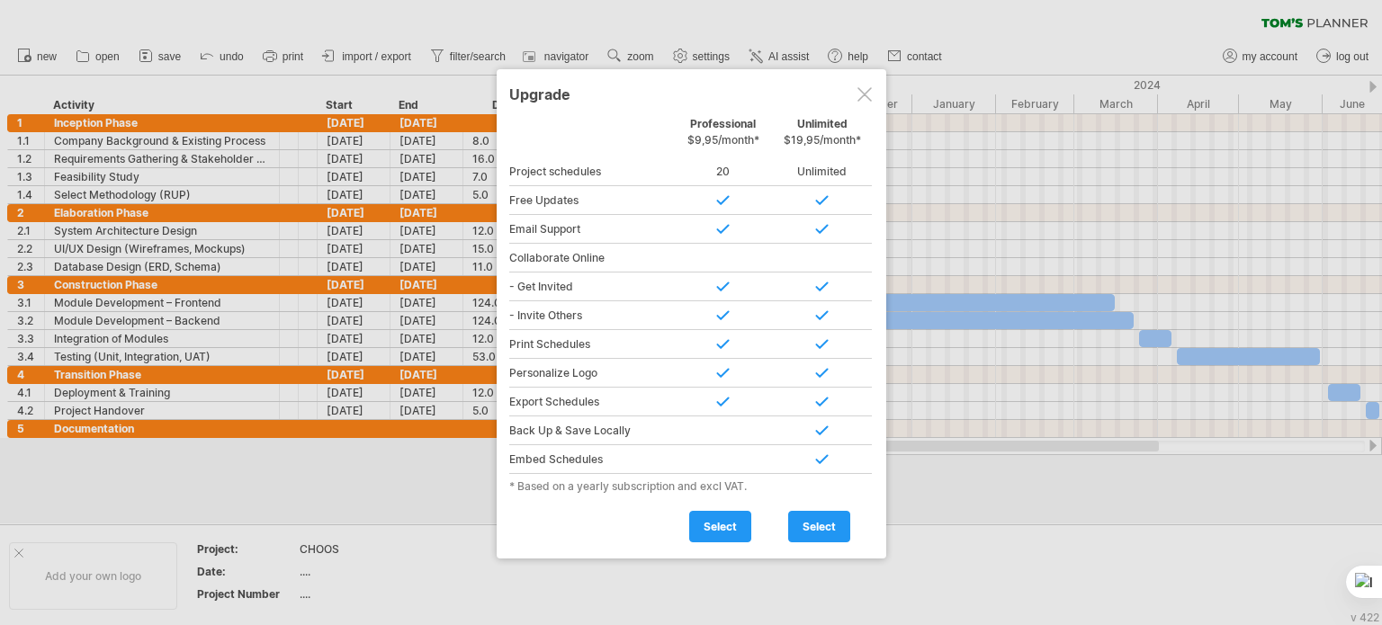
click at [861, 96] on div at bounding box center [865, 94] width 14 height 14
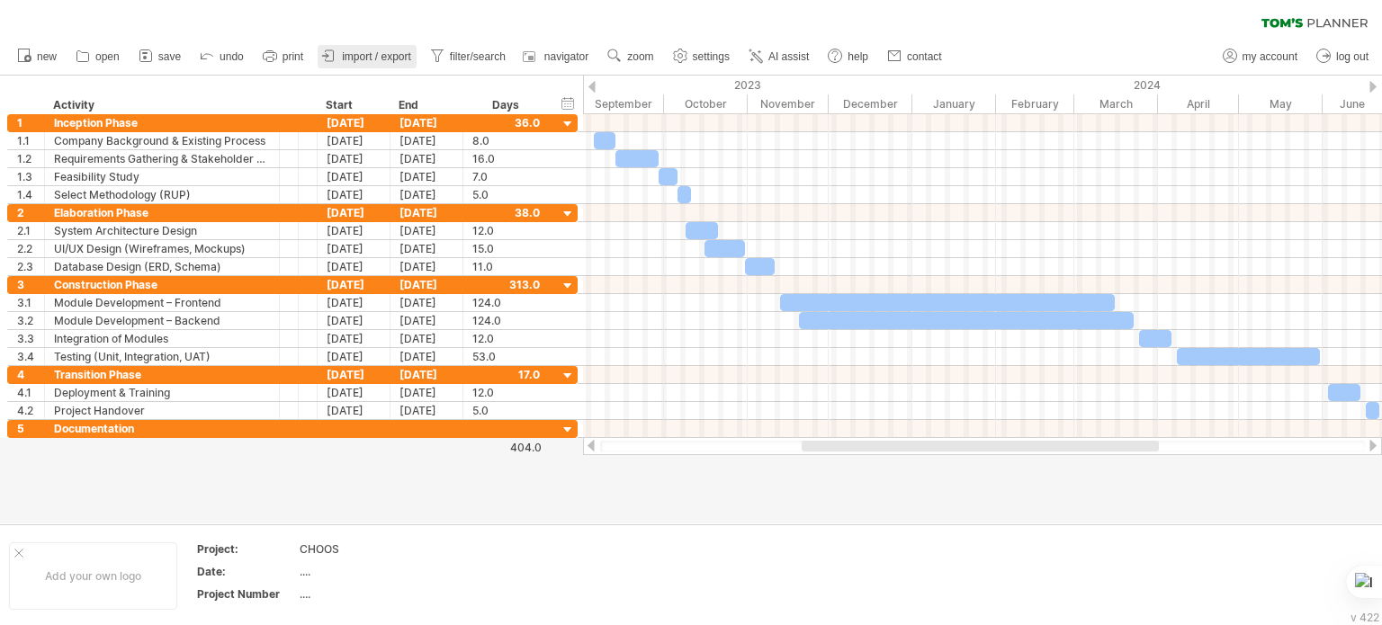
click at [359, 58] on span "import / export" at bounding box center [376, 56] width 69 height 13
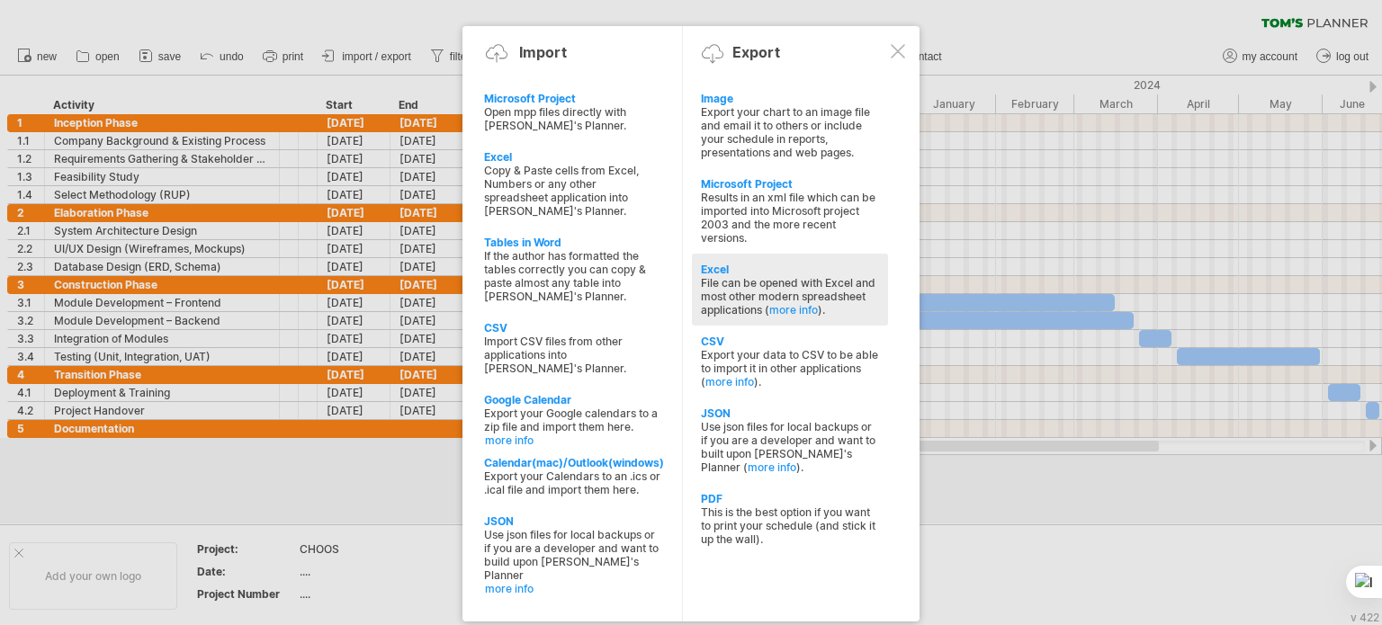
click at [834, 275] on div "Excel" at bounding box center [790, 269] width 178 height 13
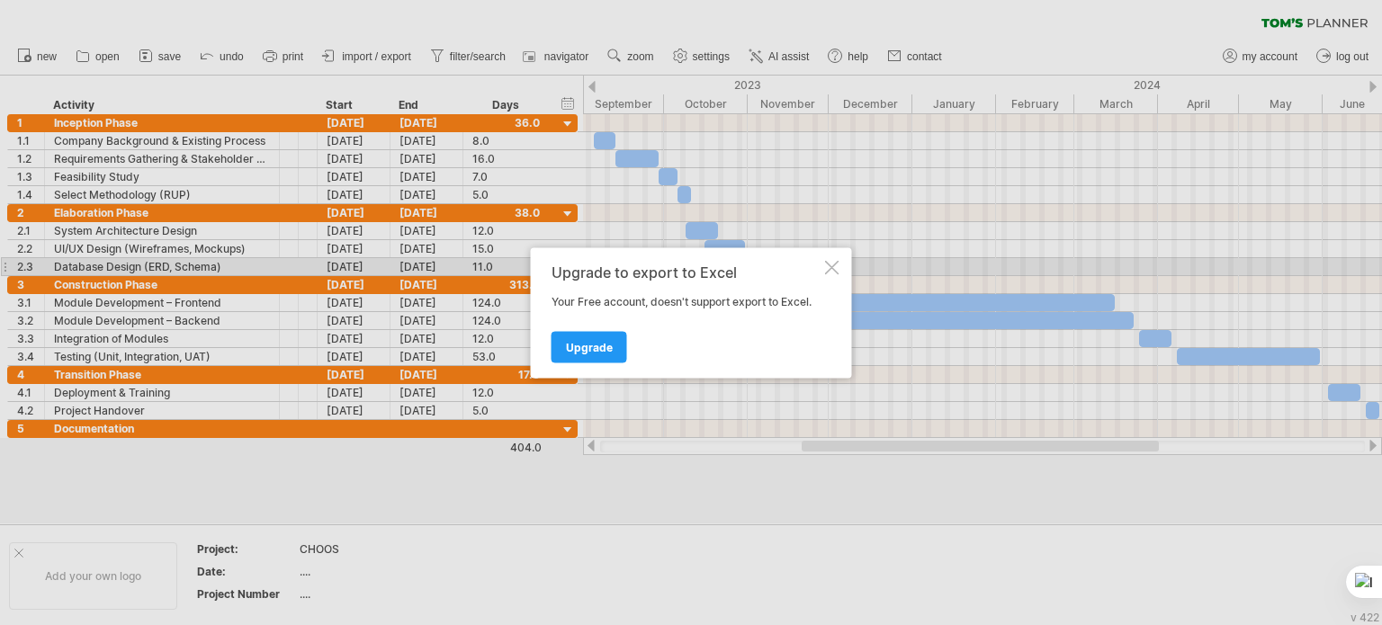
click at [834, 265] on div at bounding box center [832, 267] width 14 height 14
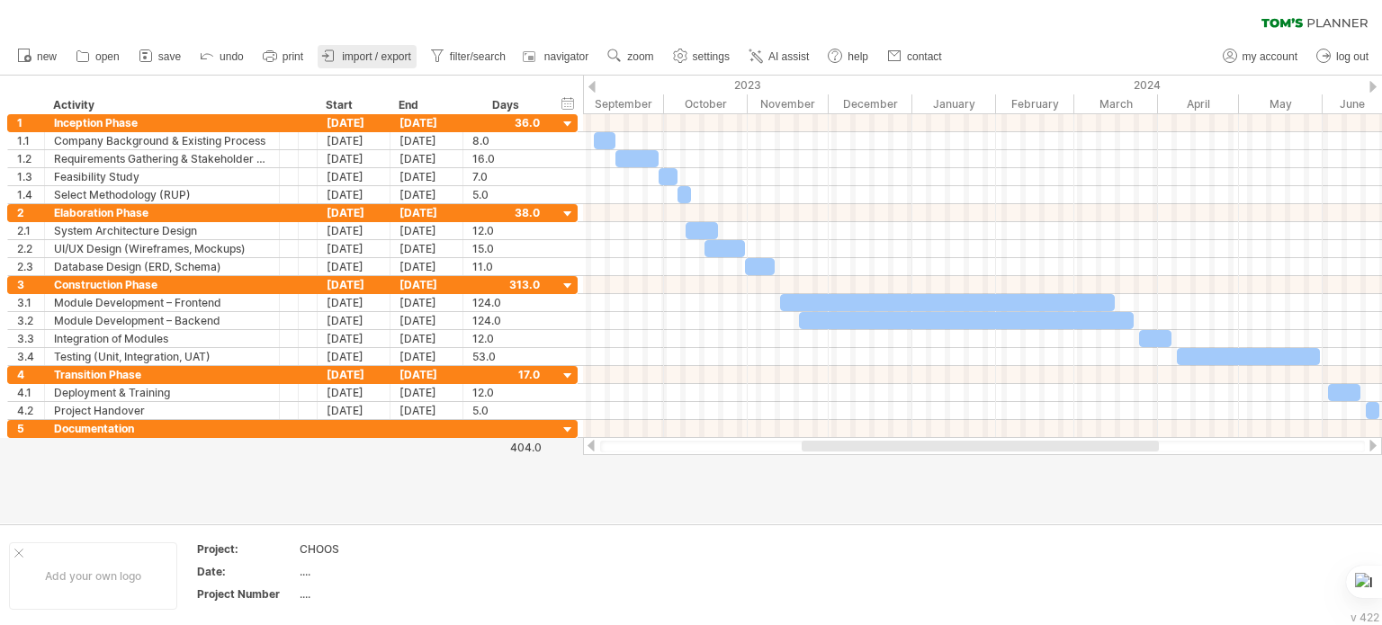
click at [338, 53] on icon at bounding box center [329, 56] width 18 height 18
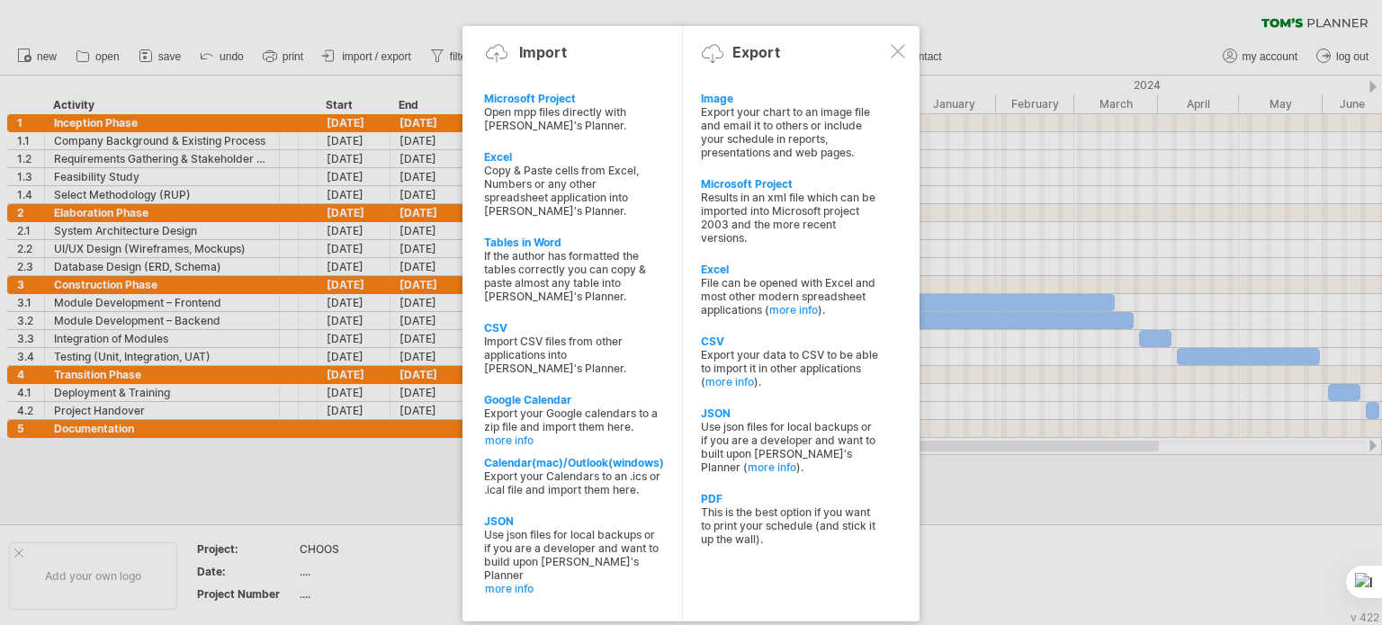
click at [894, 52] on div at bounding box center [898, 51] width 14 height 14
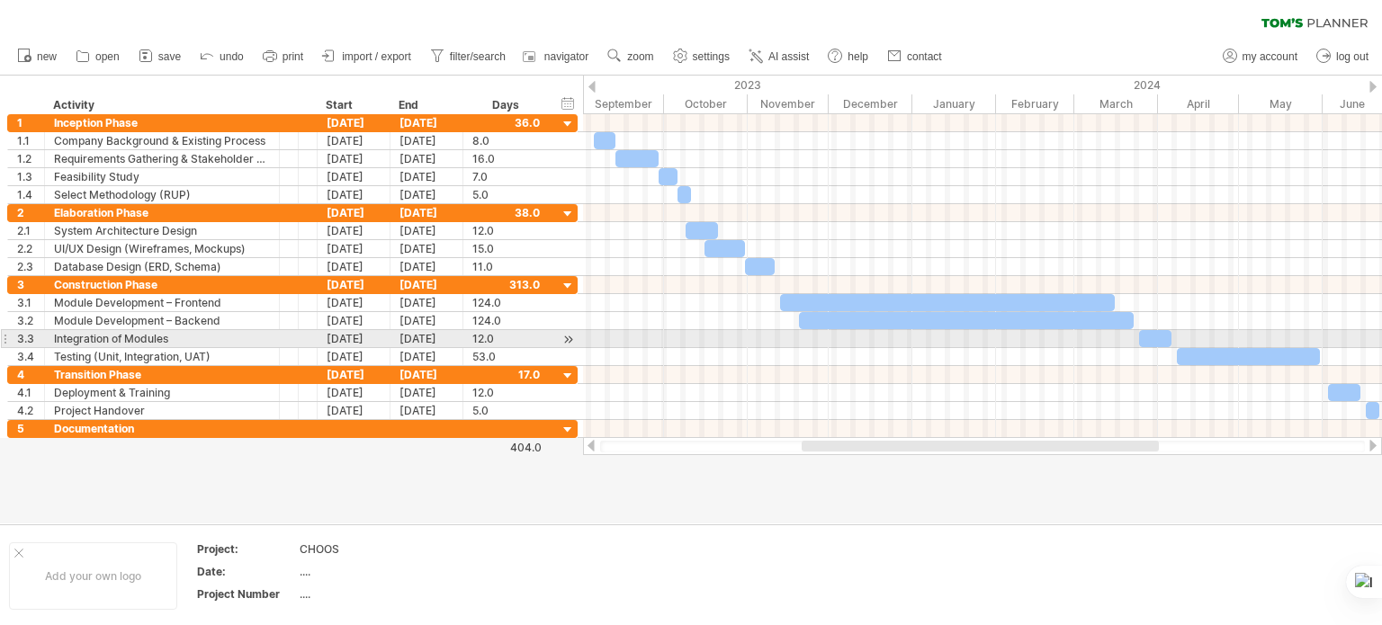
scroll to position [4, 0]
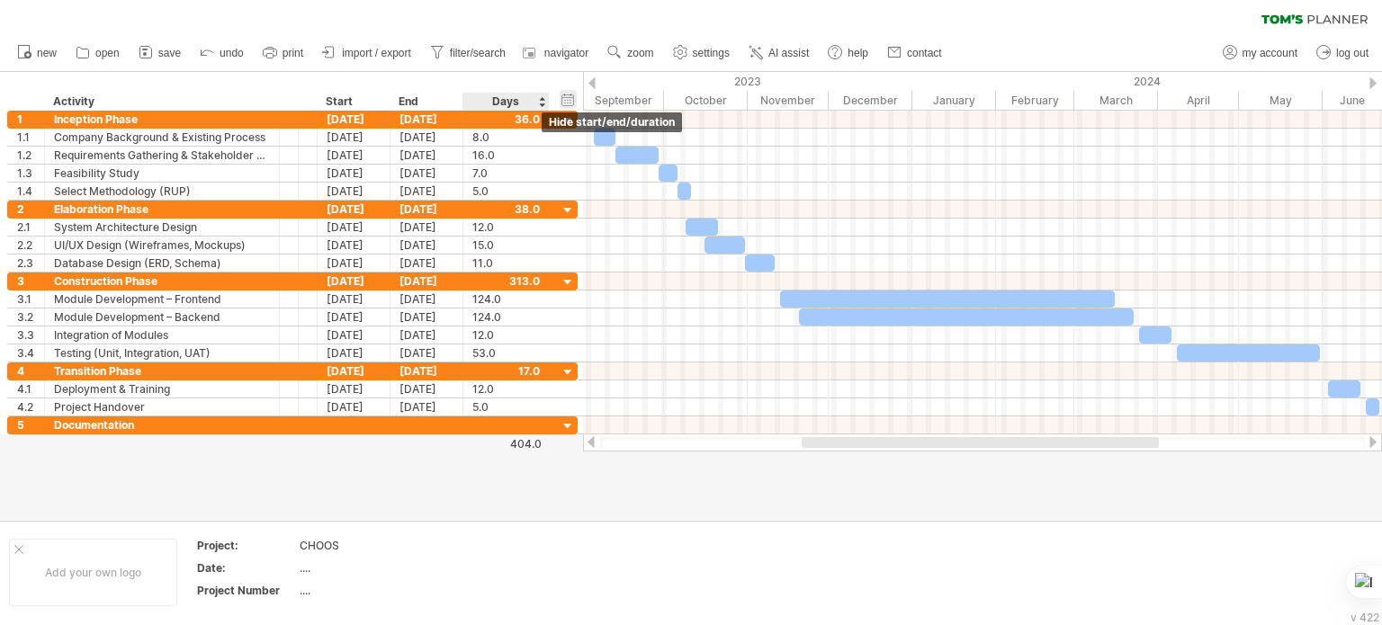
click at [563, 96] on div "hide start/end/duration show start/end/duration" at bounding box center [568, 99] width 17 height 19
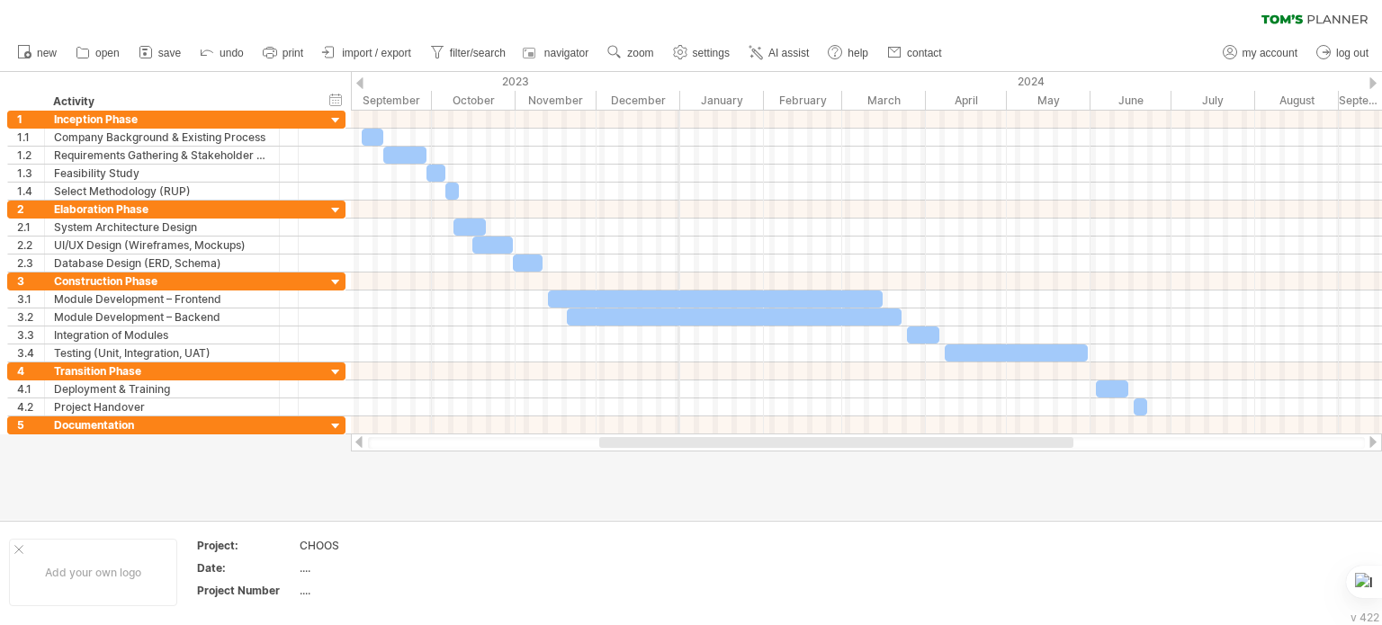
click at [679, 72] on div "2023" at bounding box center [187, 81] width 985 height 19
click at [679, 79] on div "2023" at bounding box center [187, 81] width 985 height 19
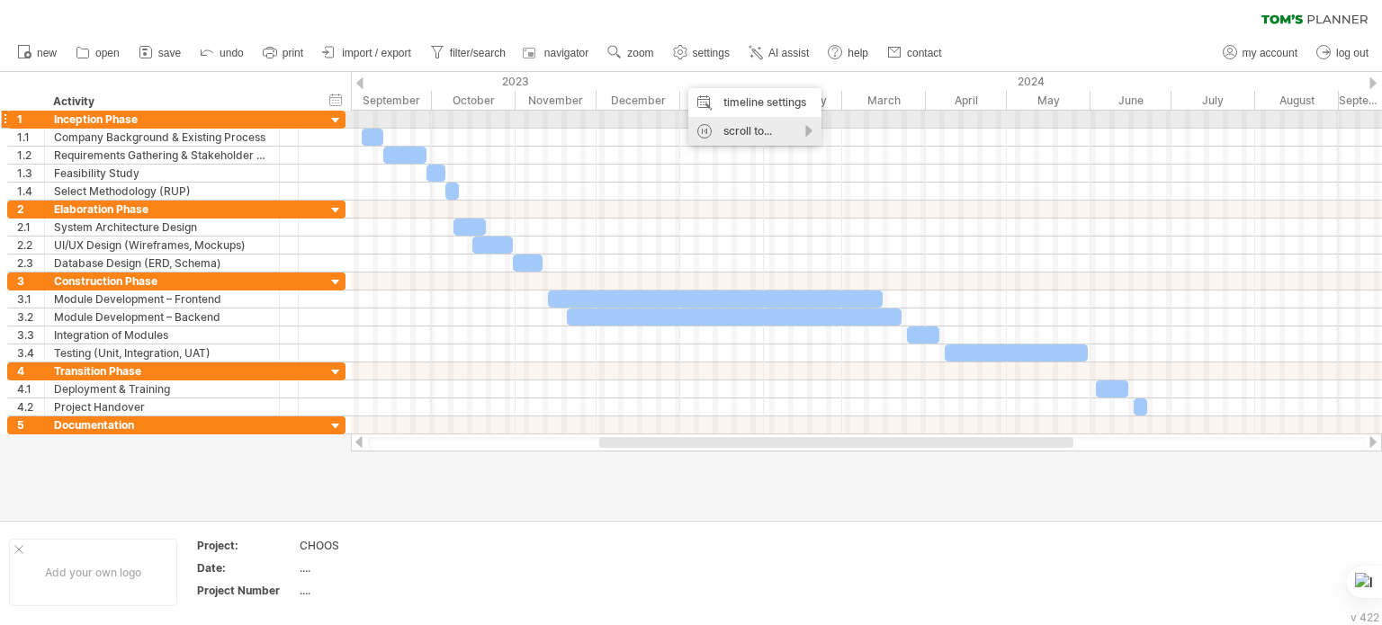
click at [721, 125] on div "scroll to..." at bounding box center [754, 131] width 133 height 29
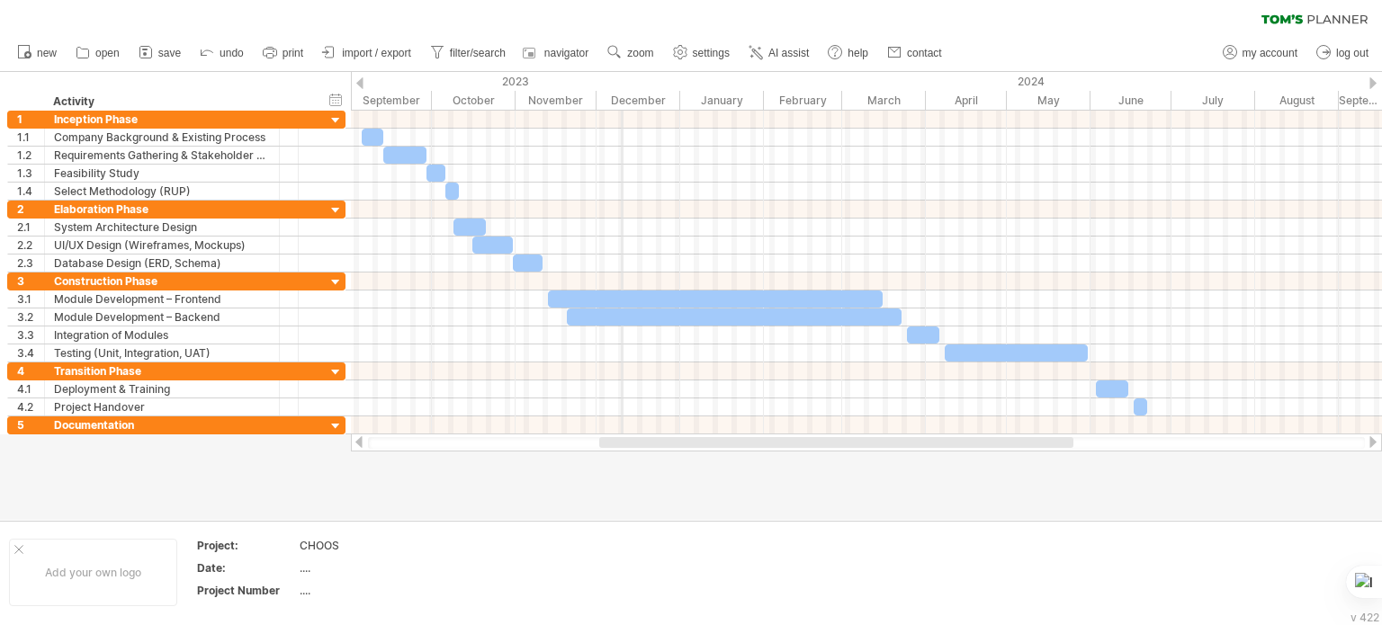
click at [623, 82] on div "2023" at bounding box center [187, 81] width 985 height 19
click at [634, 47] on span "zoom" at bounding box center [640, 53] width 26 height 13
click at [595, 82] on div "2023" at bounding box center [187, 81] width 985 height 19
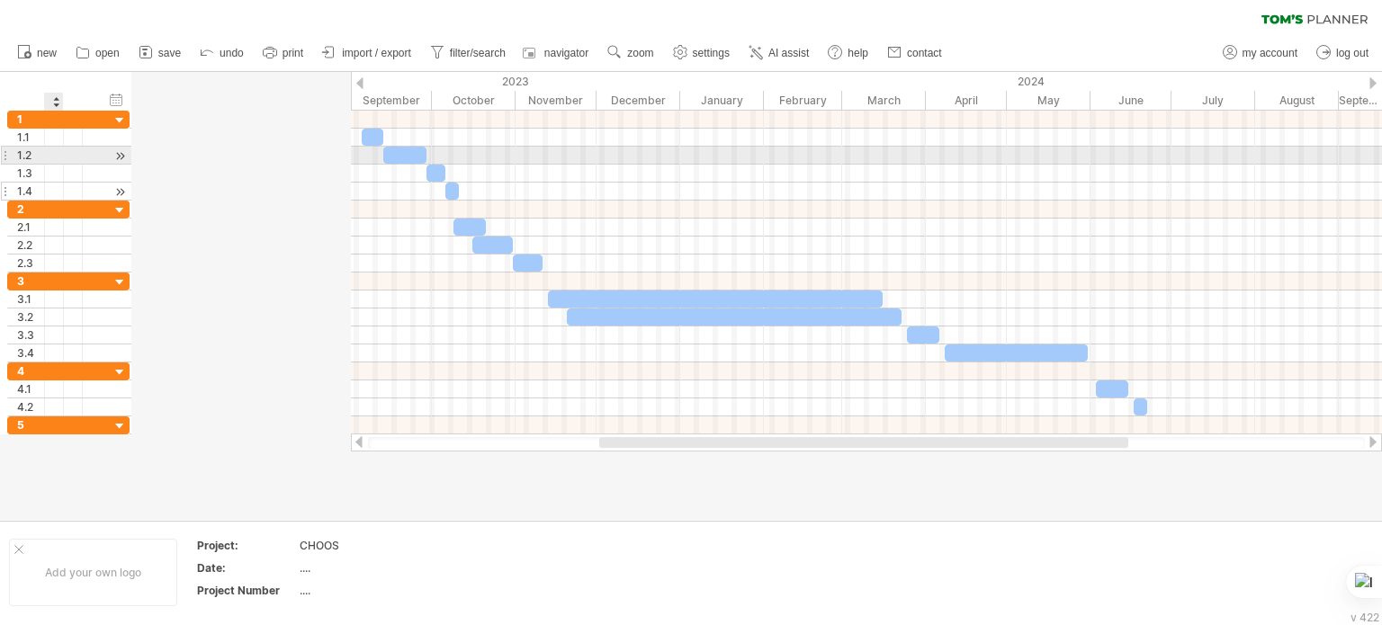
drag, startPoint x: 276, startPoint y: 159, endPoint x: 53, endPoint y: 182, distance: 224.3
click at [53, 182] on div "**********" at bounding box center [68, 156] width 122 height 90
